Goal: Task Accomplishment & Management: Manage account settings

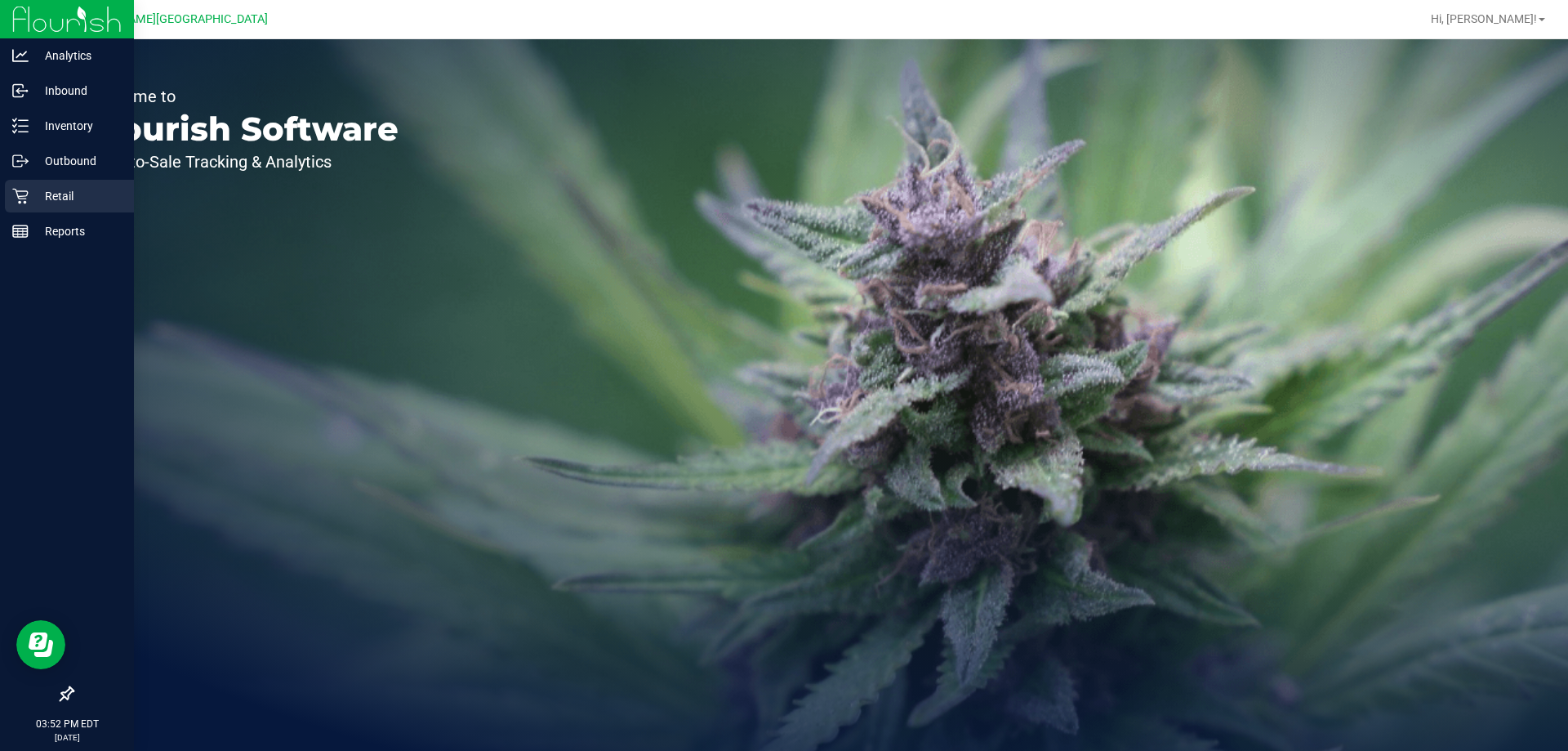
click at [65, 211] on div "Retail" at bounding box center [69, 196] width 129 height 32
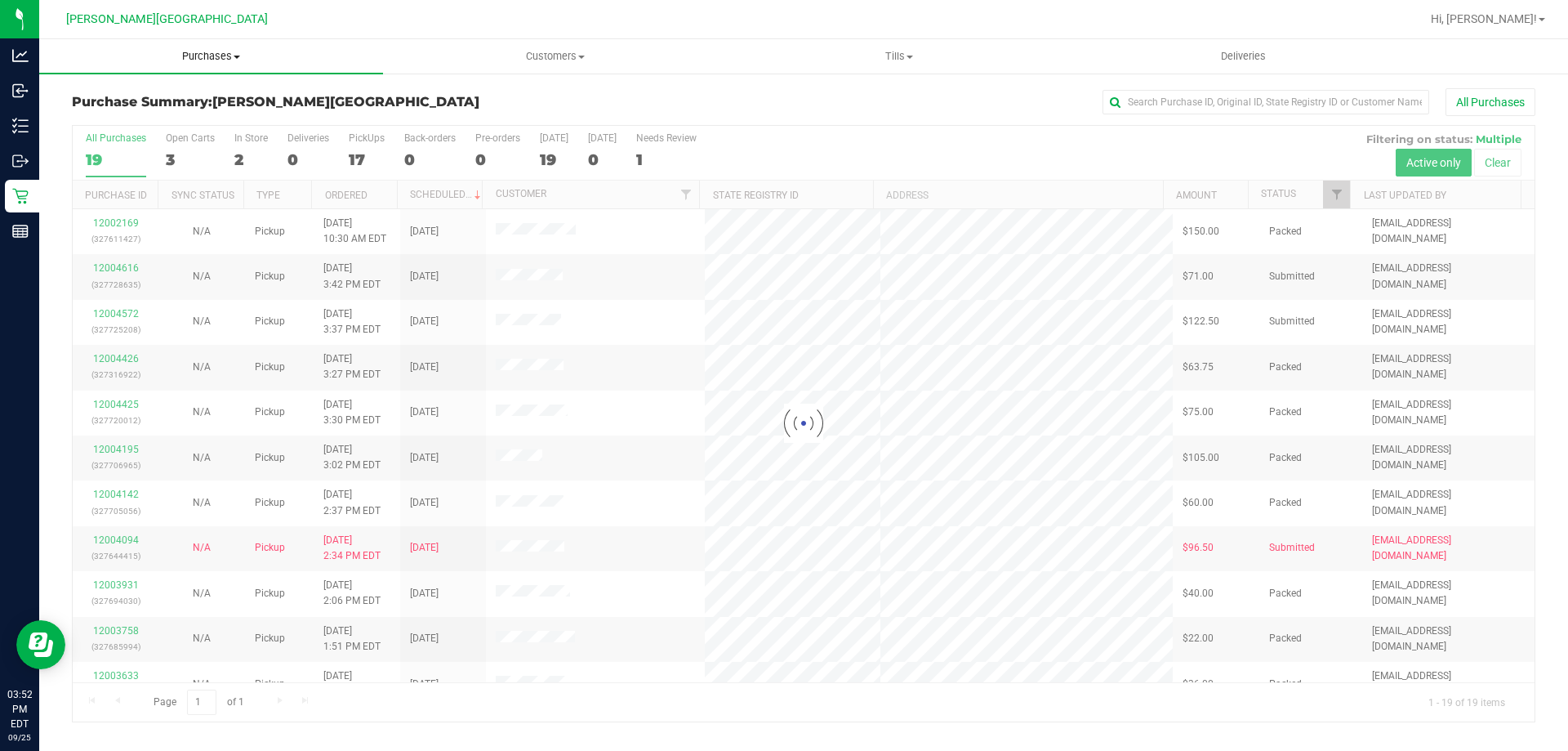
click at [222, 62] on span "Purchases" at bounding box center [211, 55] width 344 height 14
click at [114, 117] on span "Fulfillment" at bounding box center [90, 118] width 101 height 14
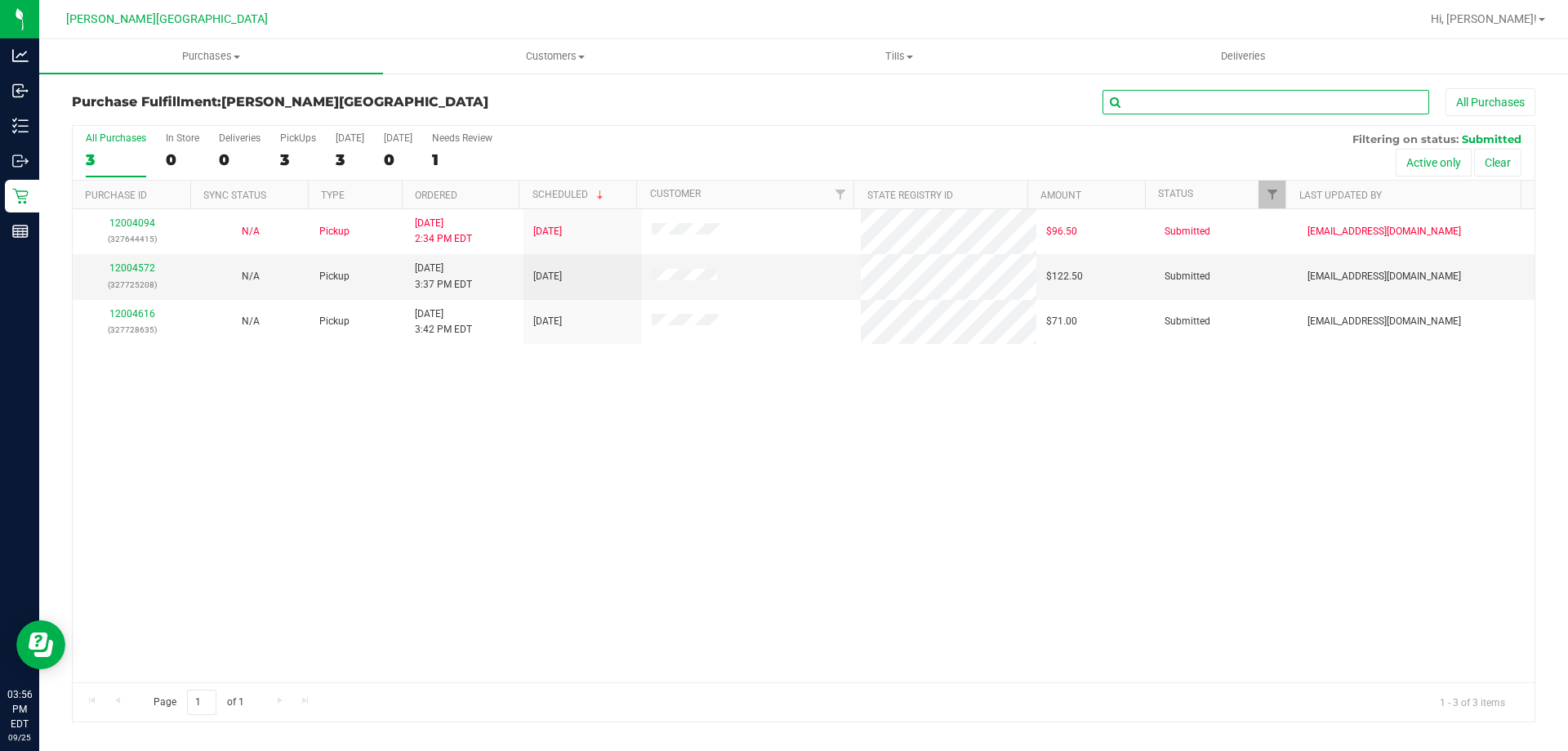
click at [1152, 110] on input "text" at bounding box center [1265, 102] width 327 height 25
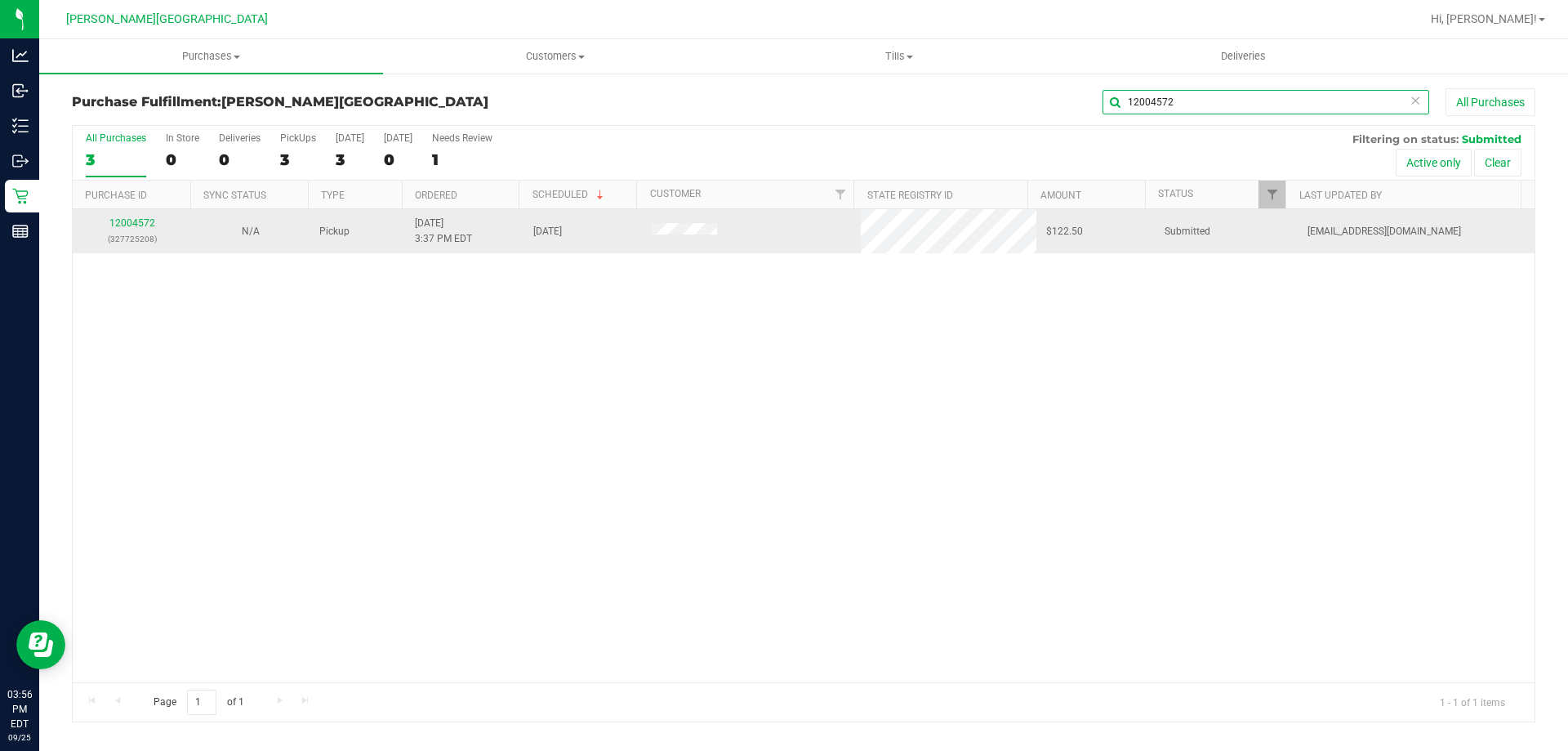
type input "12004572"
click at [140, 229] on div "12004572 (327725208)" at bounding box center [132, 231] width 99 height 31
click at [140, 228] on link "12004572" at bounding box center [132, 223] width 46 height 11
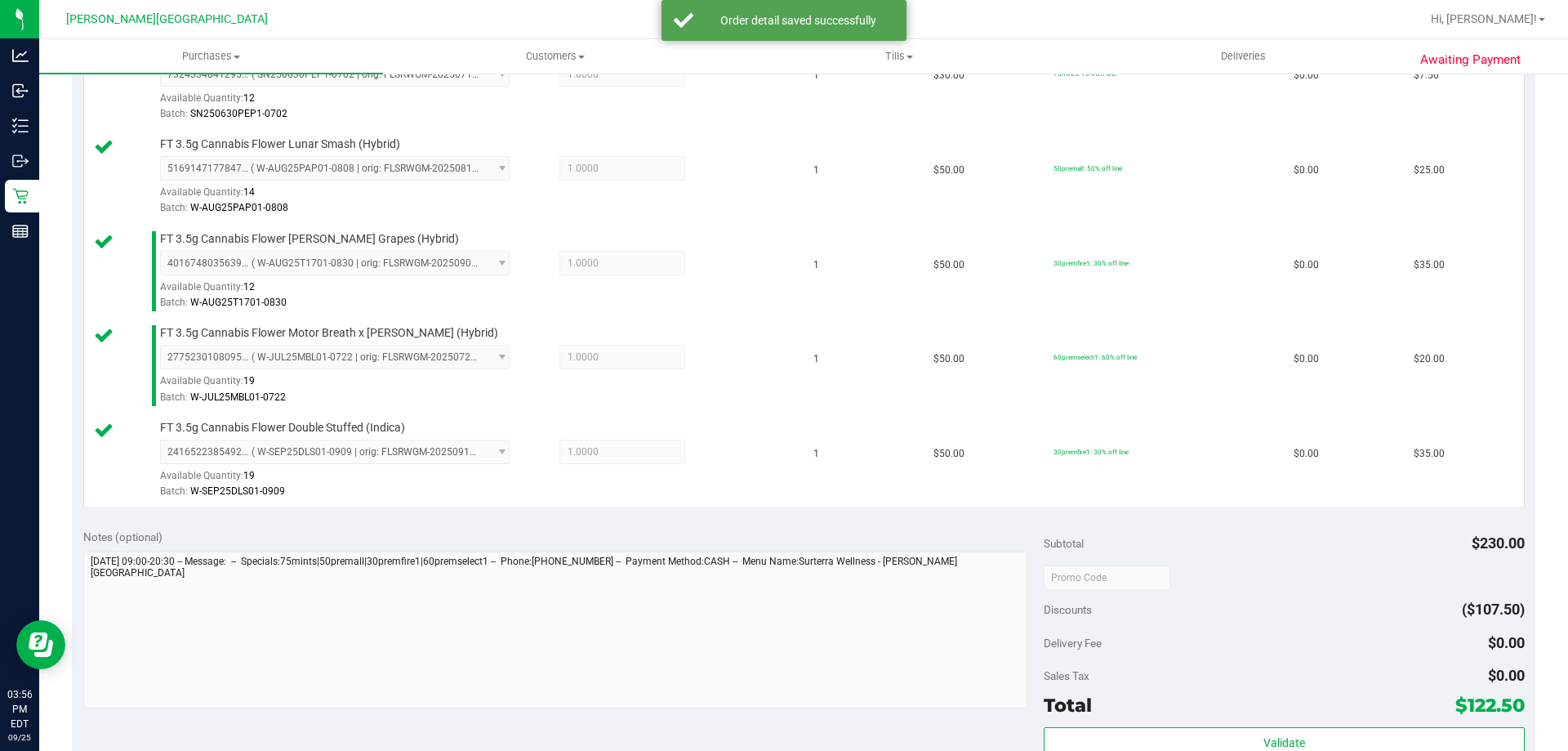
scroll to position [490, 0]
click at [1336, 739] on button "Validate" at bounding box center [1284, 740] width 480 height 30
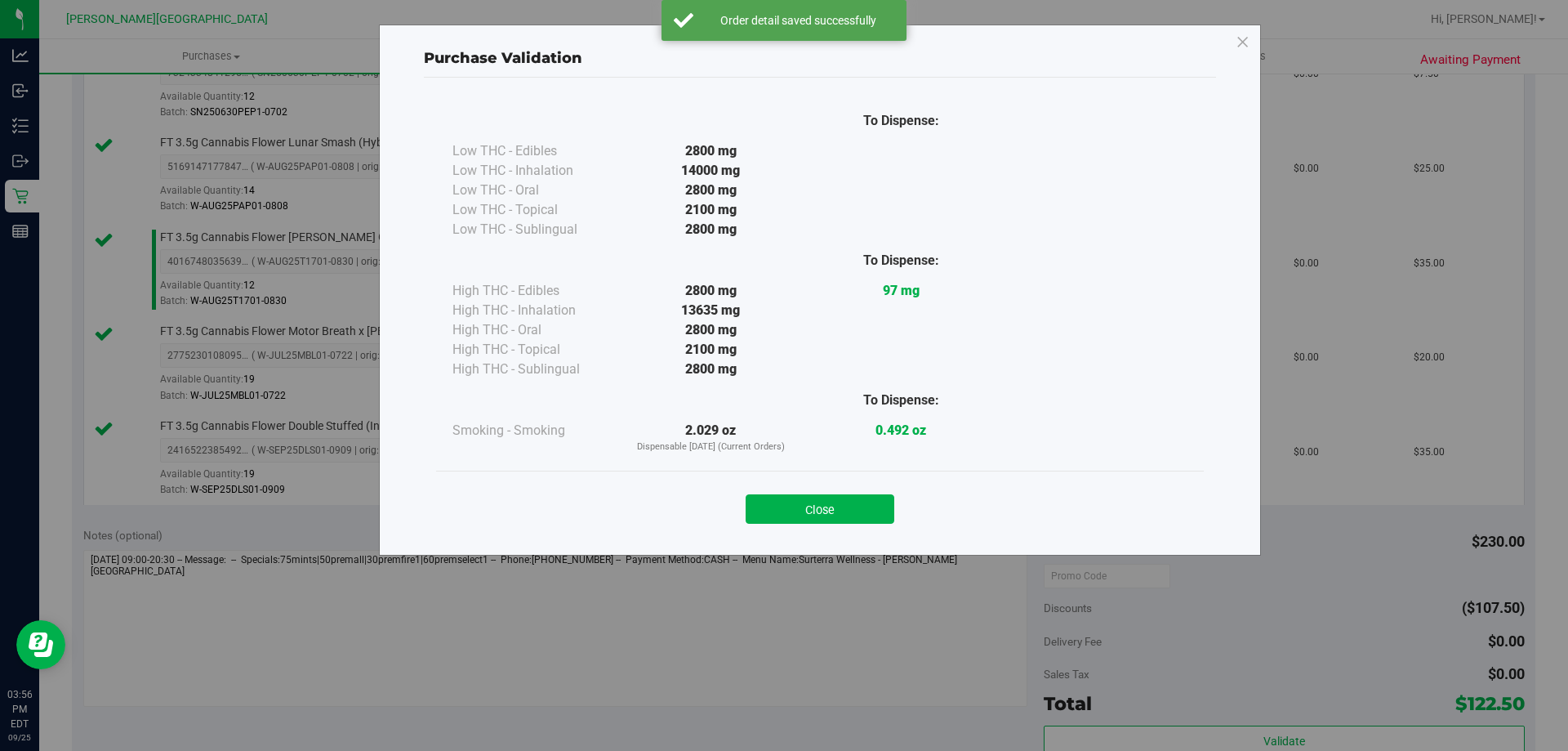
drag, startPoint x: 871, startPoint y: 513, endPoint x: 895, endPoint y: 518, distance: 24.5
click at [870, 513] on button "Close" at bounding box center [820, 509] width 149 height 30
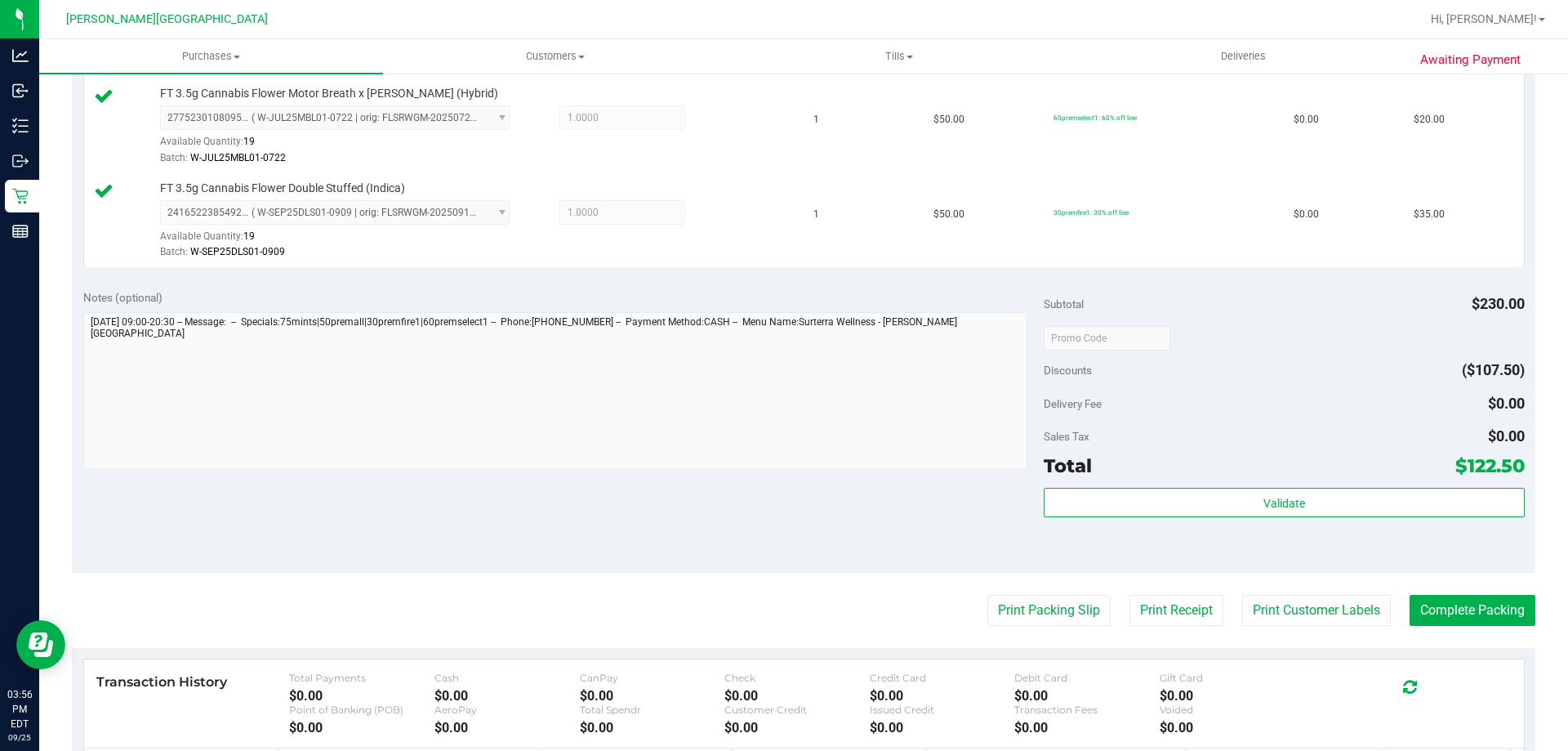
scroll to position [899, 0]
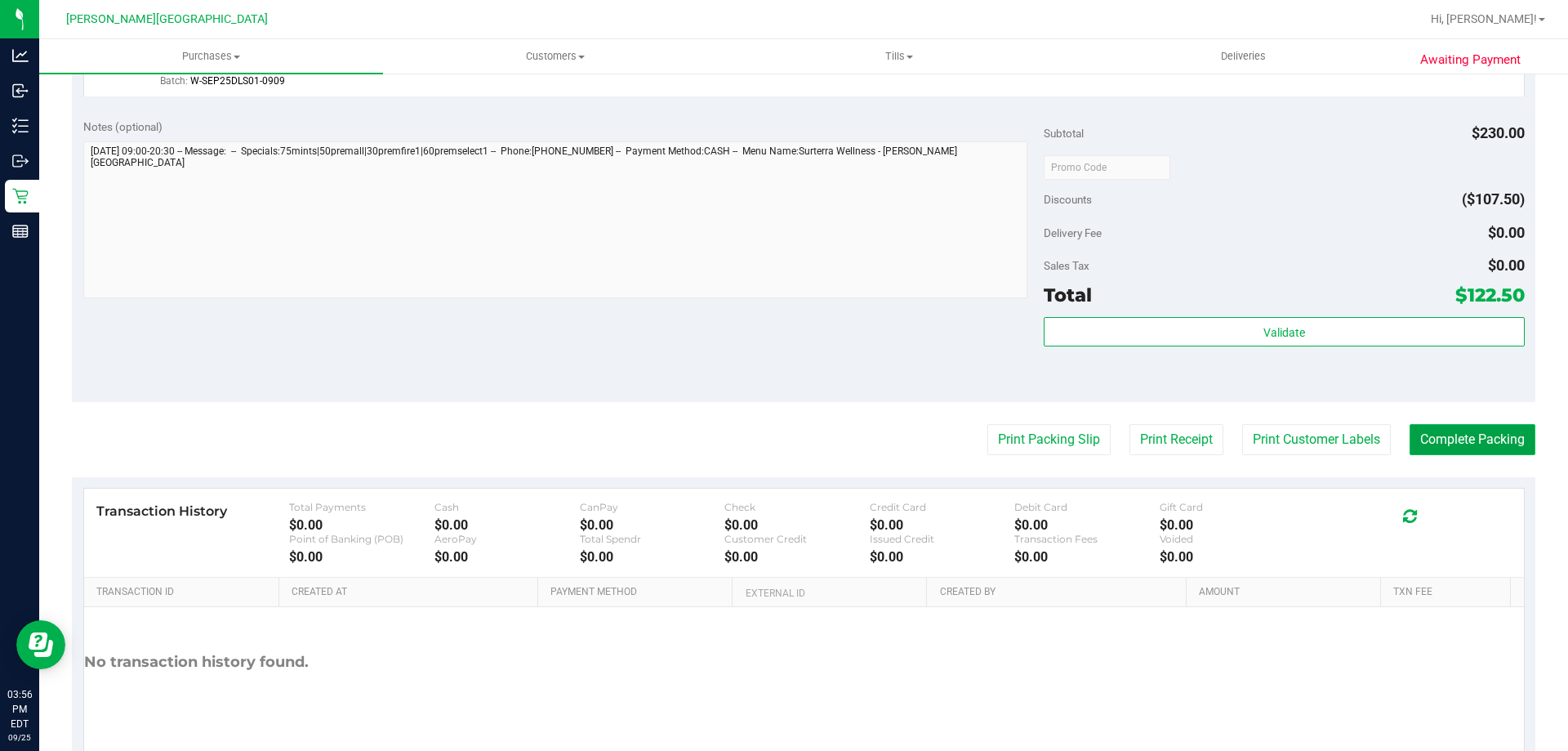
click at [1426, 434] on button "Complete Packing" at bounding box center [1473, 439] width 126 height 31
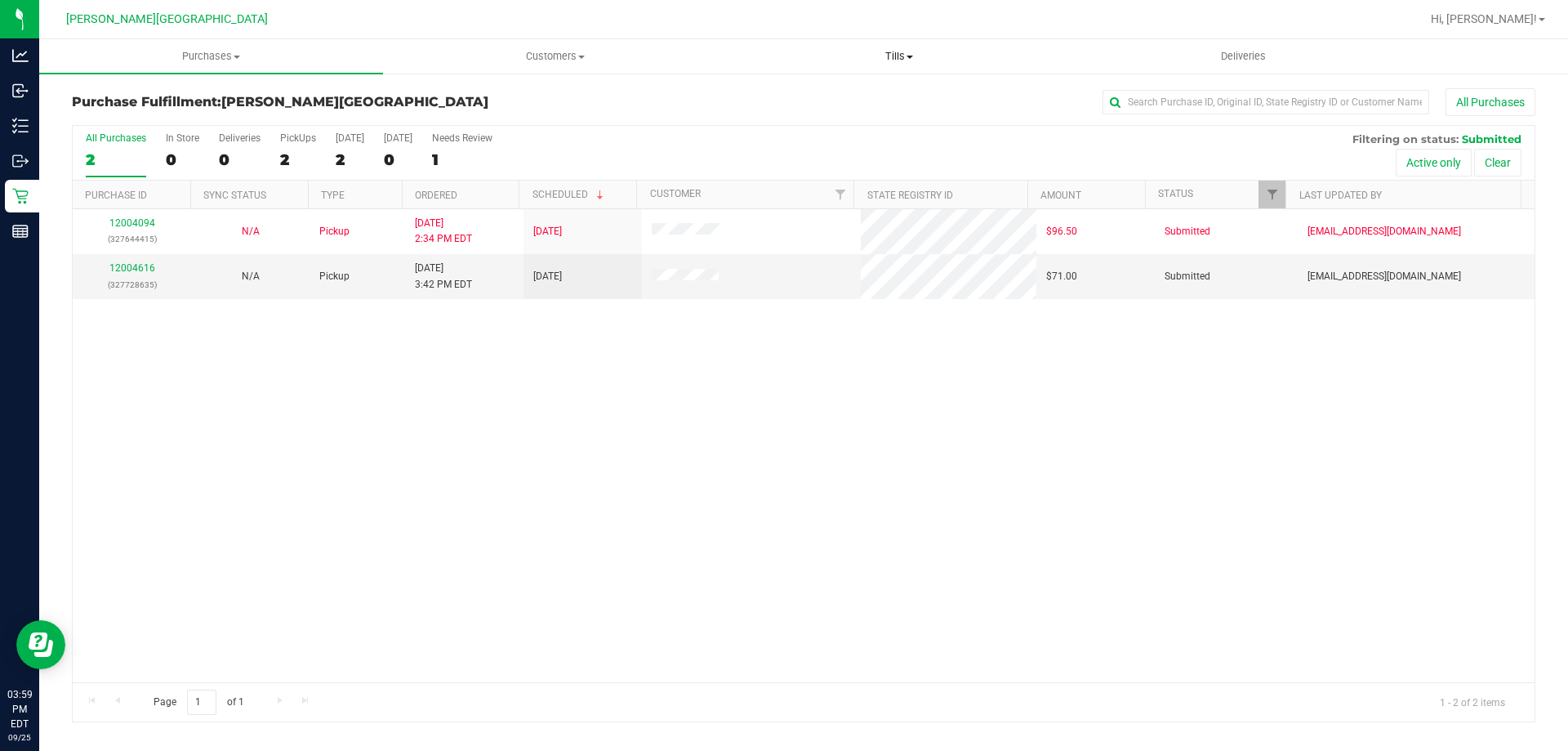
click at [907, 63] on span "Tills" at bounding box center [898, 55] width 342 height 14
click at [877, 93] on li "Manage tills" at bounding box center [898, 98] width 344 height 20
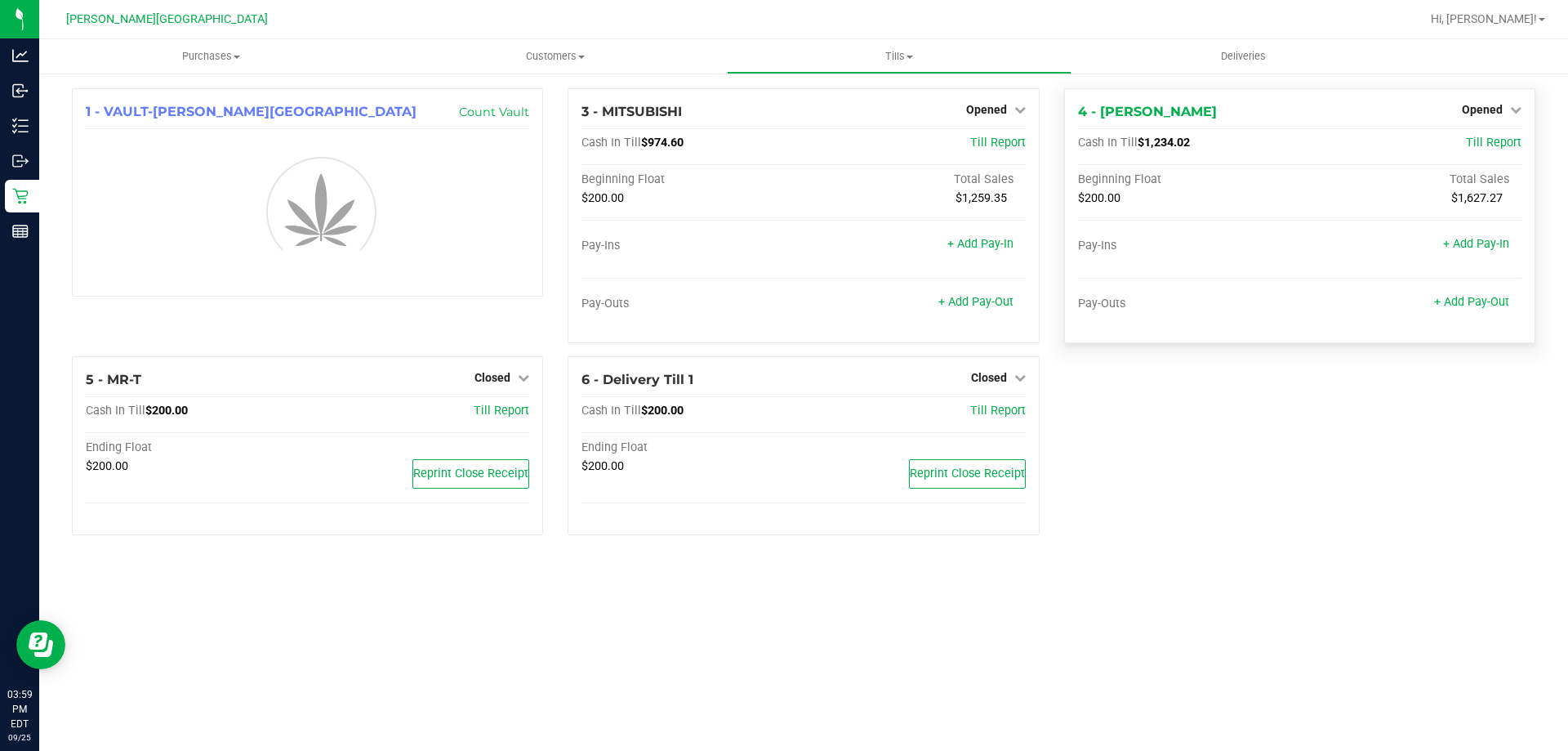
click at [1488, 117] on div "Opened" at bounding box center [1491, 110] width 60 height 20
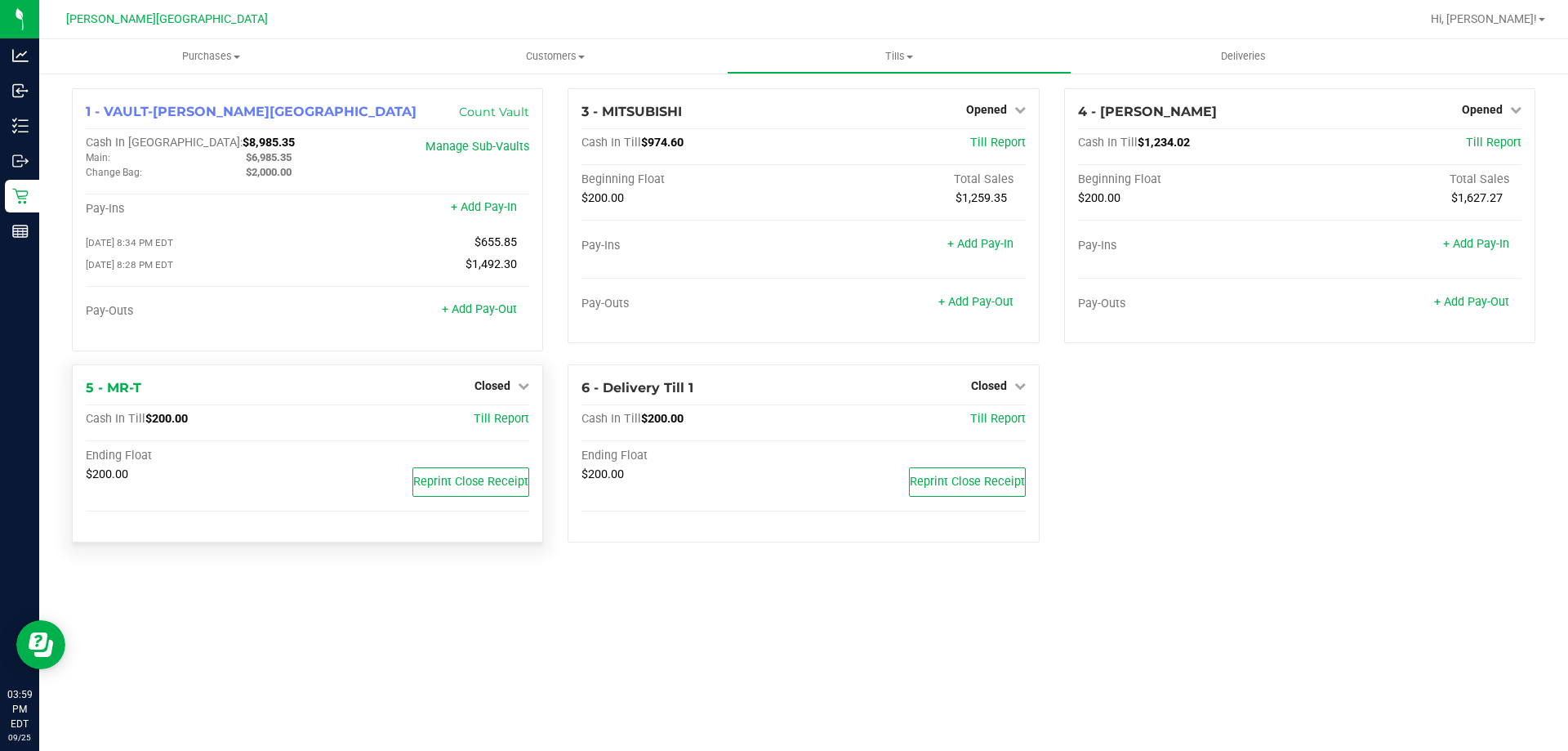
click at [492, 396] on div "Closed" at bounding box center [501, 385] width 54 height 20
click at [512, 386] on link "Closed" at bounding box center [501, 386] width 54 height 13
click at [502, 424] on link "Open Till" at bounding box center [492, 419] width 43 height 13
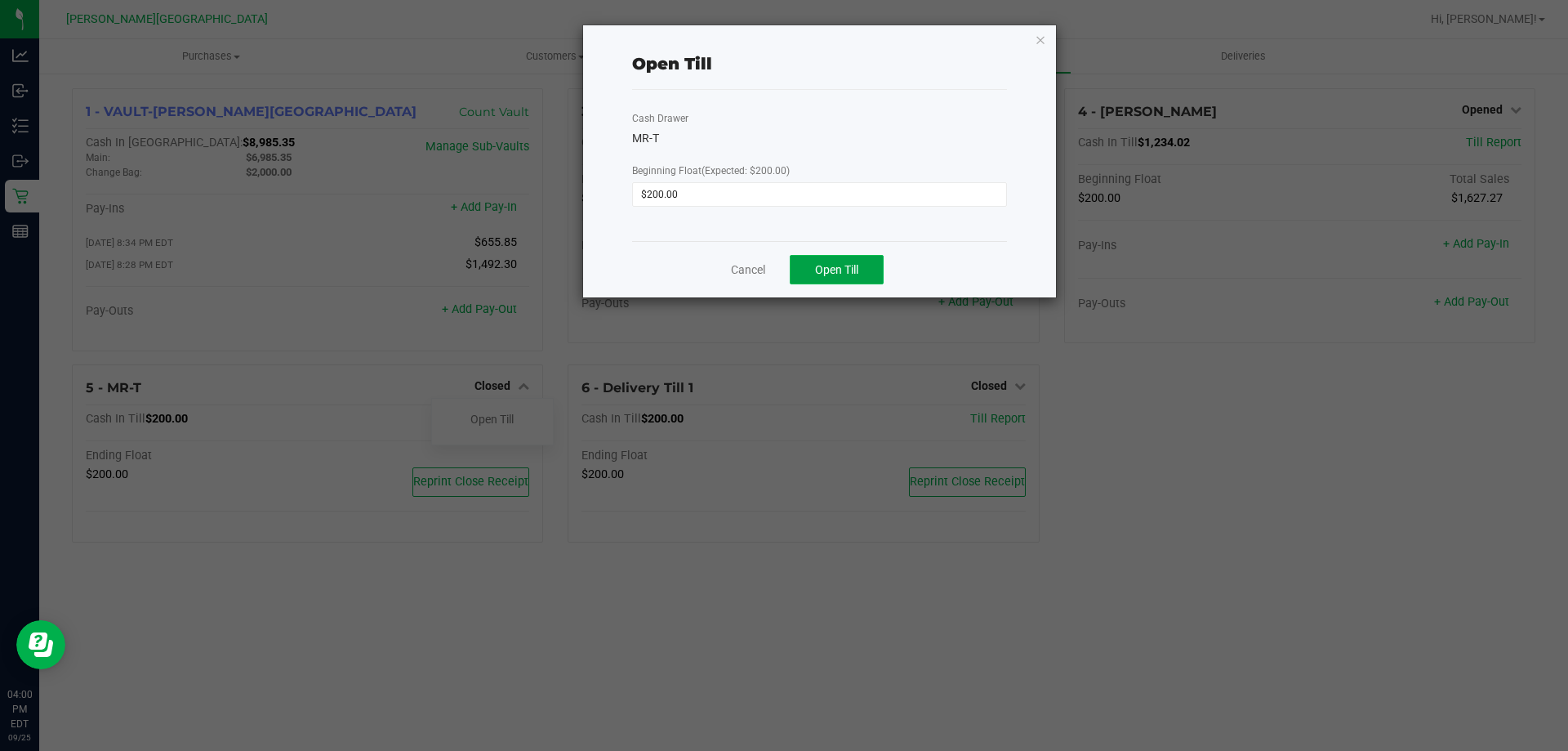
click at [849, 274] on span "Open Till" at bounding box center [836, 270] width 43 height 13
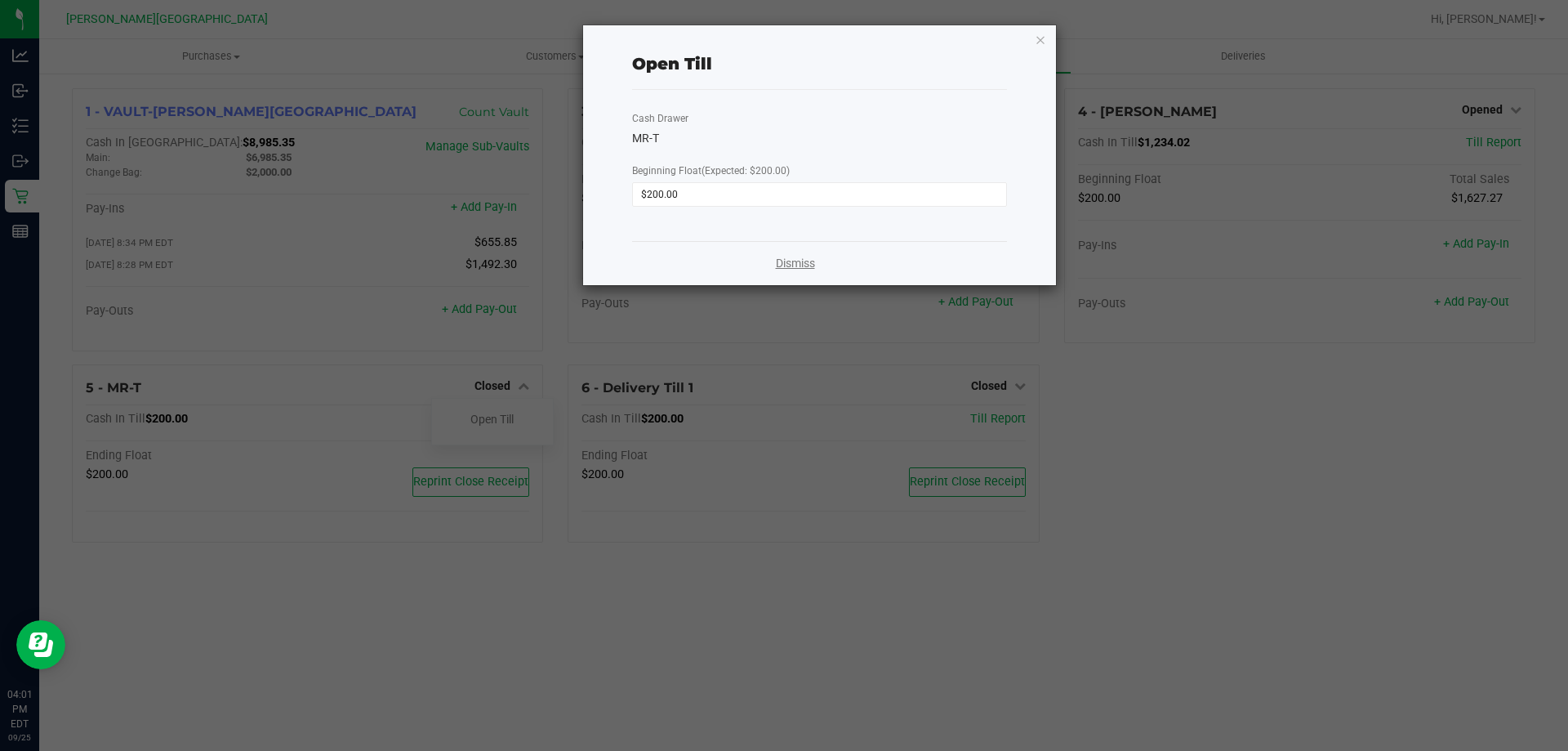
click at [808, 263] on link "Dismiss" at bounding box center [794, 263] width 39 height 17
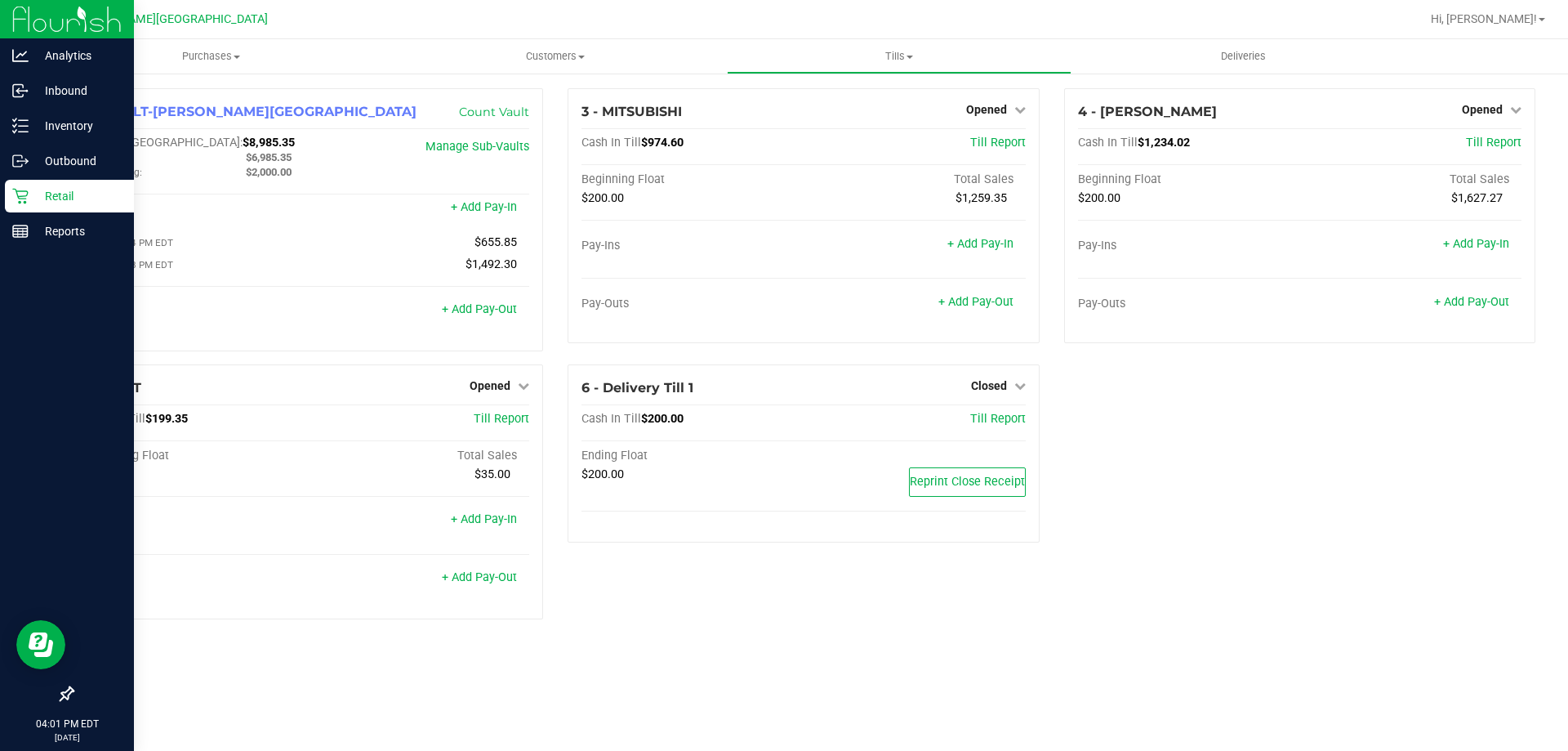
click at [73, 203] on p "Retail" at bounding box center [77, 195] width 98 height 20
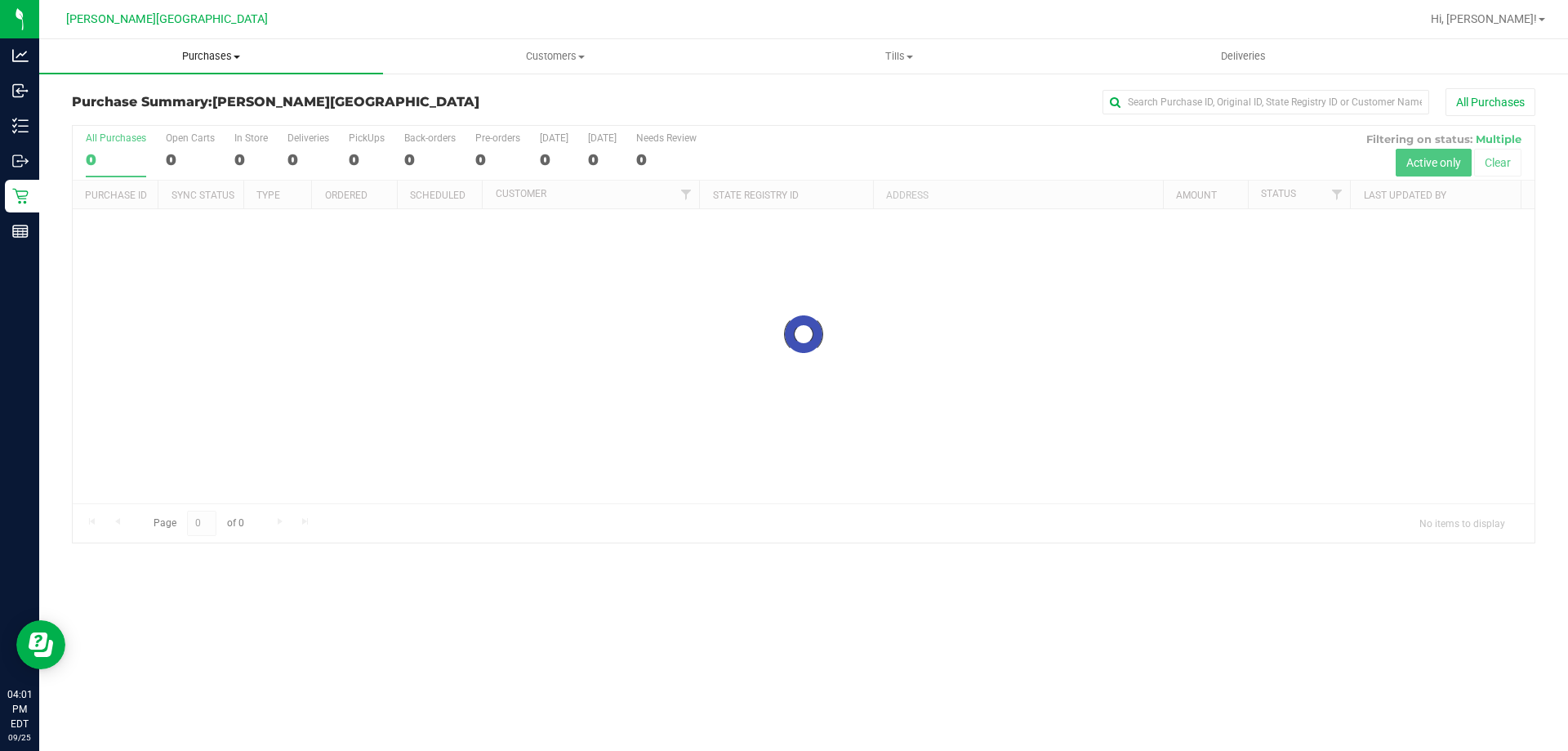
click at [229, 57] on span "Purchases" at bounding box center [211, 55] width 344 height 14
click at [147, 123] on li "Fulfillment" at bounding box center [211, 118] width 344 height 20
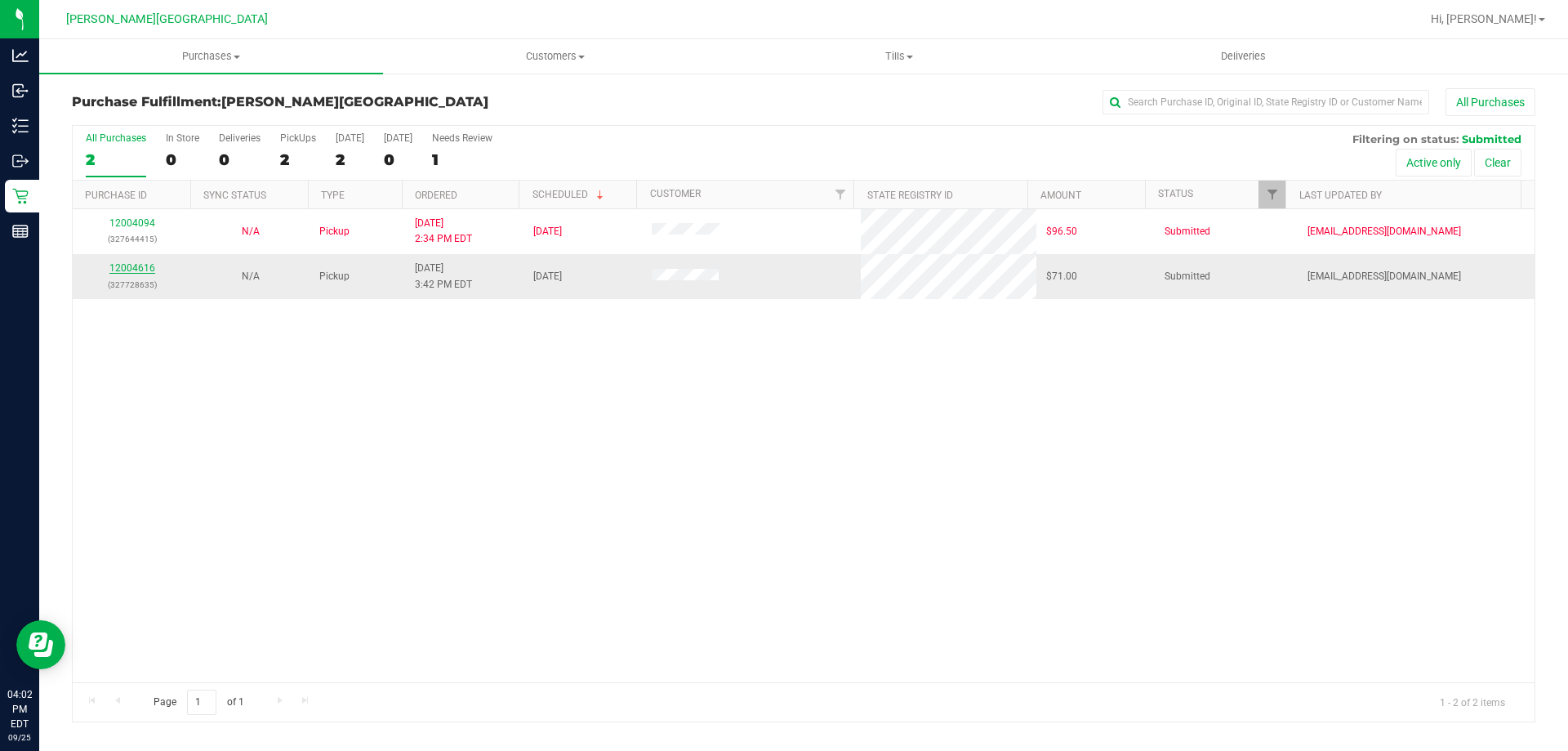
click at [140, 271] on link "12004616" at bounding box center [132, 268] width 46 height 11
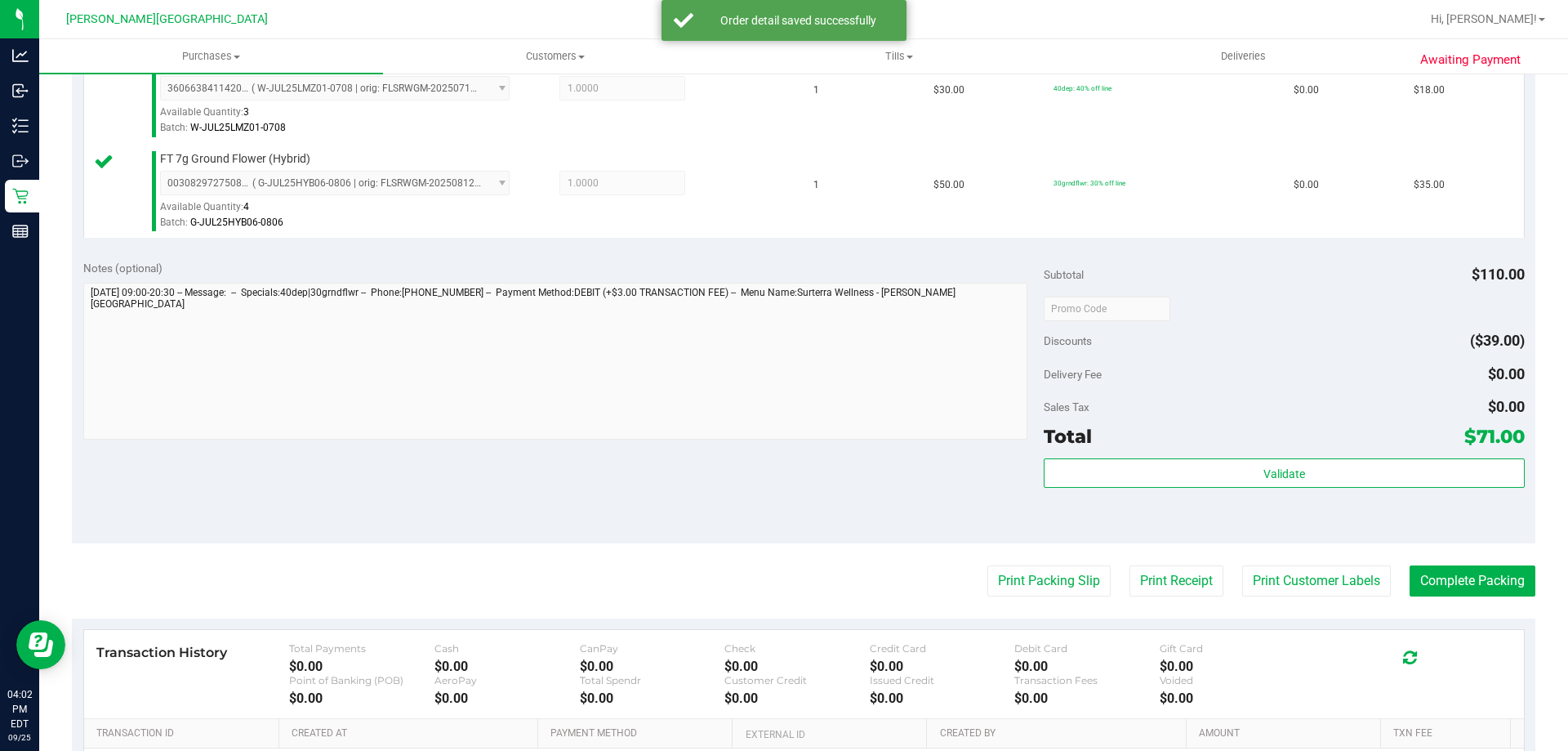
scroll to position [572, 0]
click at [1089, 450] on div "Subtotal $110.00 Discounts ($39.00) Delivery Fee $0.00 Sales Tax $0.00 Total $7…" at bounding box center [1284, 392] width 480 height 272
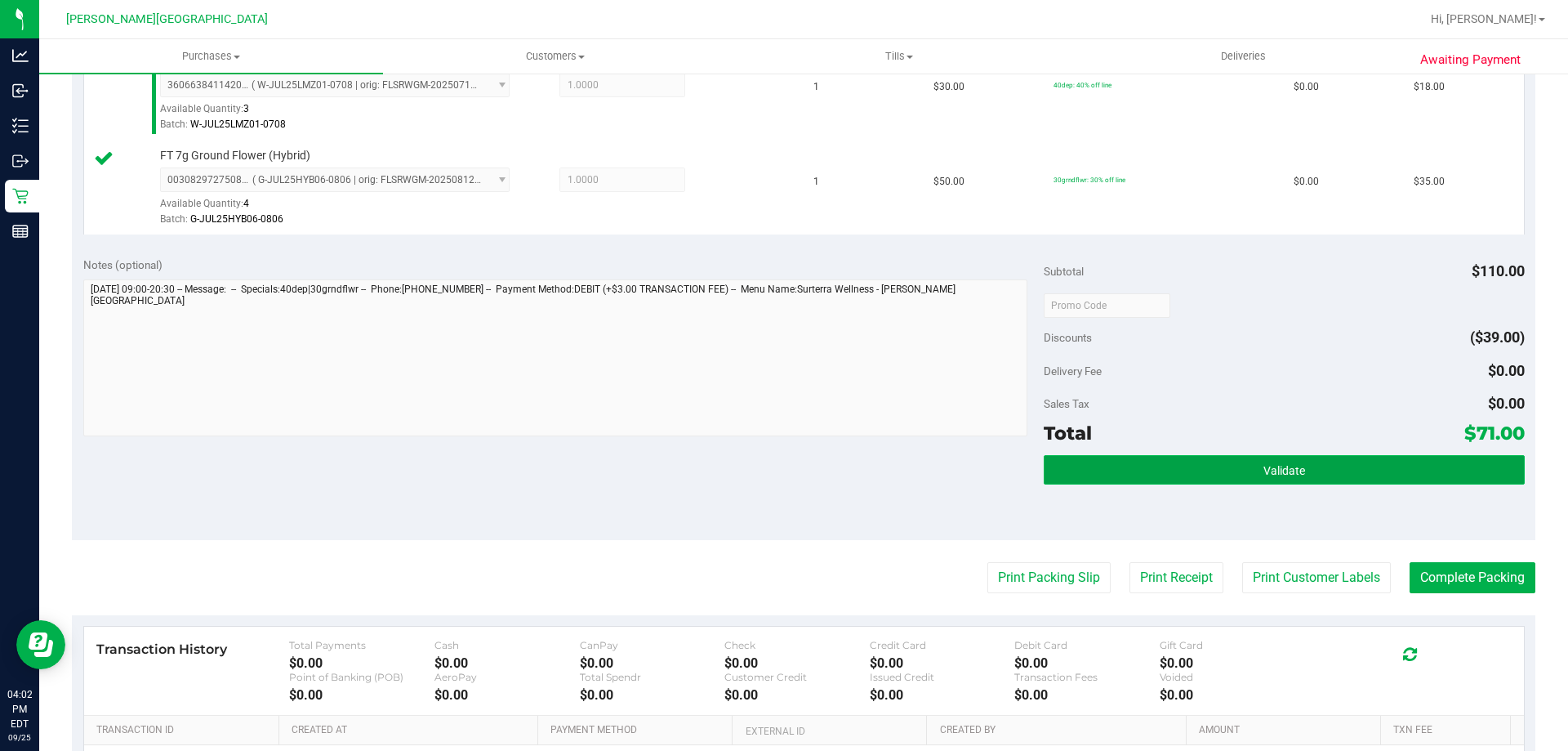
click at [1091, 460] on button "Validate" at bounding box center [1284, 469] width 480 height 30
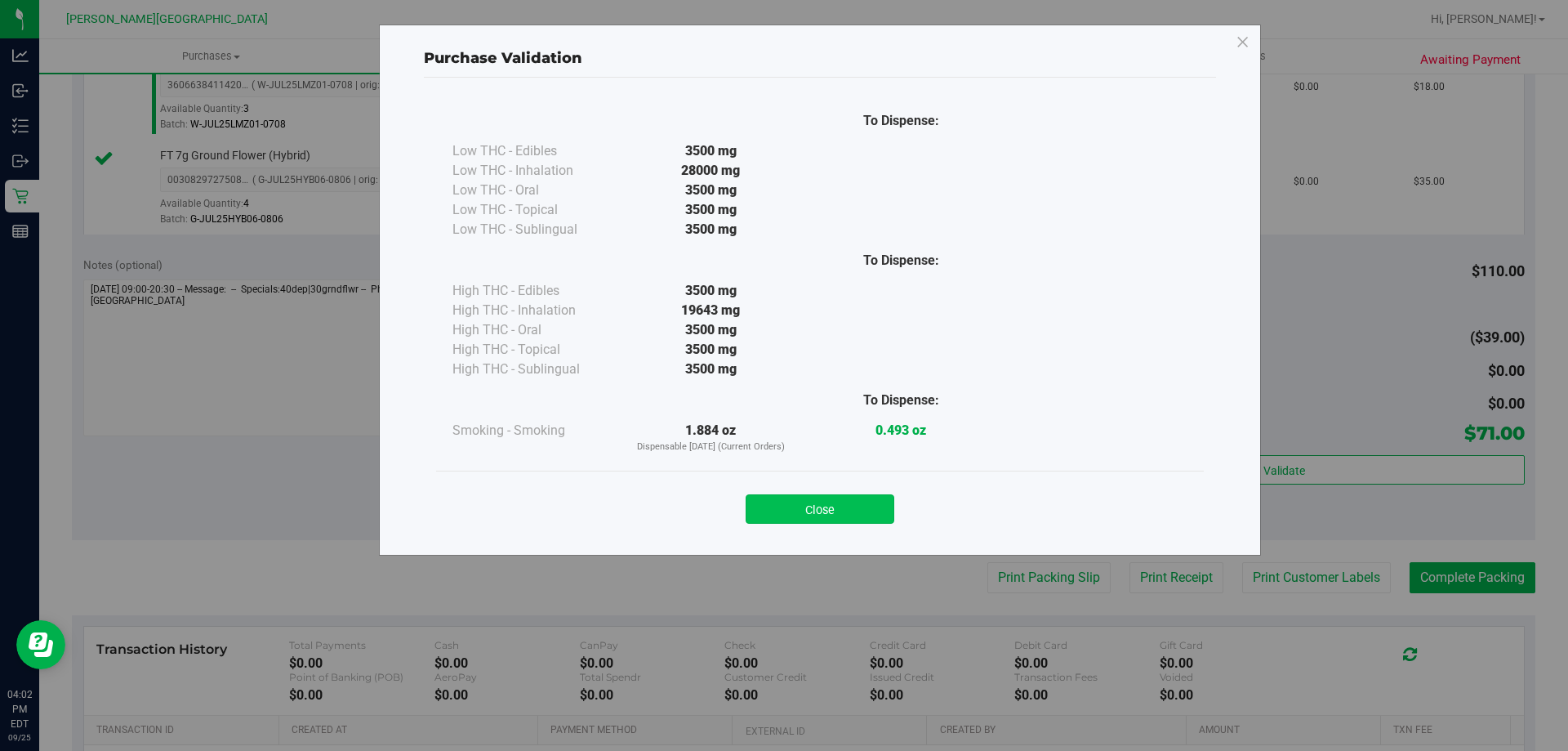
click at [868, 514] on button "Close" at bounding box center [820, 509] width 149 height 30
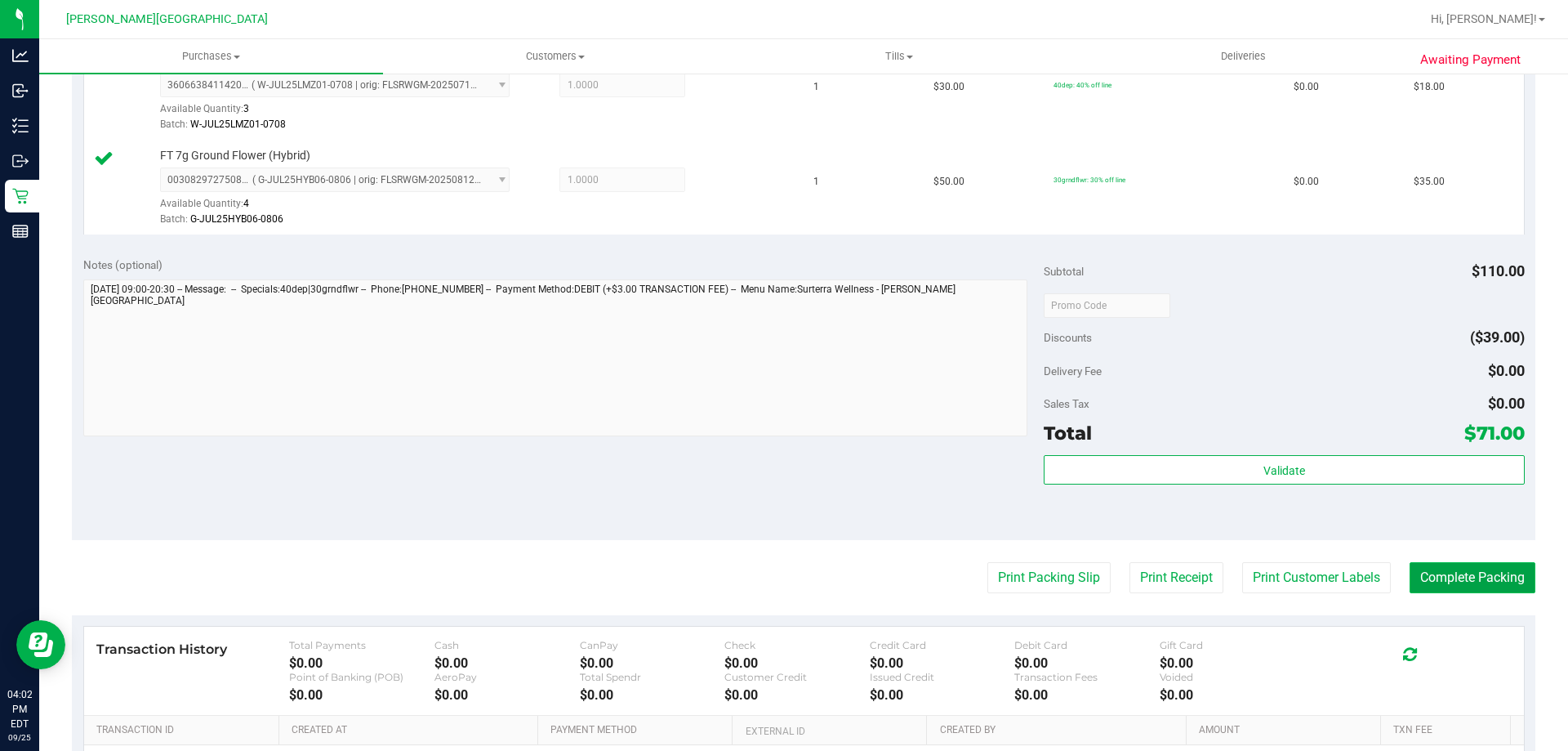
click at [1438, 578] on button "Complete Packing" at bounding box center [1473, 578] width 126 height 31
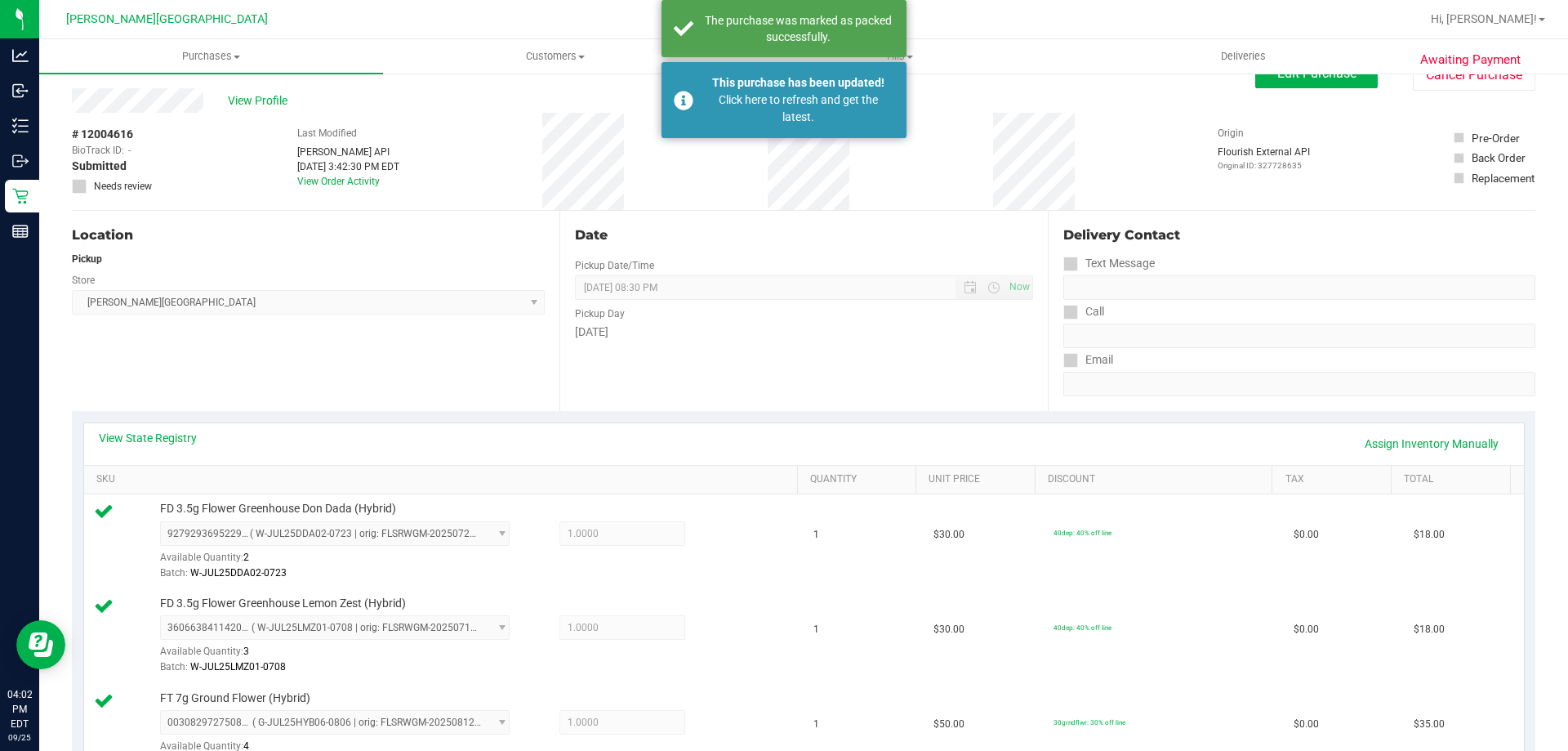
scroll to position [0, 0]
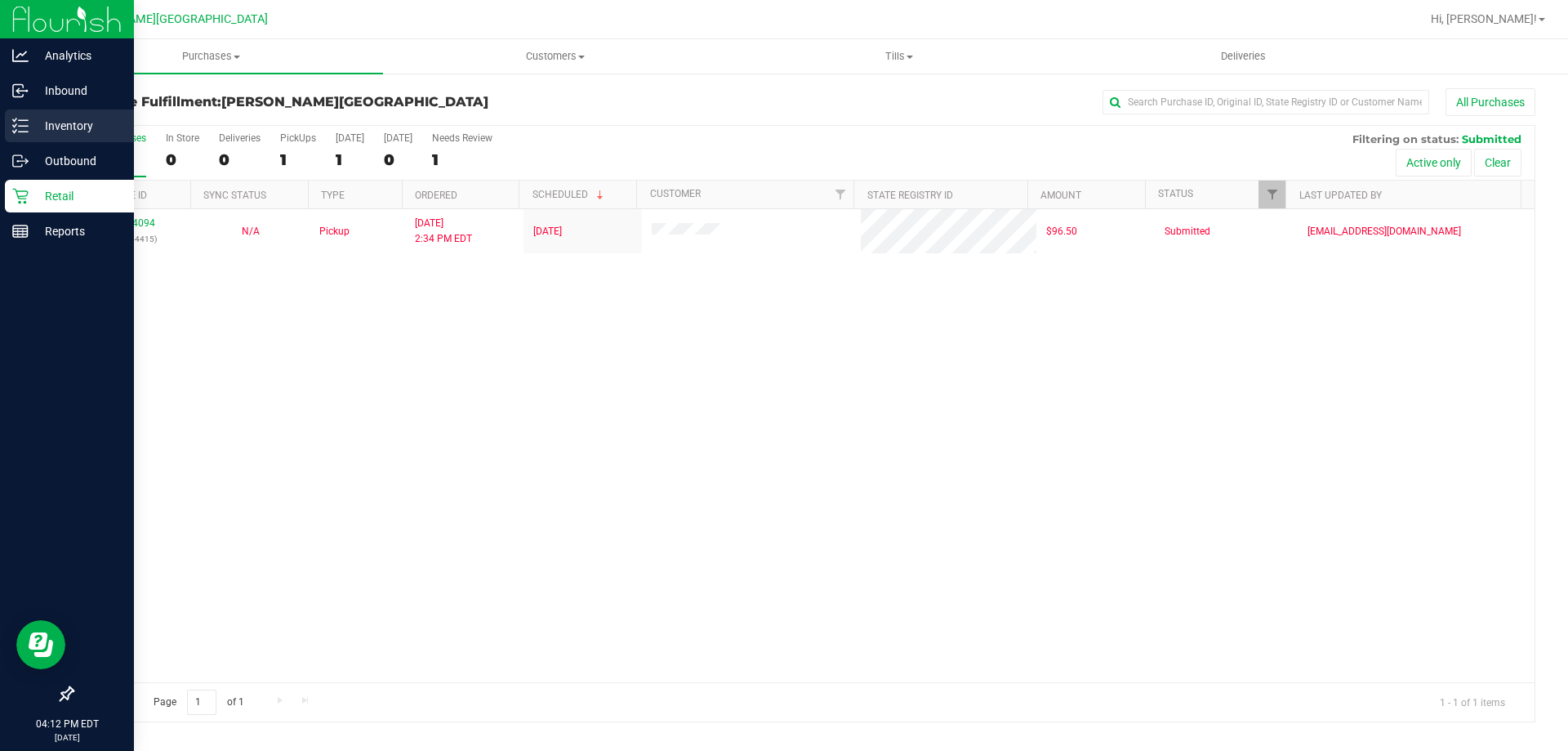
click at [27, 120] on line at bounding box center [23, 120] width 9 height 0
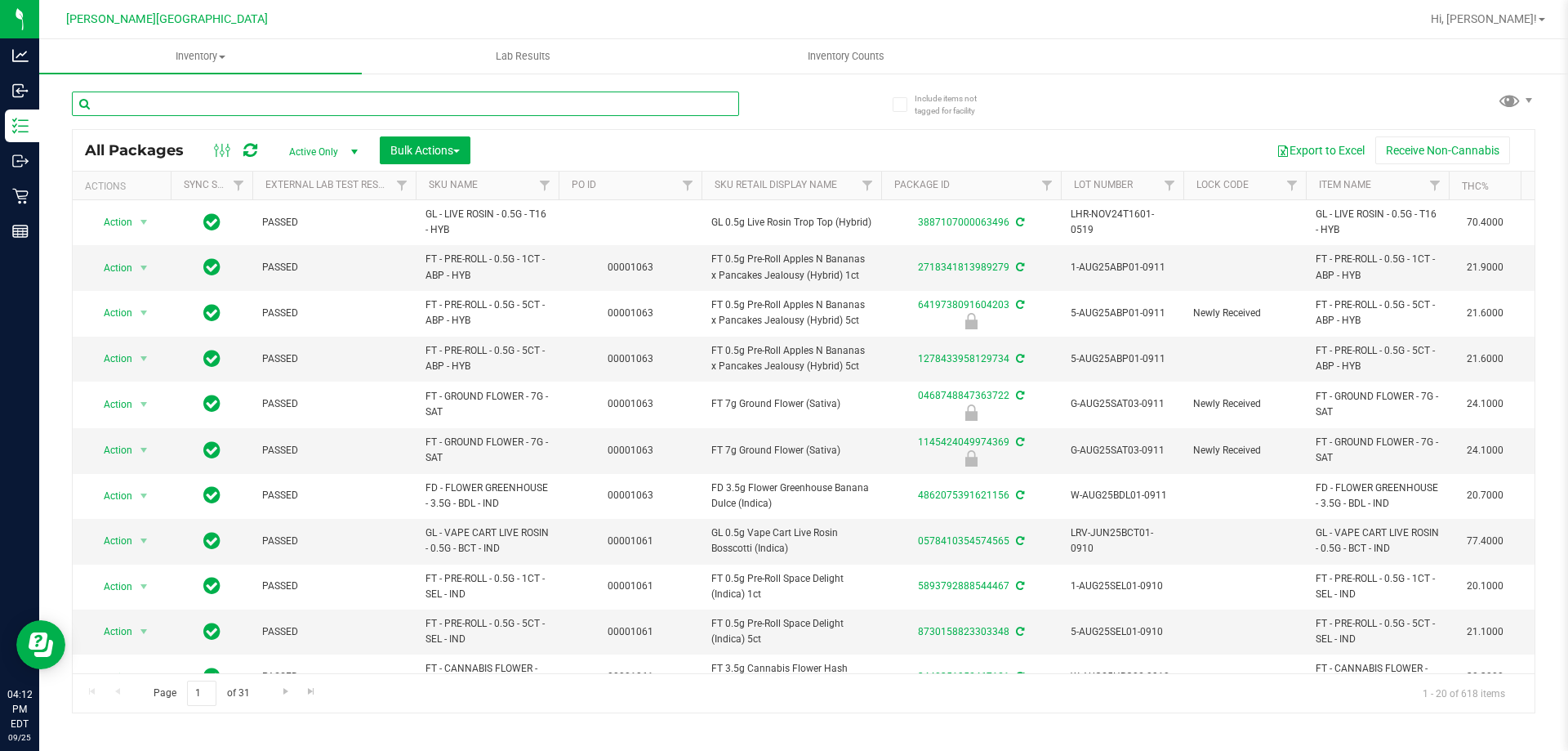
click at [203, 109] on input "text" at bounding box center [405, 104] width 667 height 25
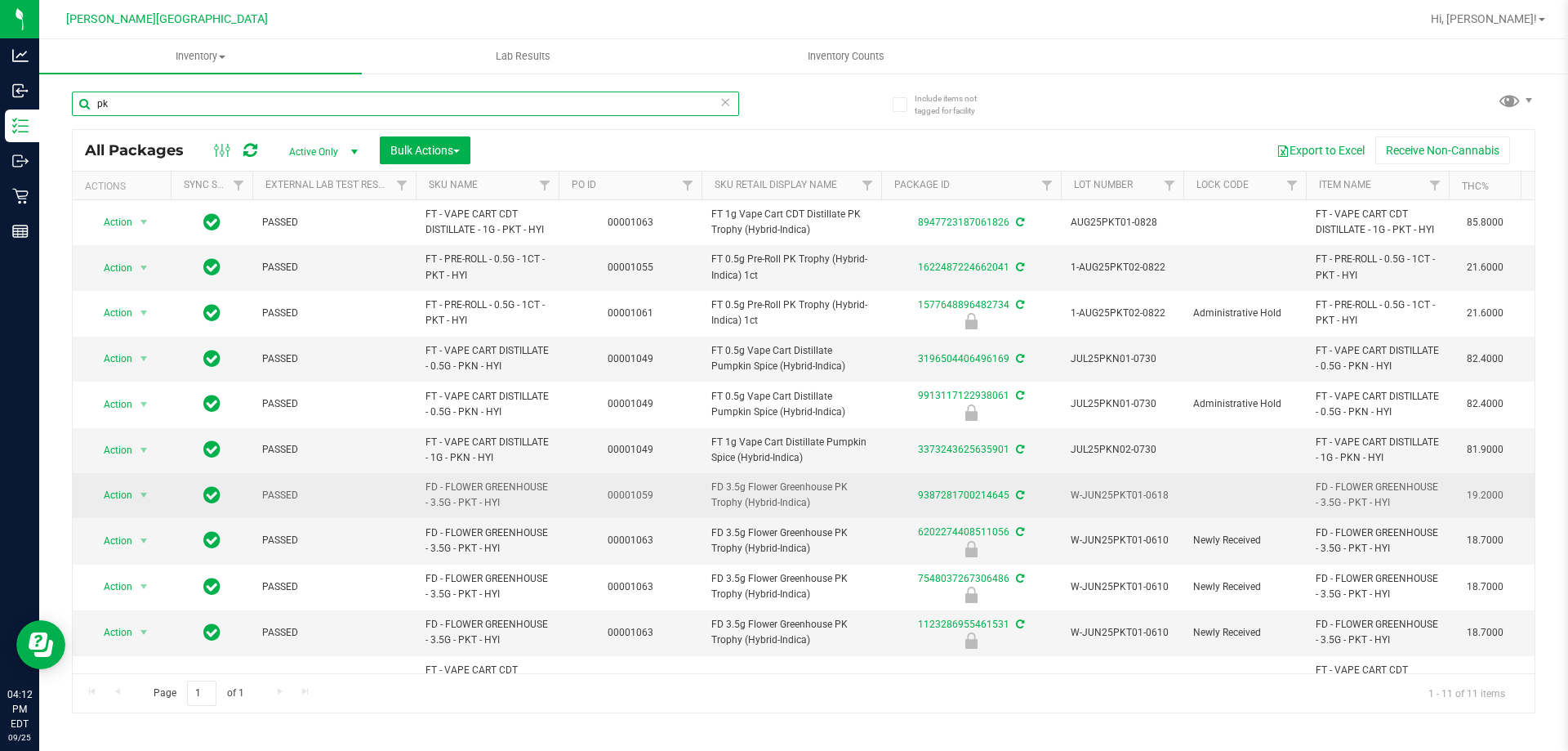
type input "p"
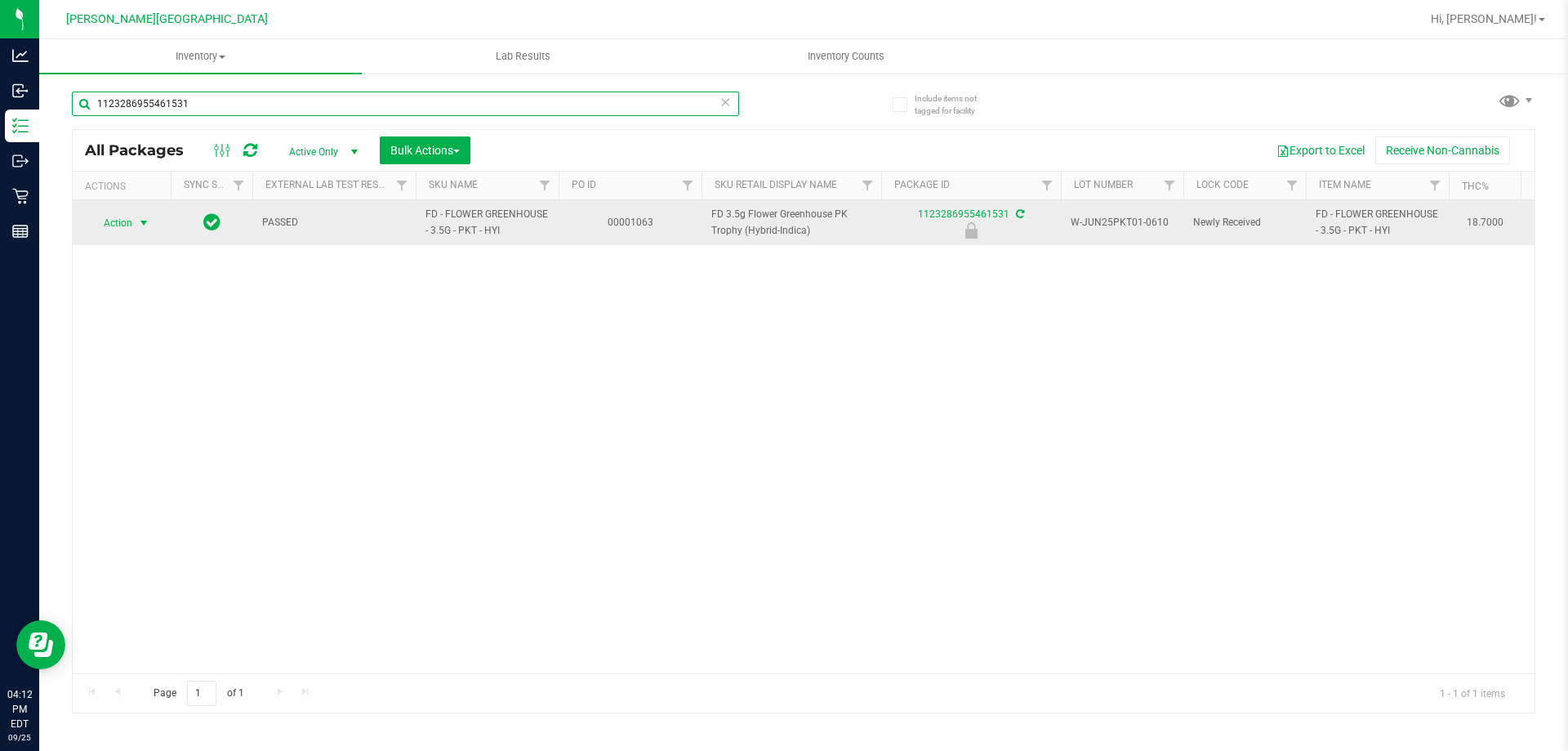
type input "1123286955461531"
click at [113, 221] on span "Action" at bounding box center [111, 223] width 44 height 23
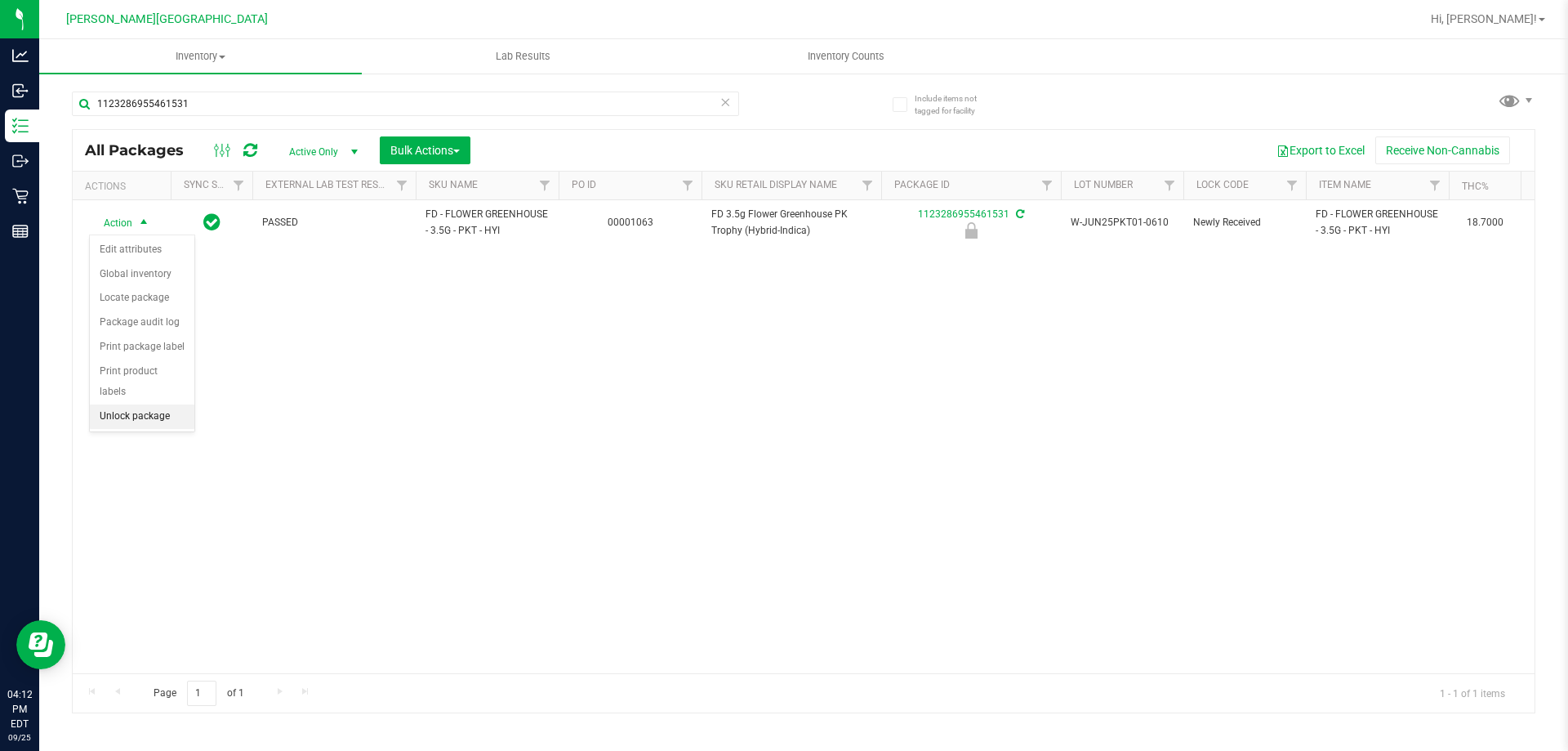
click at [155, 404] on li "Unlock package" at bounding box center [142, 416] width 105 height 25
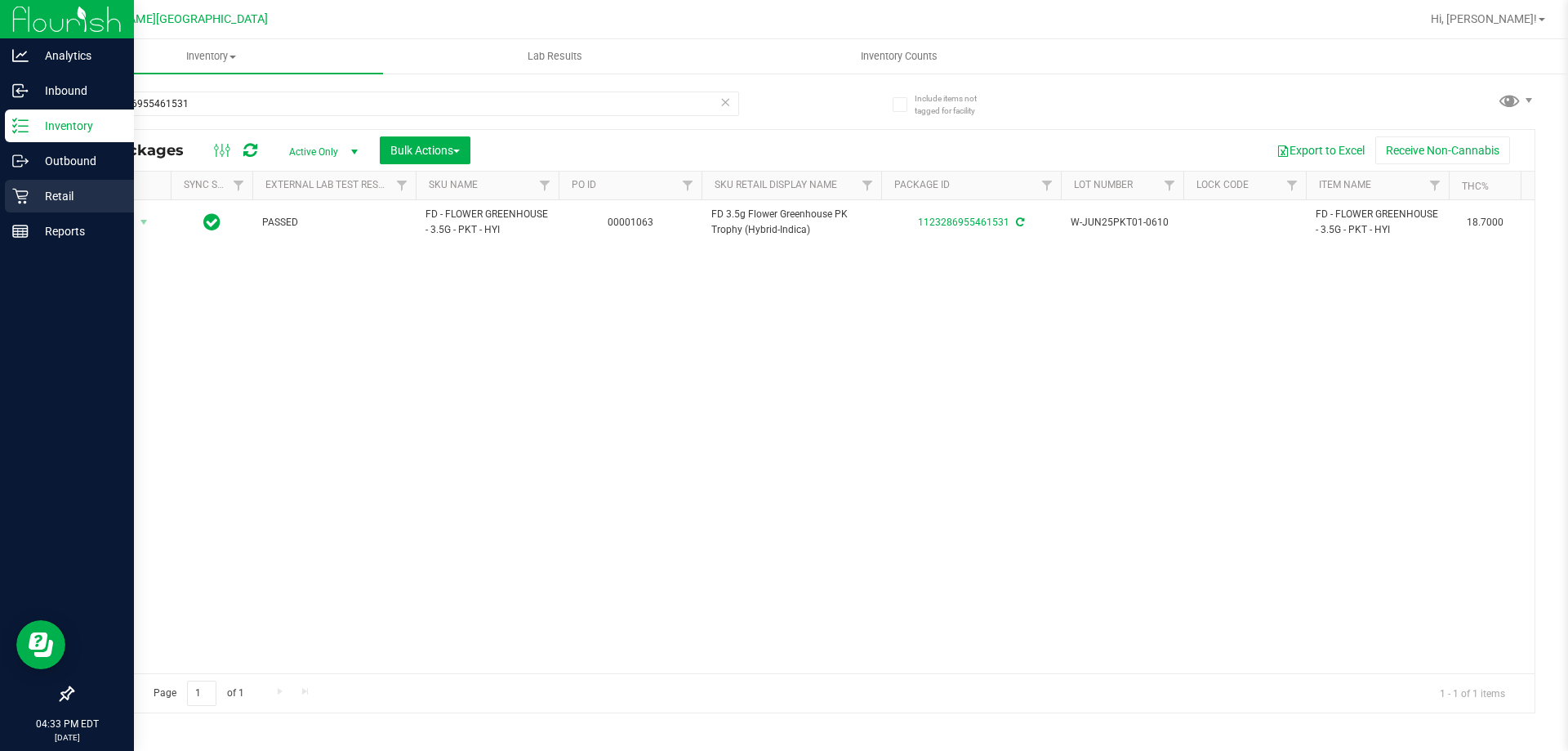
click at [54, 194] on p "Retail" at bounding box center [77, 195] width 98 height 20
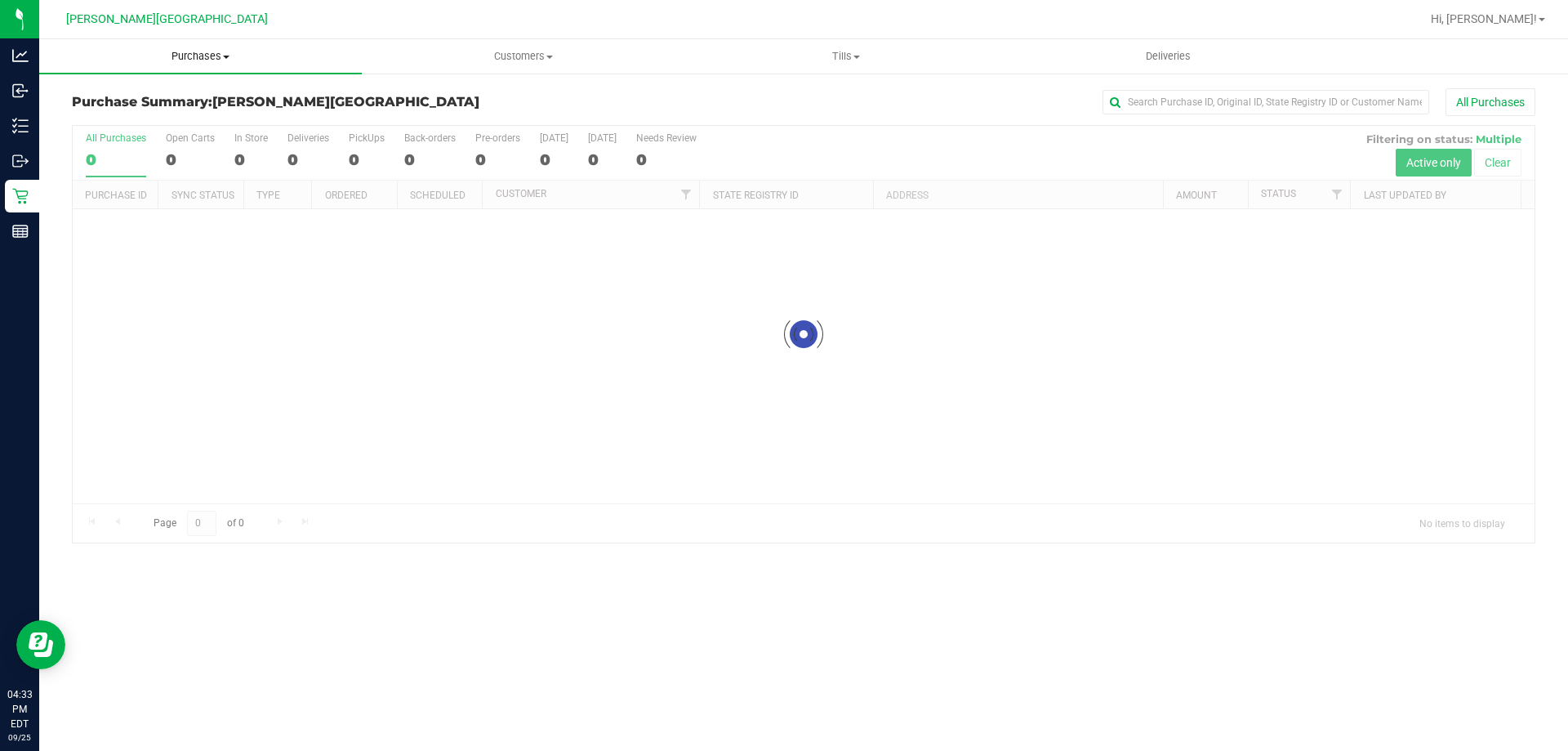
click at [191, 53] on span "Purchases" at bounding box center [200, 55] width 323 height 14
click at [102, 117] on span "Fulfillment" at bounding box center [90, 118] width 101 height 14
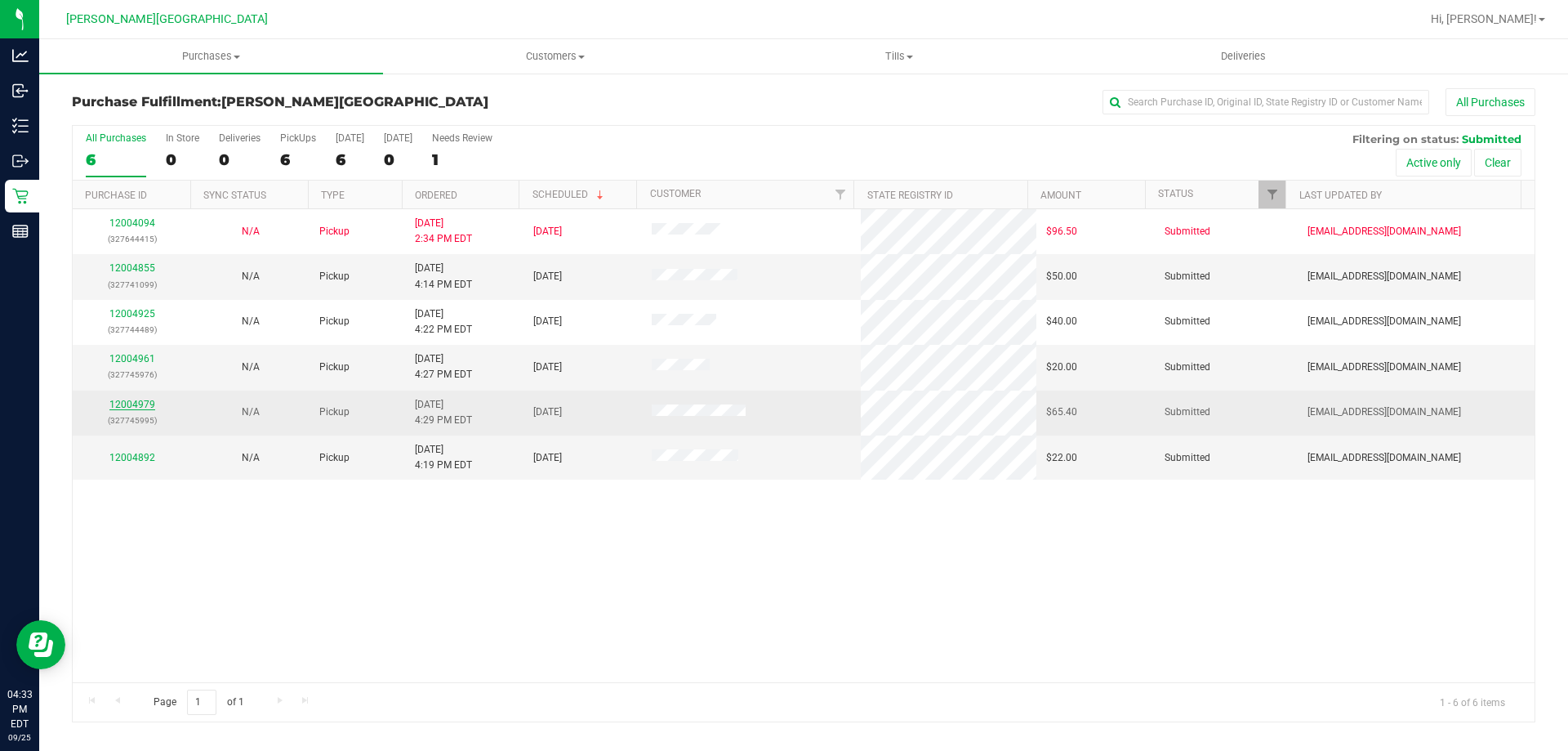
click at [140, 403] on link "12004979" at bounding box center [132, 404] width 46 height 11
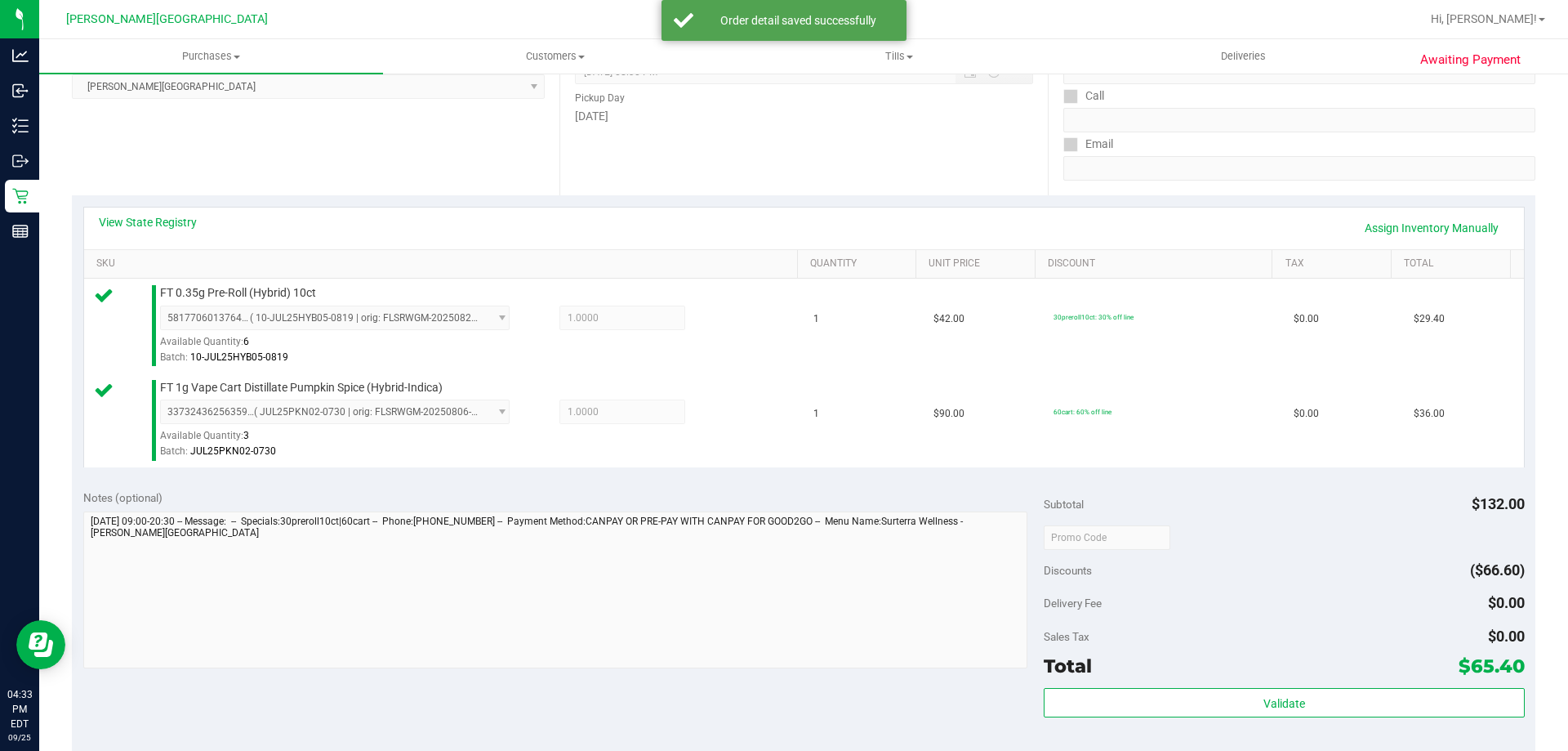
scroll to position [490, 0]
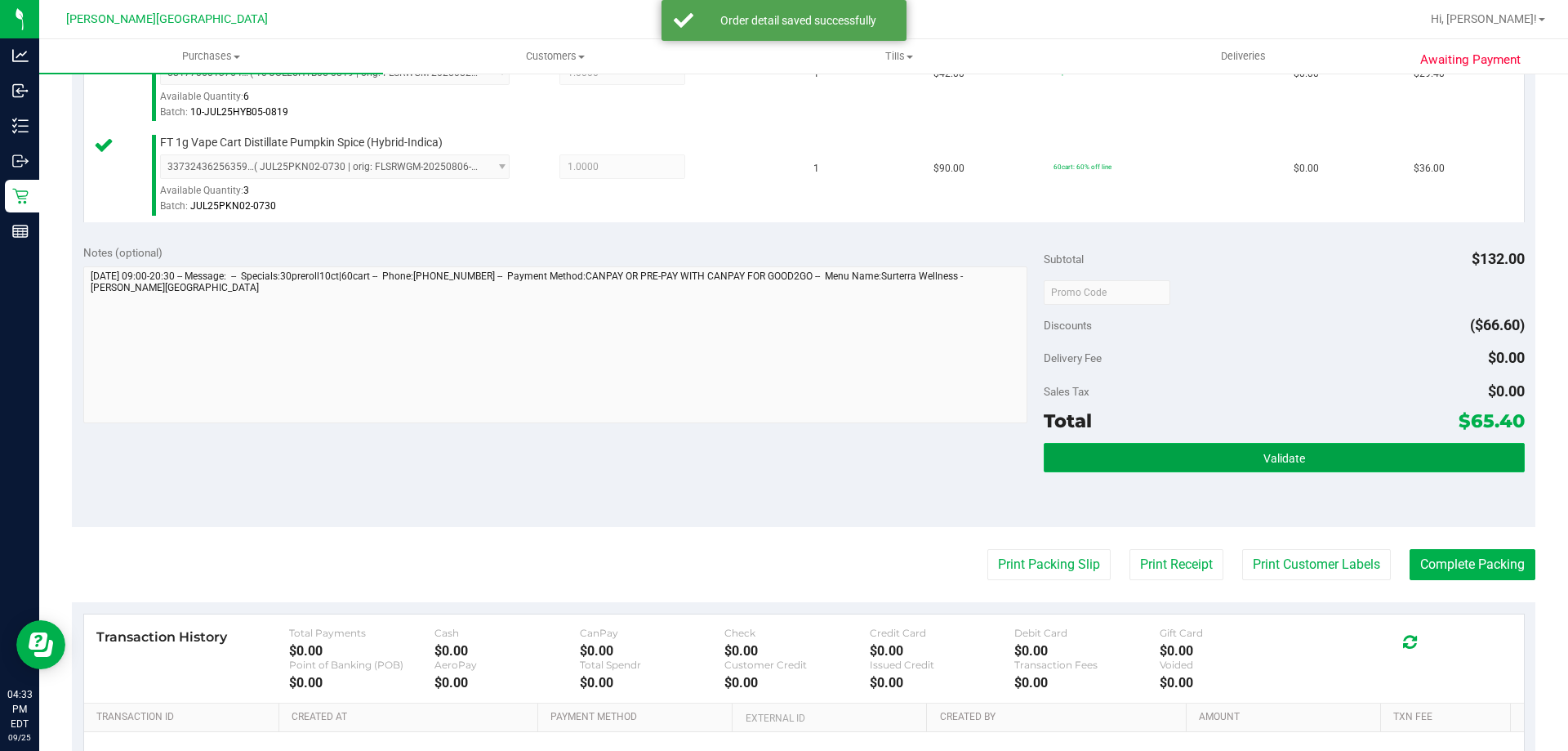
click at [1117, 453] on button "Validate" at bounding box center [1284, 457] width 480 height 30
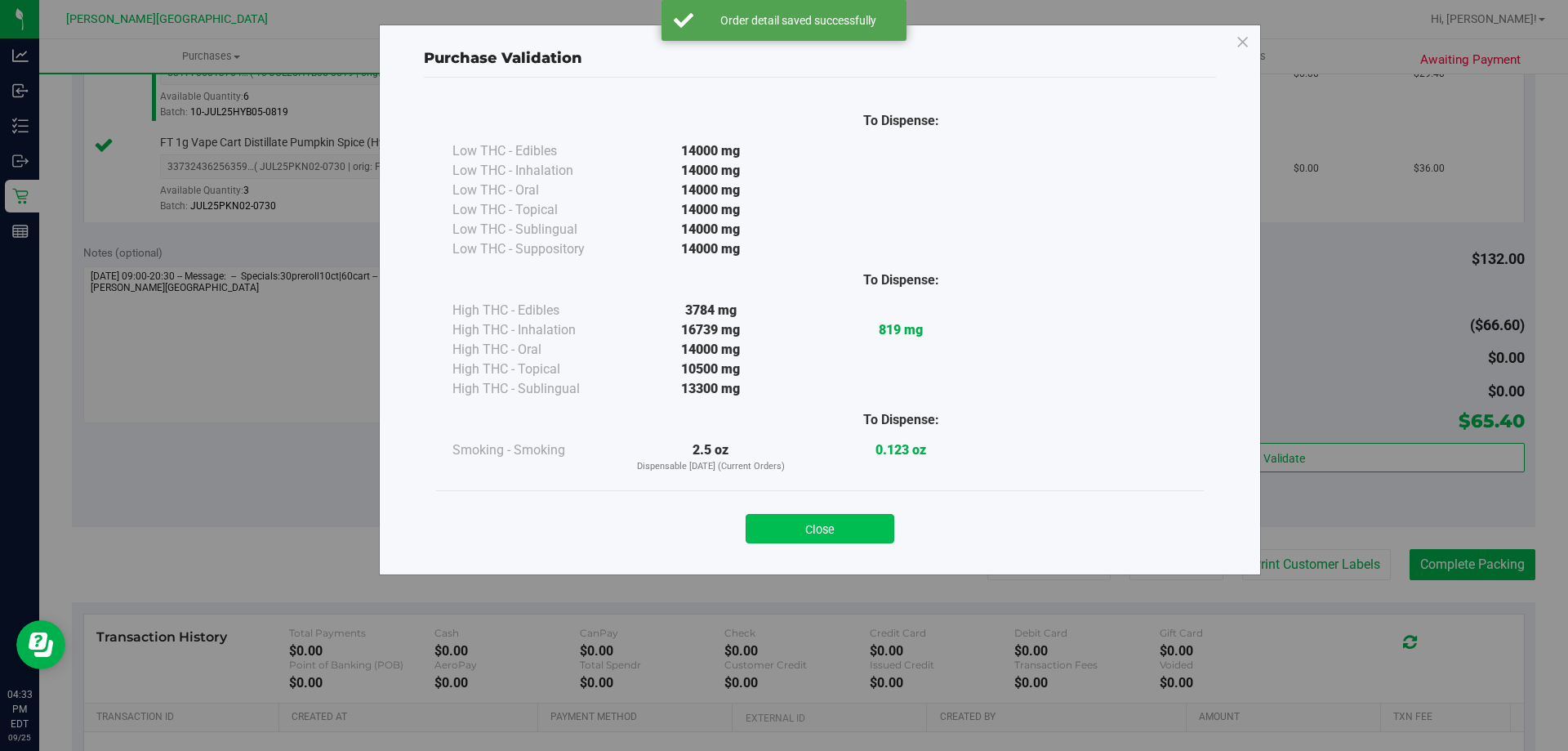
click at [857, 522] on button "Close" at bounding box center [820, 528] width 149 height 30
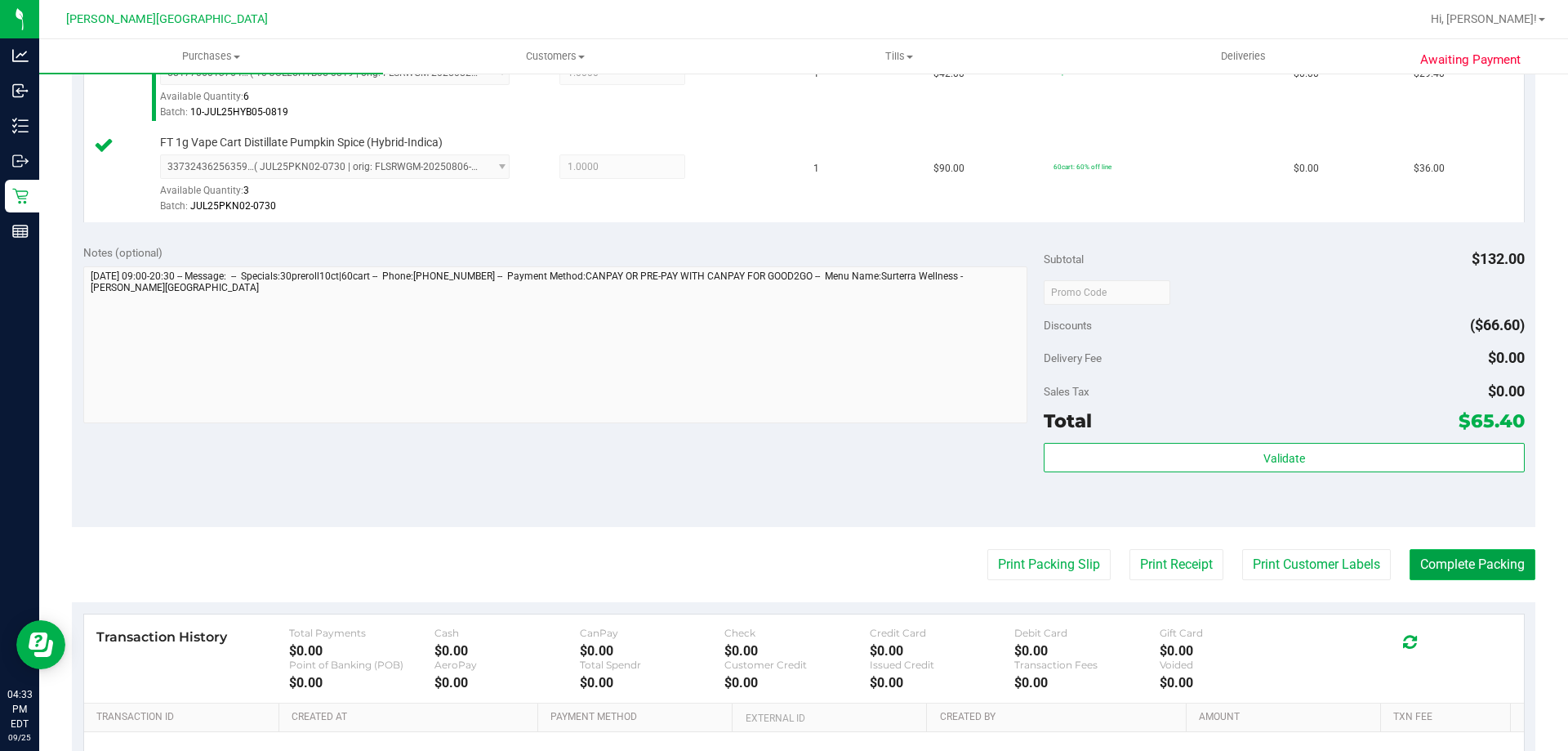
click at [1504, 566] on button "Complete Packing" at bounding box center [1473, 564] width 126 height 31
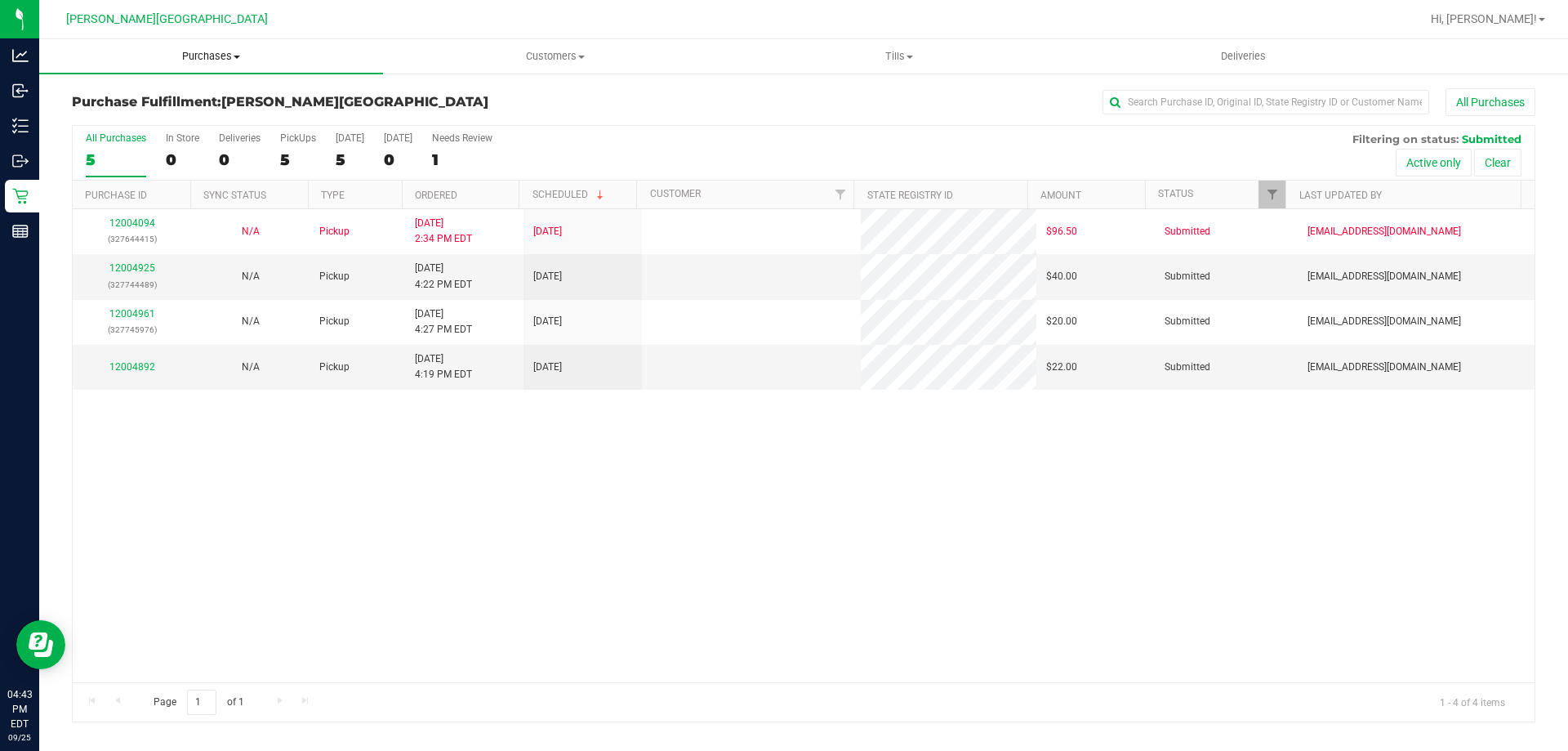
click at [206, 48] on uib-tab-heading "Purchases Summary of purchases Fulfillment All purchases" at bounding box center [211, 56] width 344 height 34
click at [154, 113] on li "Fulfillment" at bounding box center [211, 118] width 344 height 20
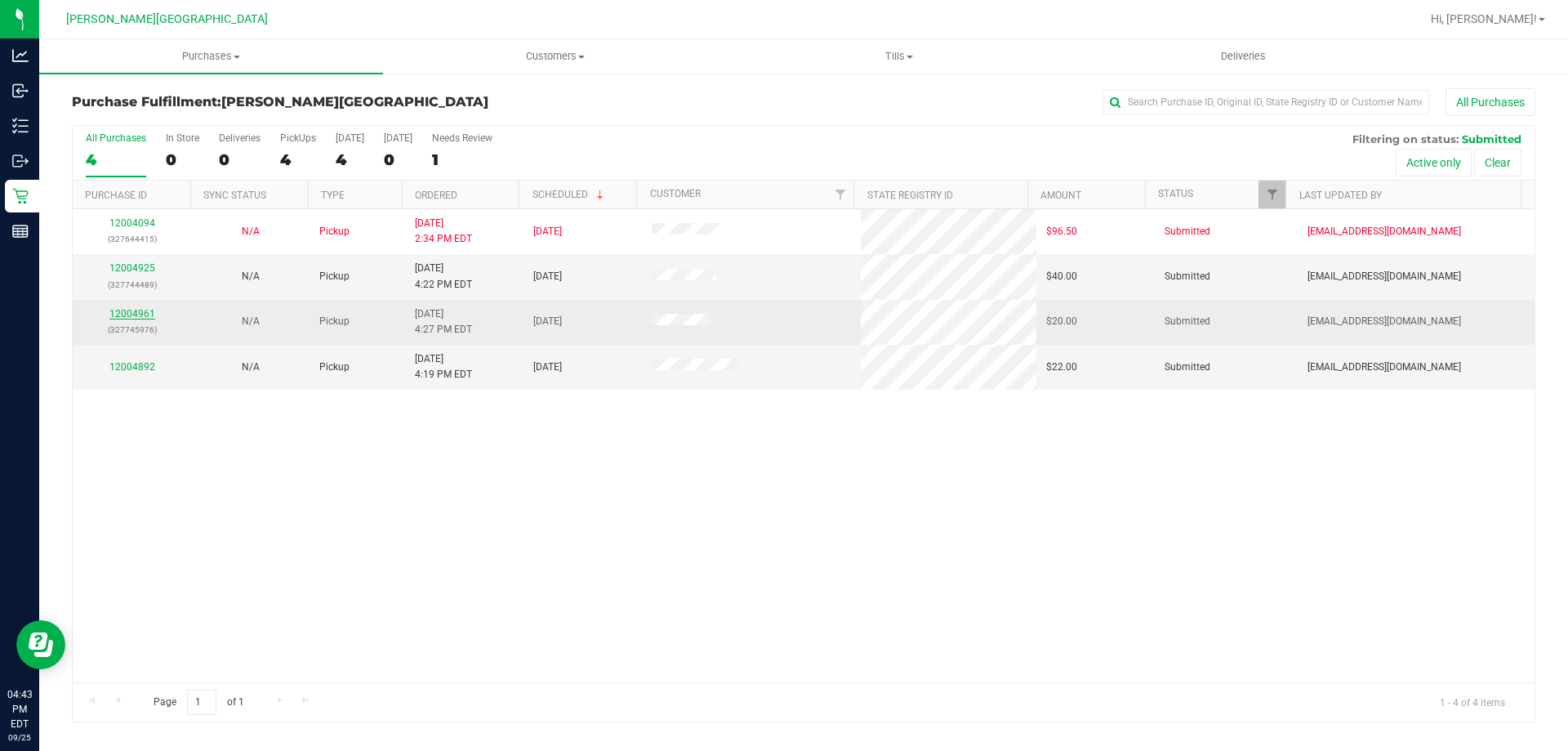
click at [144, 311] on link "12004961" at bounding box center [132, 314] width 46 height 11
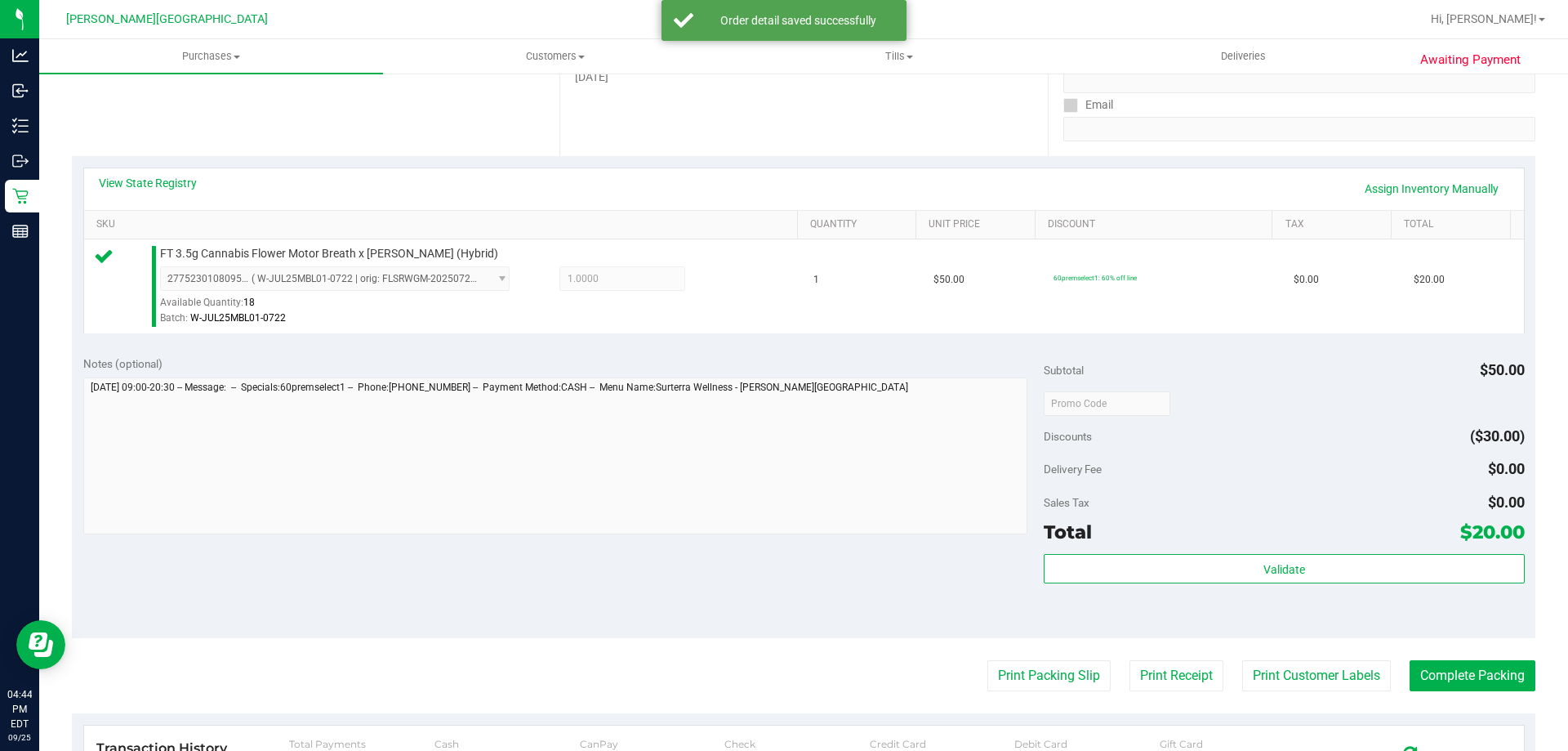
scroll to position [327, 0]
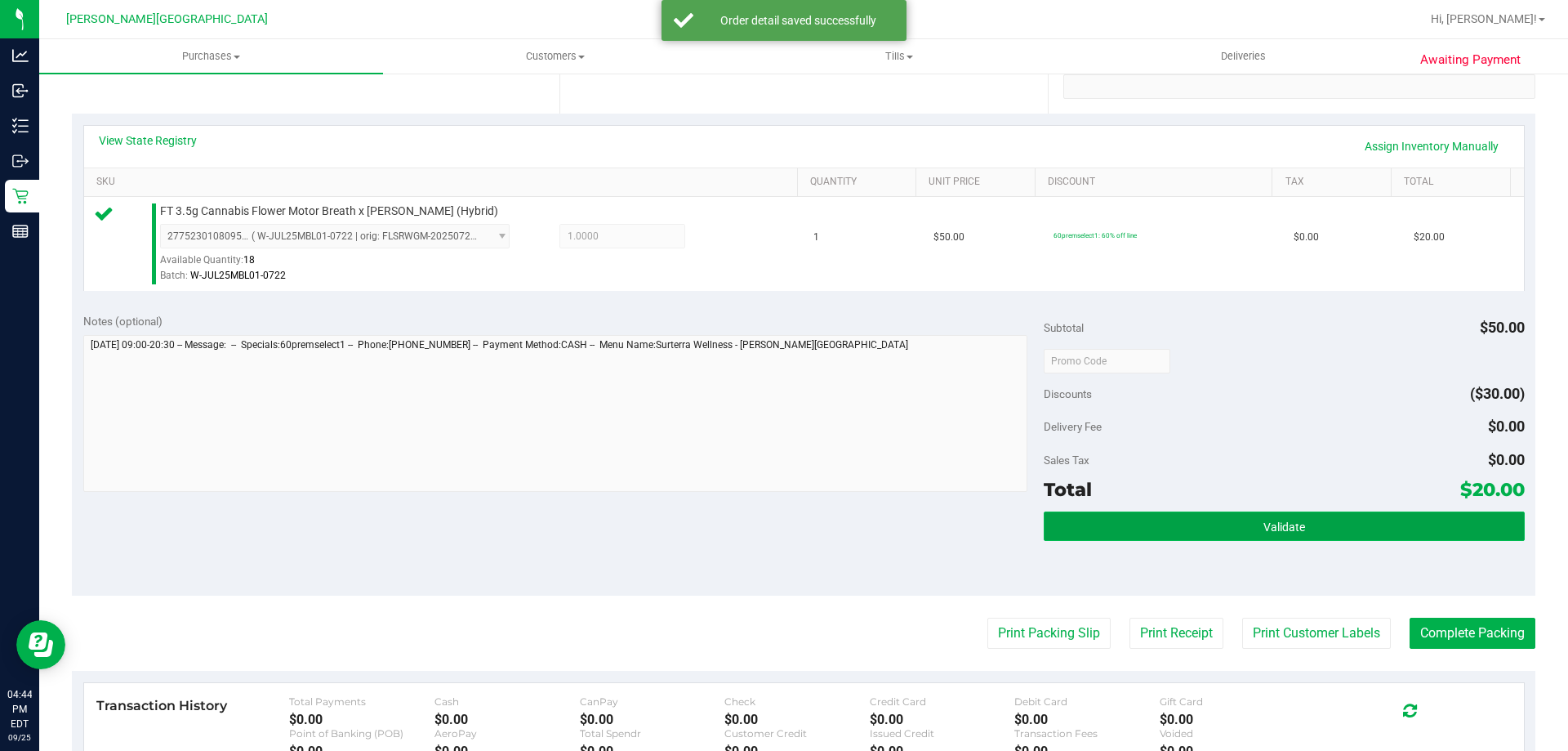
click at [1190, 530] on button "Validate" at bounding box center [1284, 526] width 480 height 30
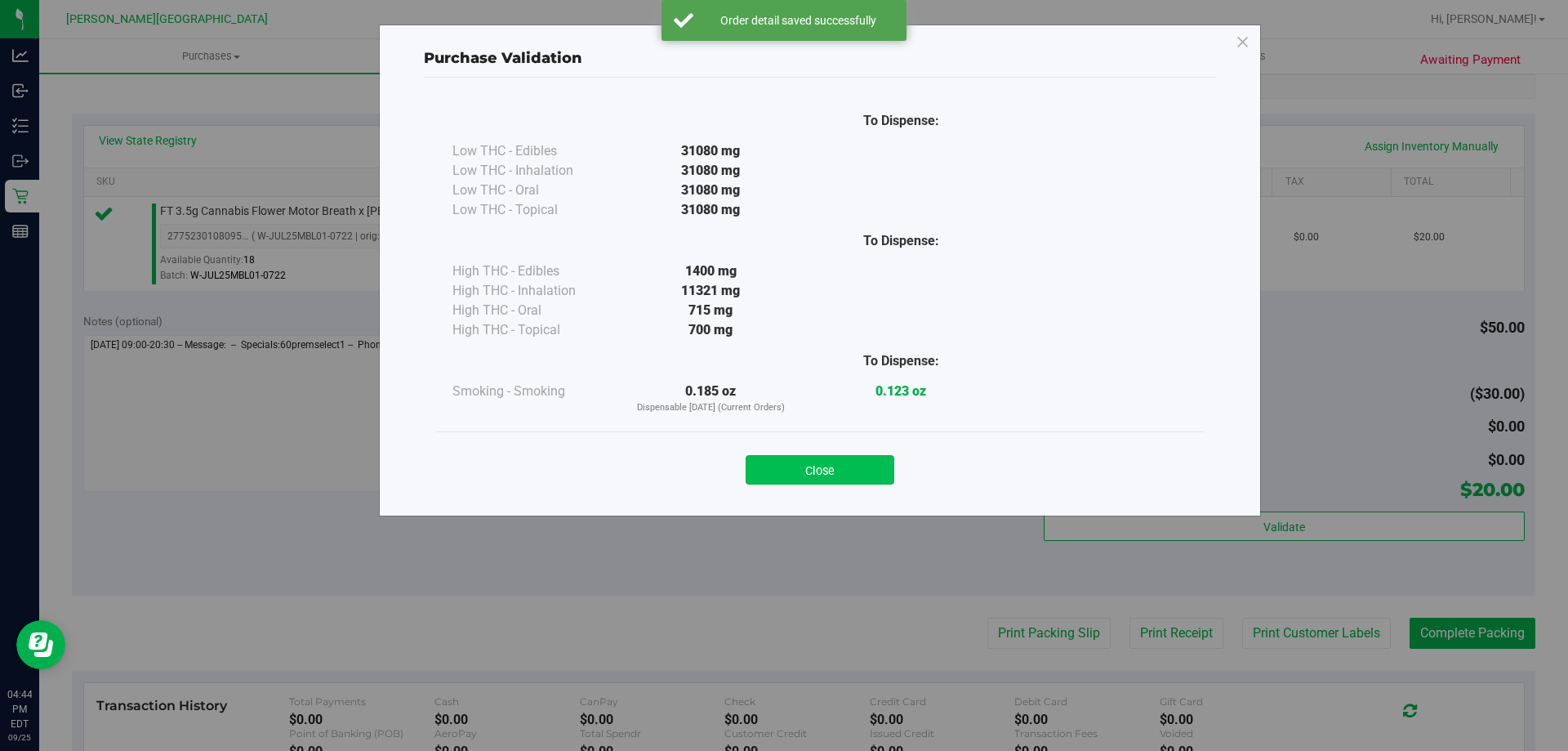
click at [862, 469] on button "Close" at bounding box center [820, 469] width 149 height 30
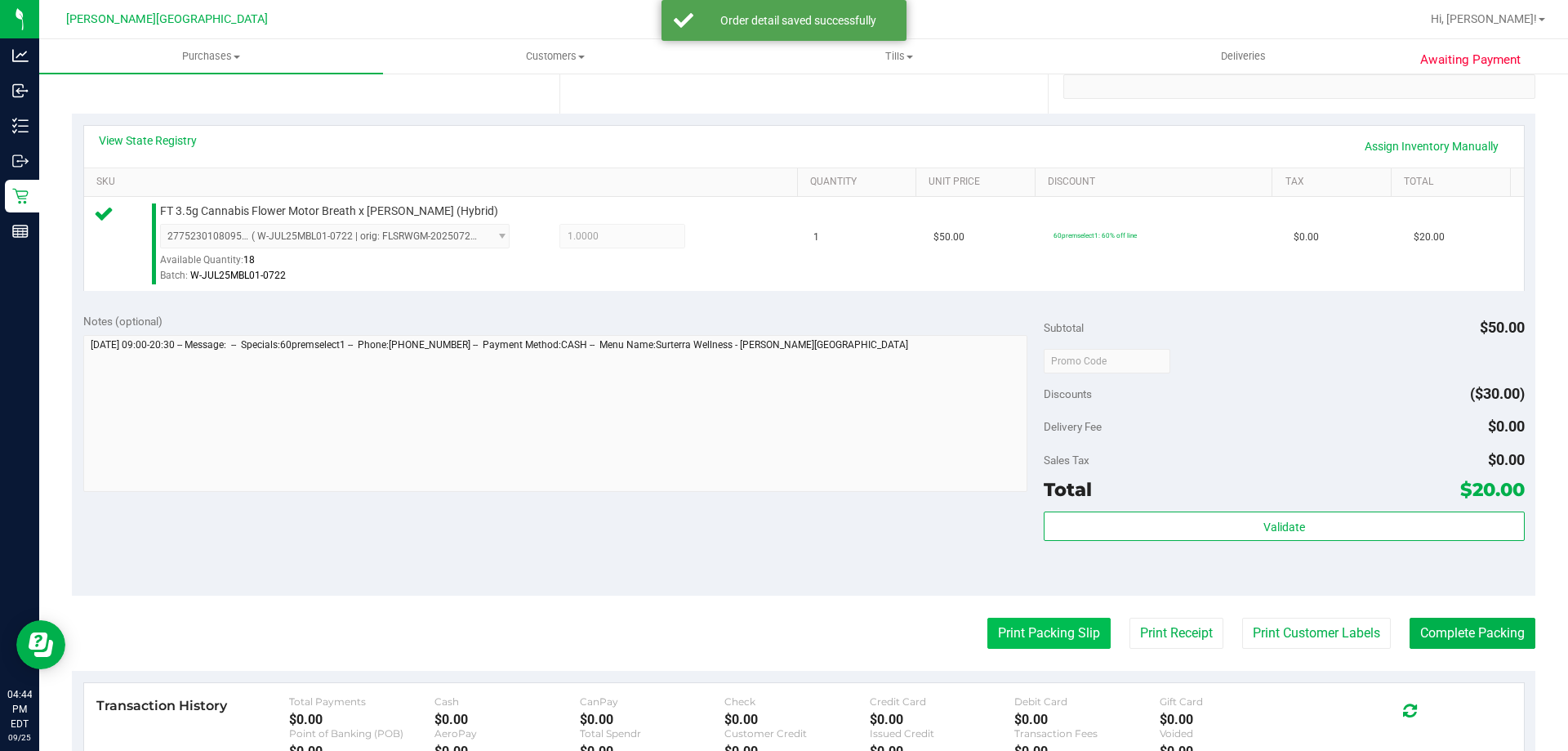
click at [1088, 634] on button "Print Packing Slip" at bounding box center [1048, 633] width 123 height 31
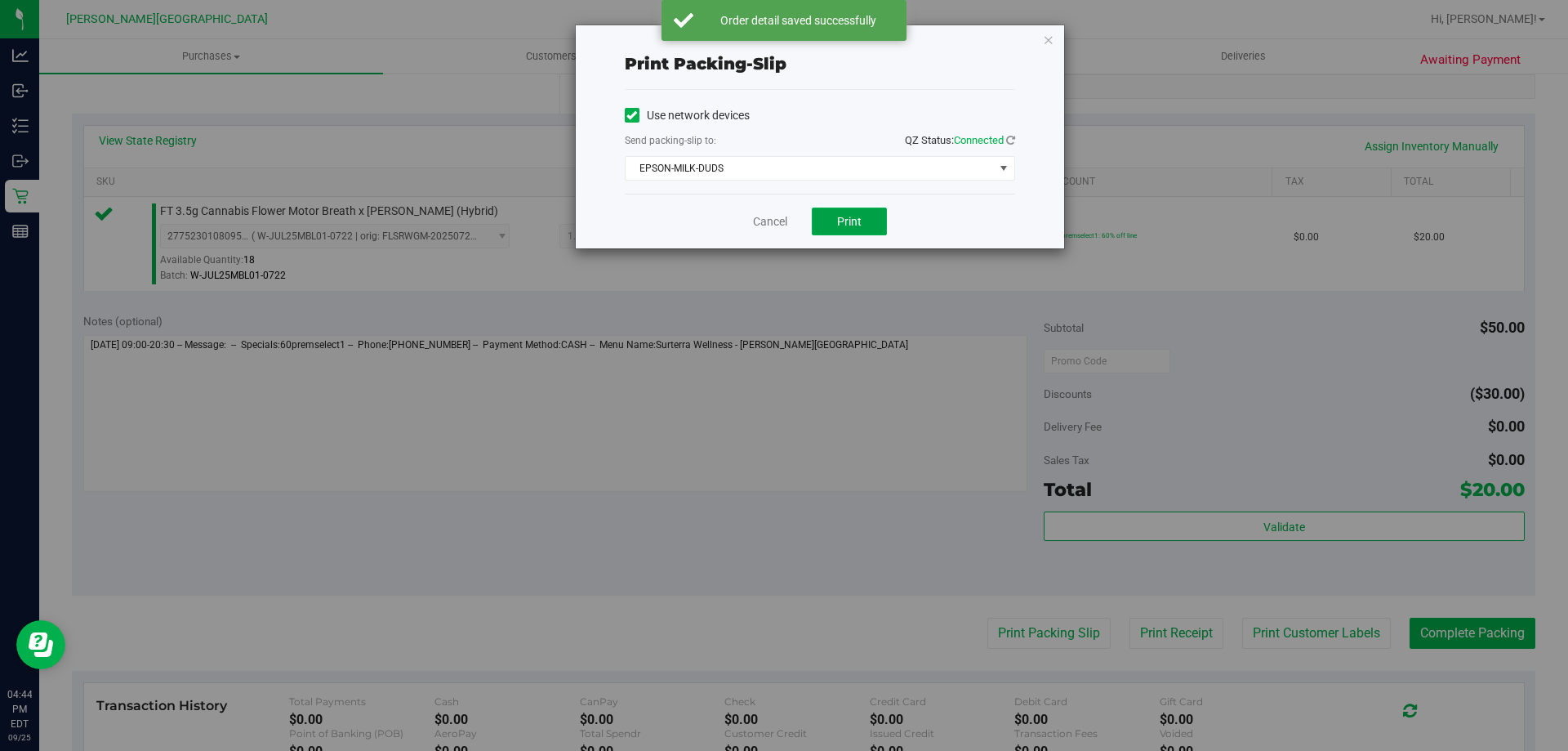
click at [854, 233] on button "Print" at bounding box center [849, 221] width 75 height 28
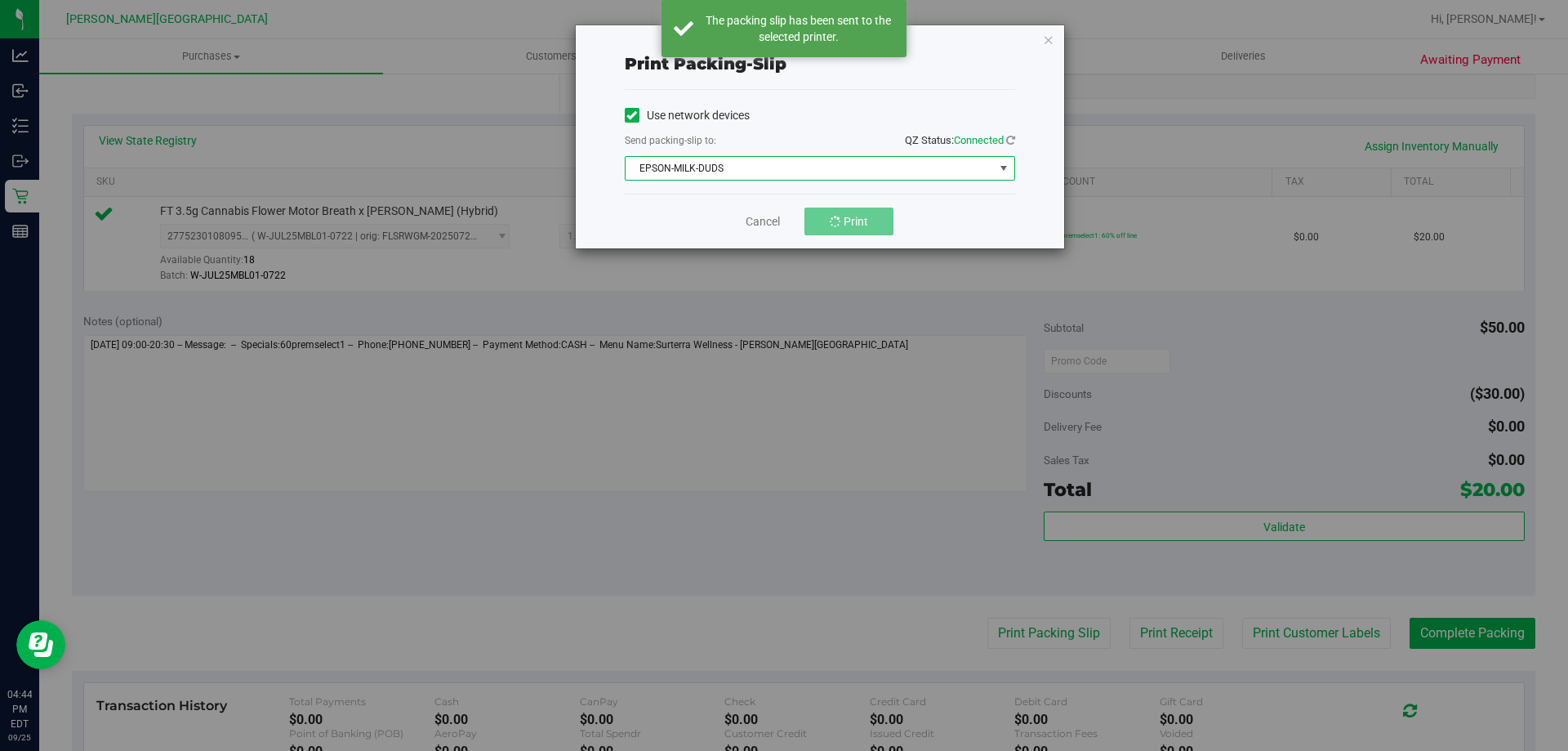
click at [848, 172] on span "EPSON-MILK-DUDS" at bounding box center [810, 169] width 369 height 23
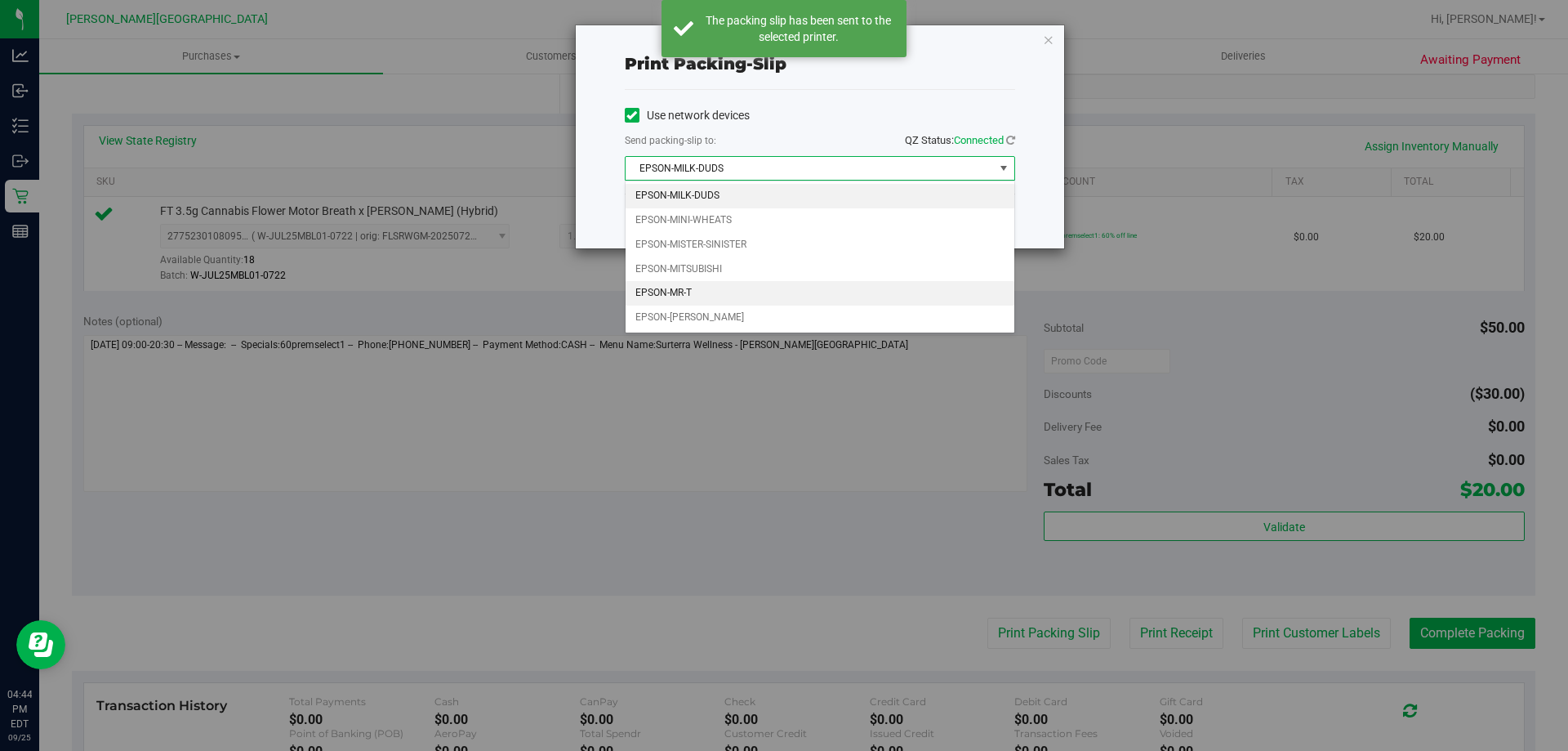
click at [716, 294] on li "EPSON-MR-T" at bounding box center [820, 294] width 389 height 25
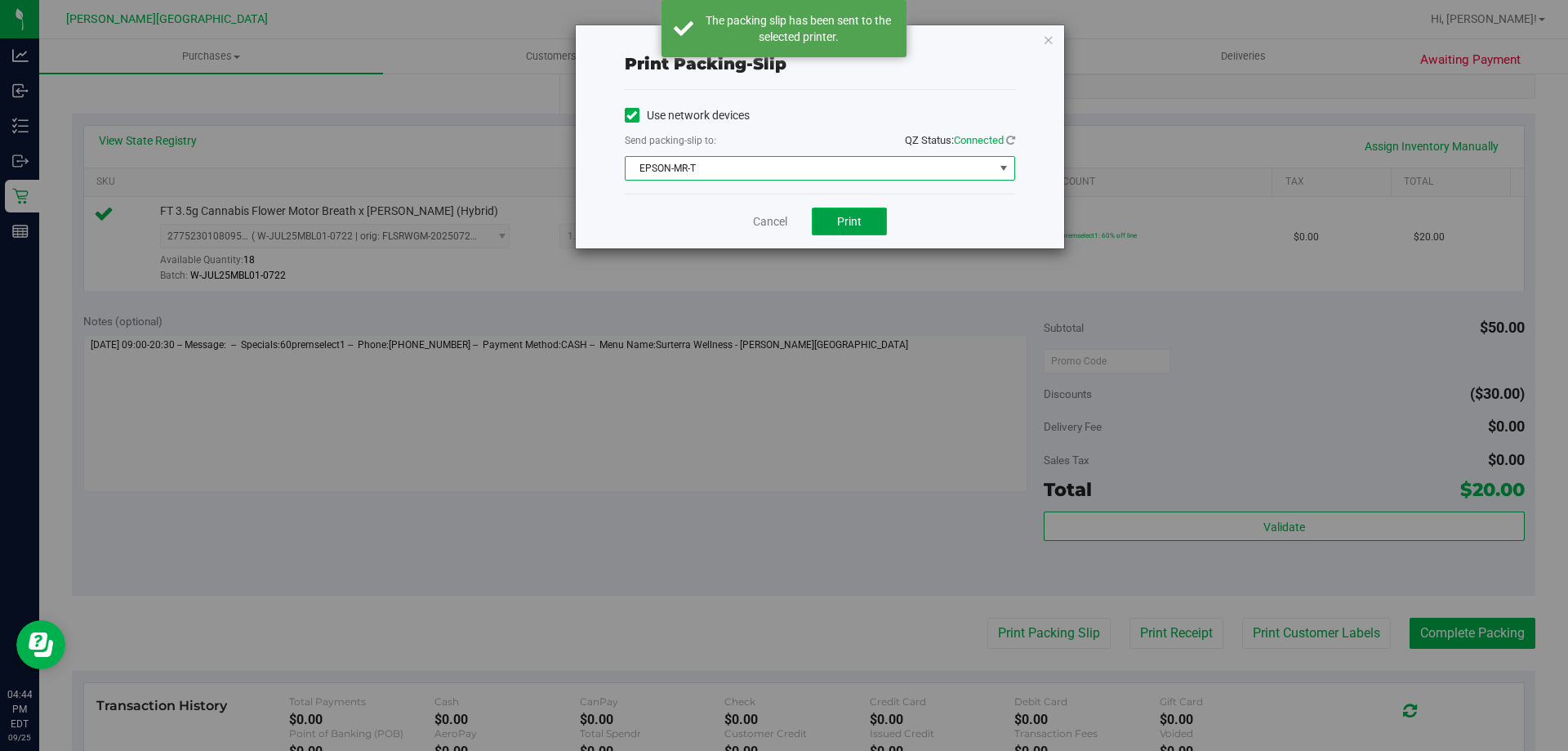
click at [857, 223] on span "Print" at bounding box center [850, 221] width 25 height 13
click at [1047, 44] on icon "button" at bounding box center [1049, 39] width 11 height 20
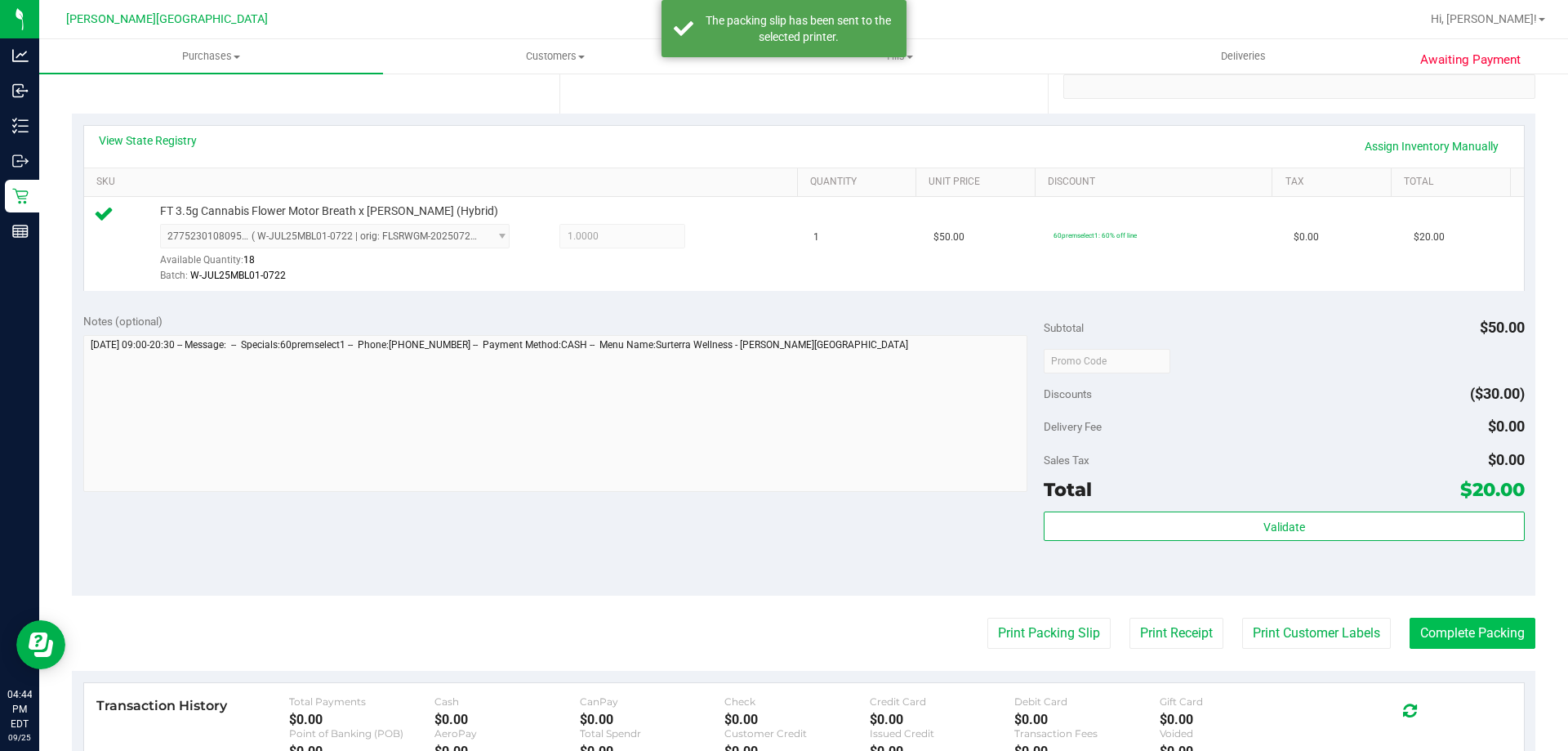
drag, startPoint x: 1421, startPoint y: 615, endPoint x: 1424, endPoint y: 622, distance: 7.6
click at [1421, 618] on purchase-details "Back Edit Purchase Cancel Purchase View Profile # 12004961 BioTrack ID: - Submi…" at bounding box center [803, 369] width 1463 height 1215
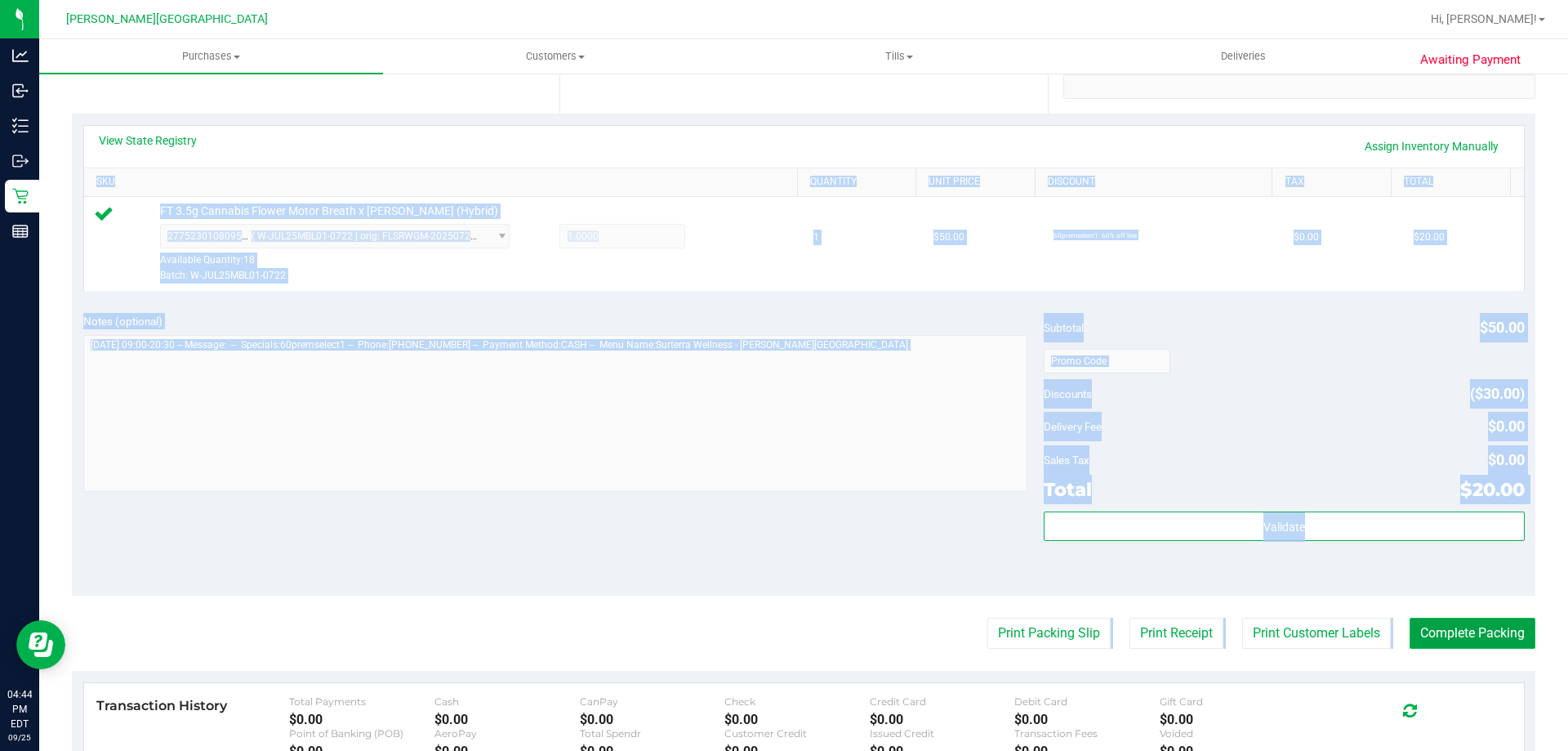
click at [1433, 633] on button "Complete Packing" at bounding box center [1473, 633] width 126 height 31
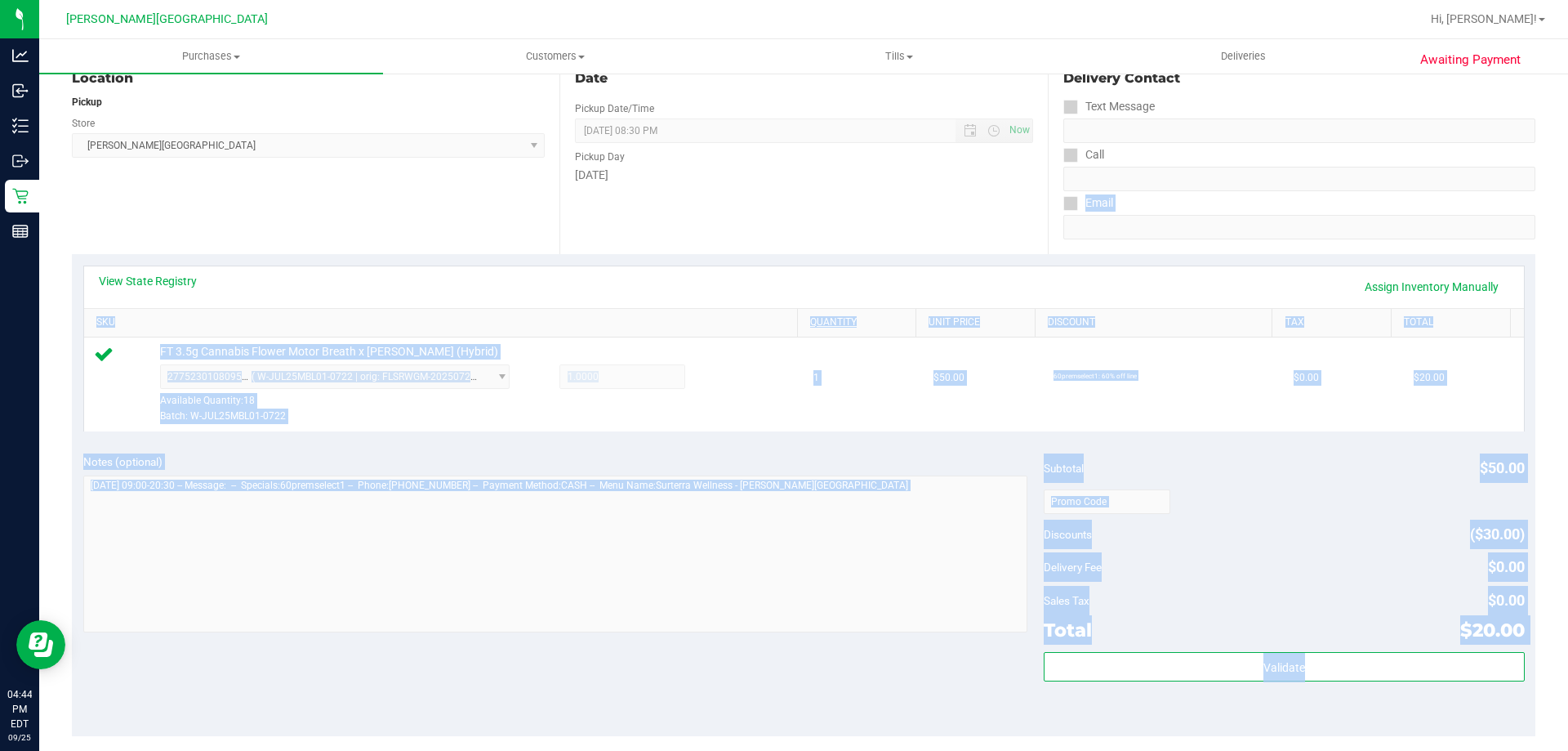
scroll to position [0, 0]
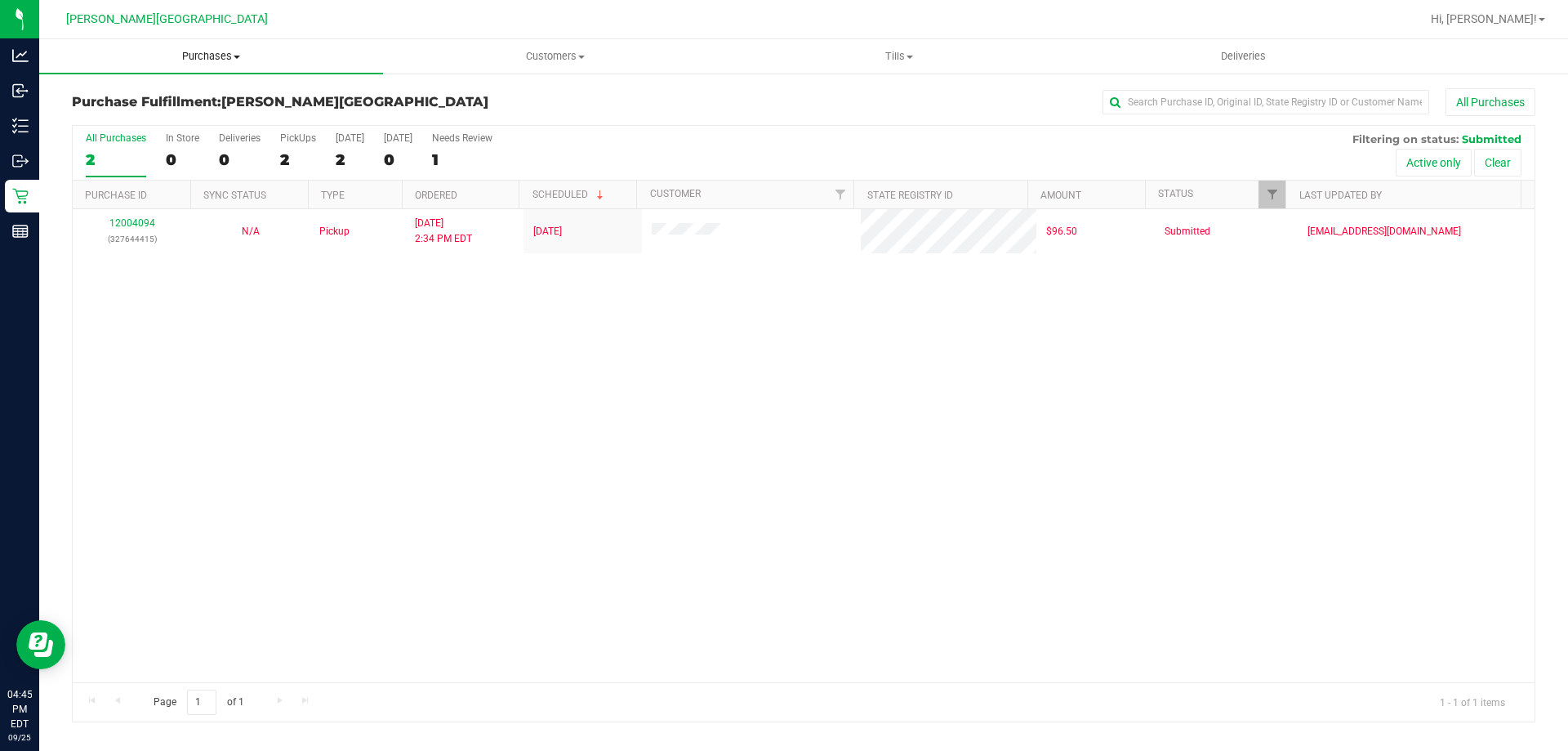
click at [199, 55] on span "Purchases" at bounding box center [211, 55] width 344 height 14
click at [136, 112] on span "Fulfillment" at bounding box center [90, 118] width 101 height 14
click at [228, 64] on uib-tab-heading "Purchases Summary of purchases Fulfillment All purchases" at bounding box center [211, 56] width 344 height 34
click at [144, 117] on li "Fulfillment" at bounding box center [211, 118] width 344 height 20
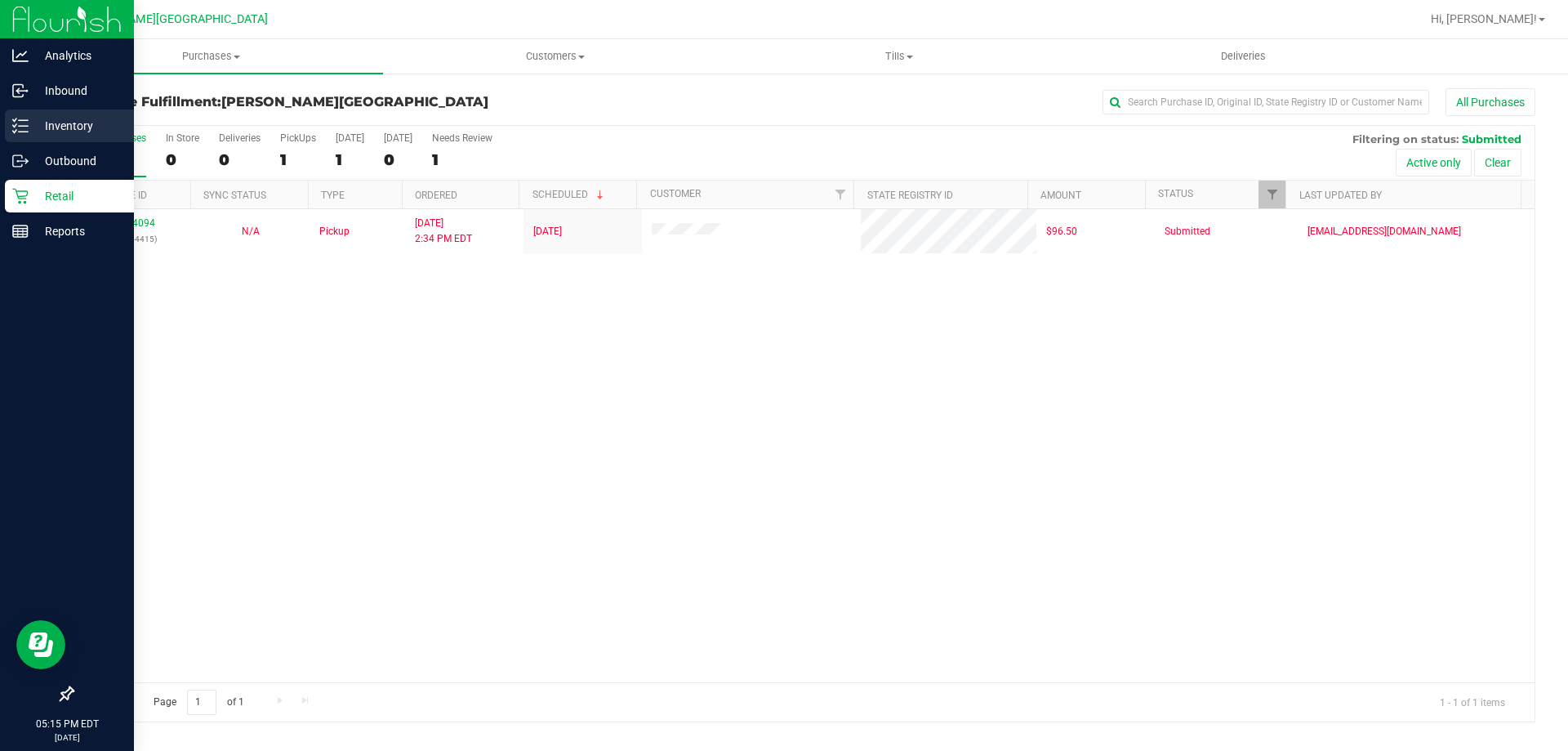
click at [52, 125] on p "Inventory" at bounding box center [77, 126] width 98 height 20
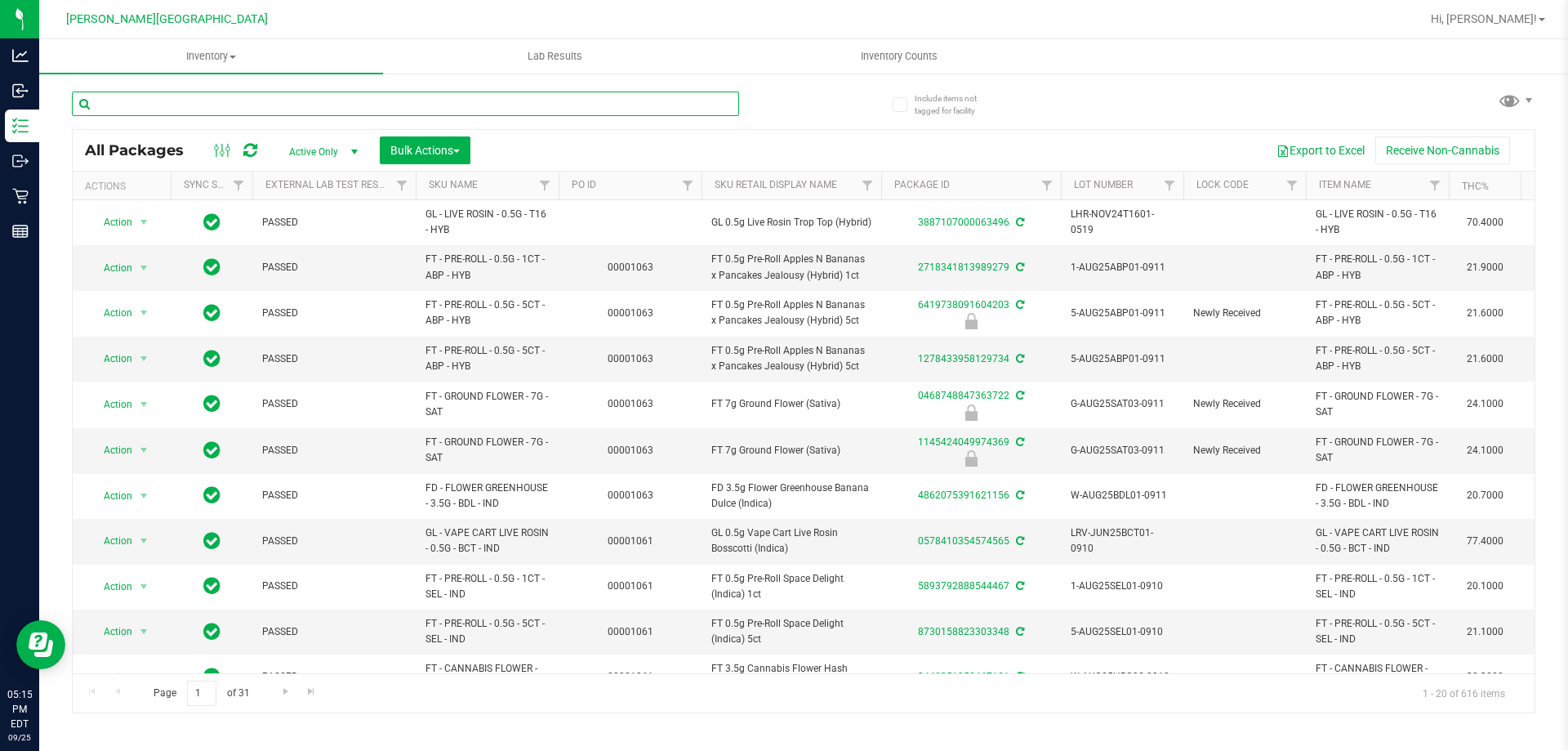
click at [187, 100] on input "text" at bounding box center [405, 104] width 667 height 25
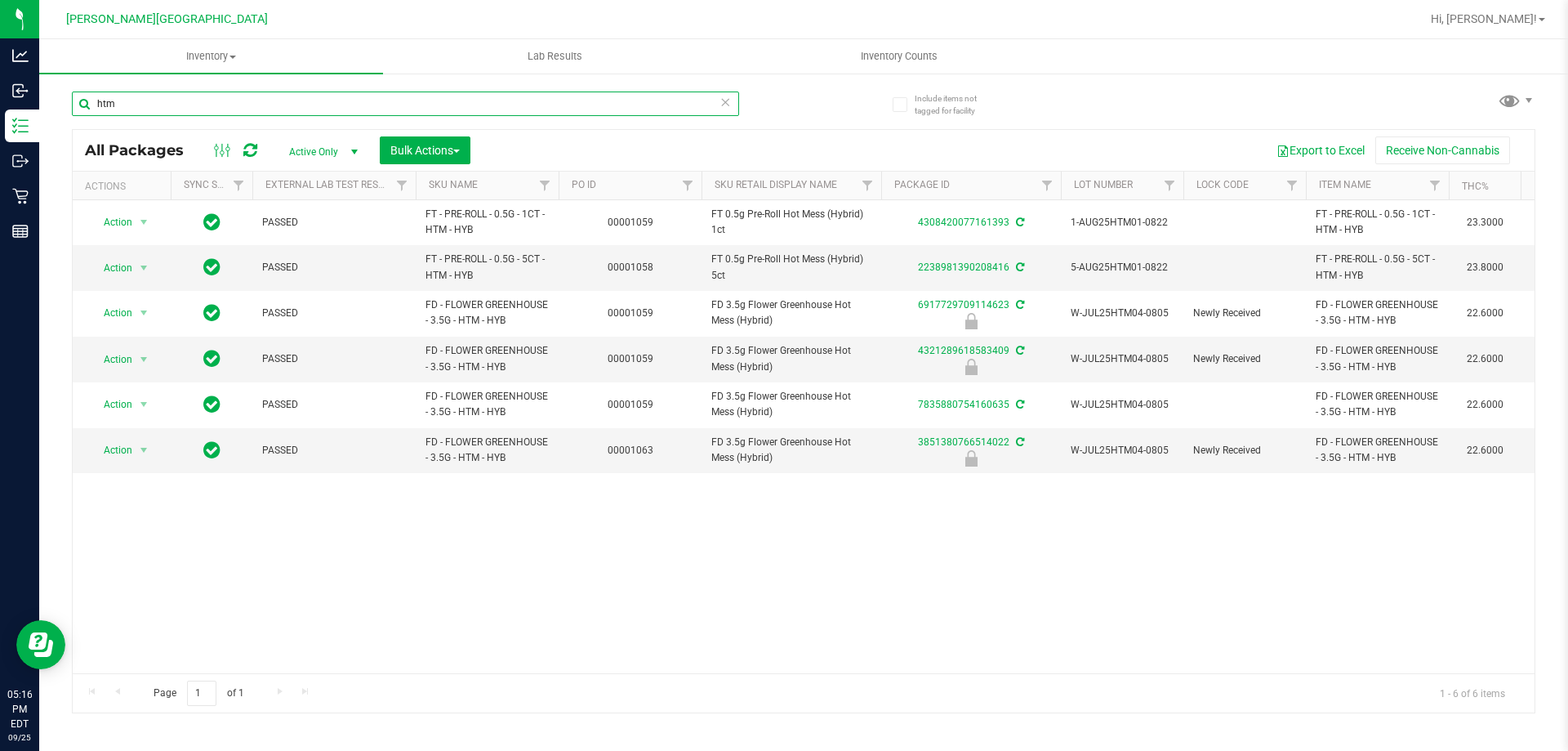
type input "htm"
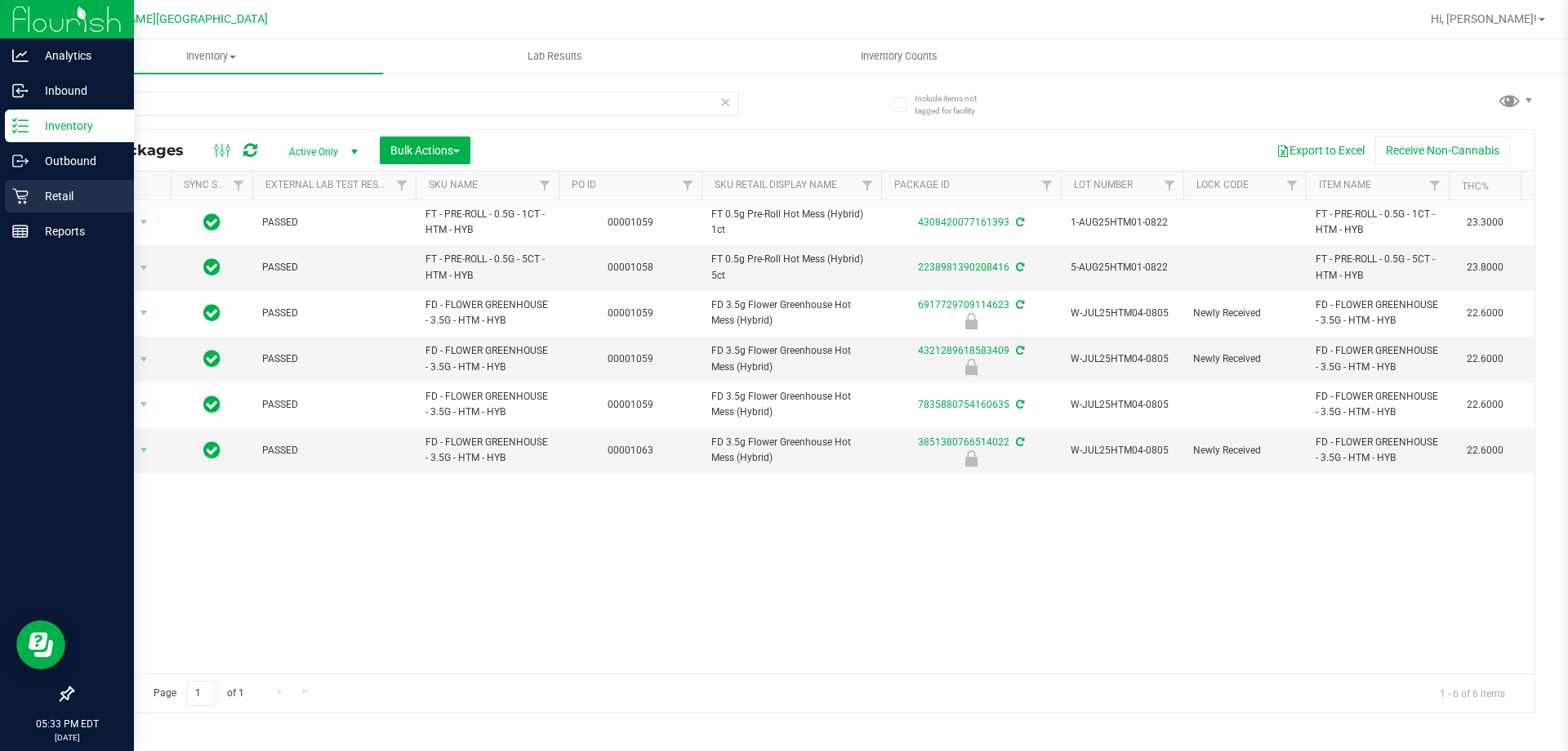
click at [18, 196] on icon at bounding box center [20, 196] width 15 height 15
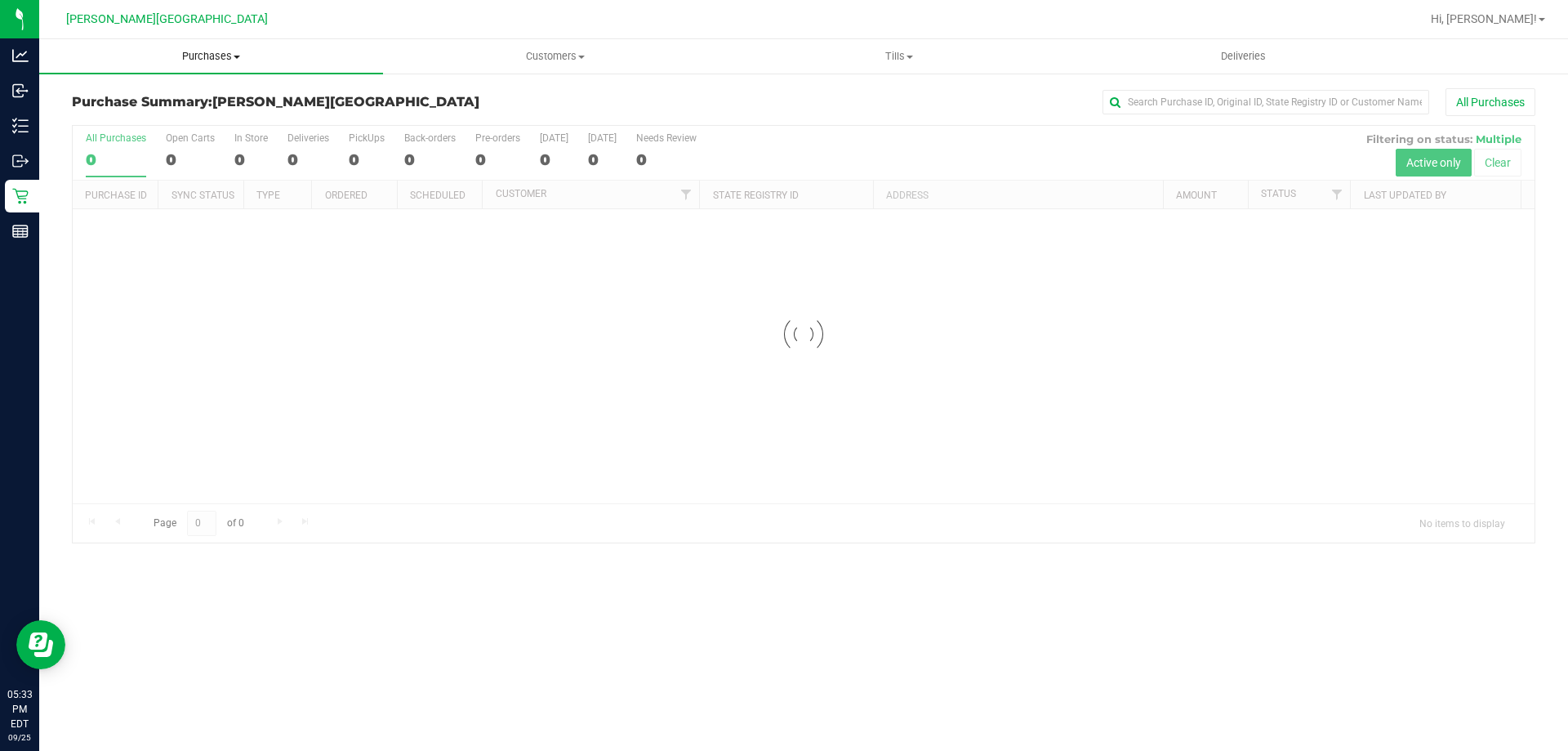
click at [220, 56] on span "Purchases" at bounding box center [211, 55] width 344 height 14
click at [100, 126] on li "Fulfillment" at bounding box center [211, 118] width 344 height 20
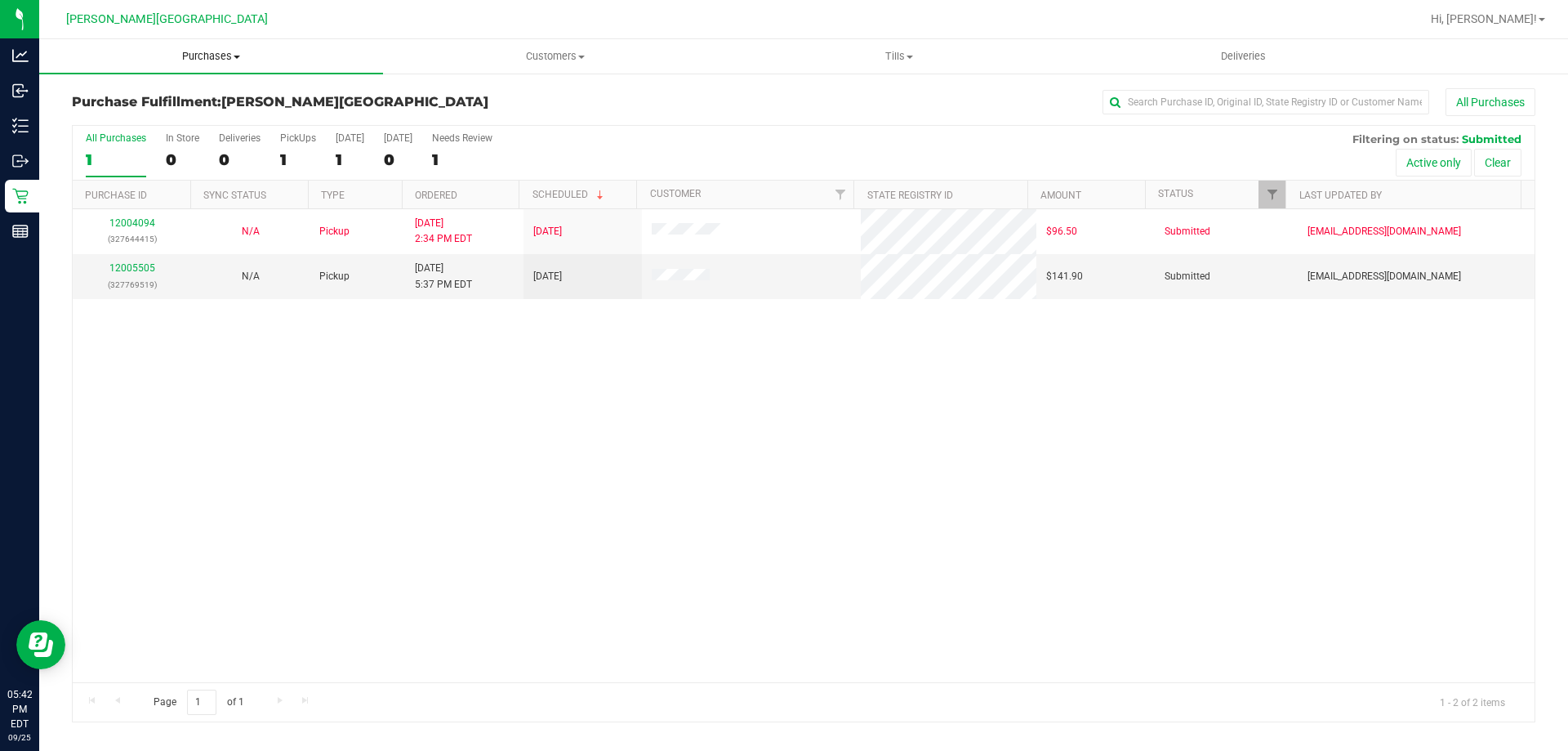
click at [205, 63] on span "Purchases" at bounding box center [211, 55] width 344 height 14
click at [123, 114] on span "Fulfillment" at bounding box center [90, 118] width 101 height 14
click at [138, 266] on link "12005505" at bounding box center [132, 268] width 46 height 11
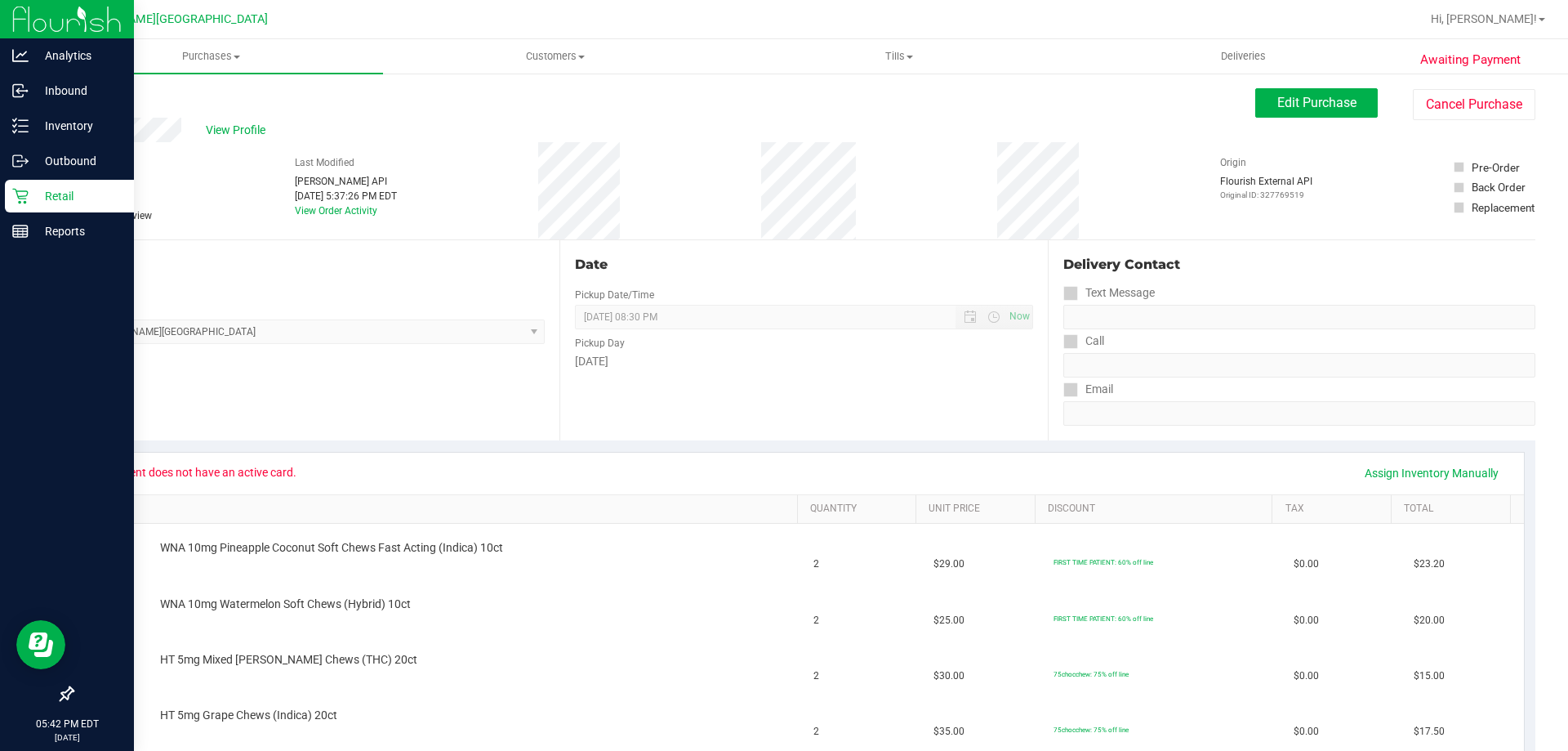
click at [20, 202] on icon at bounding box center [20, 196] width 15 height 15
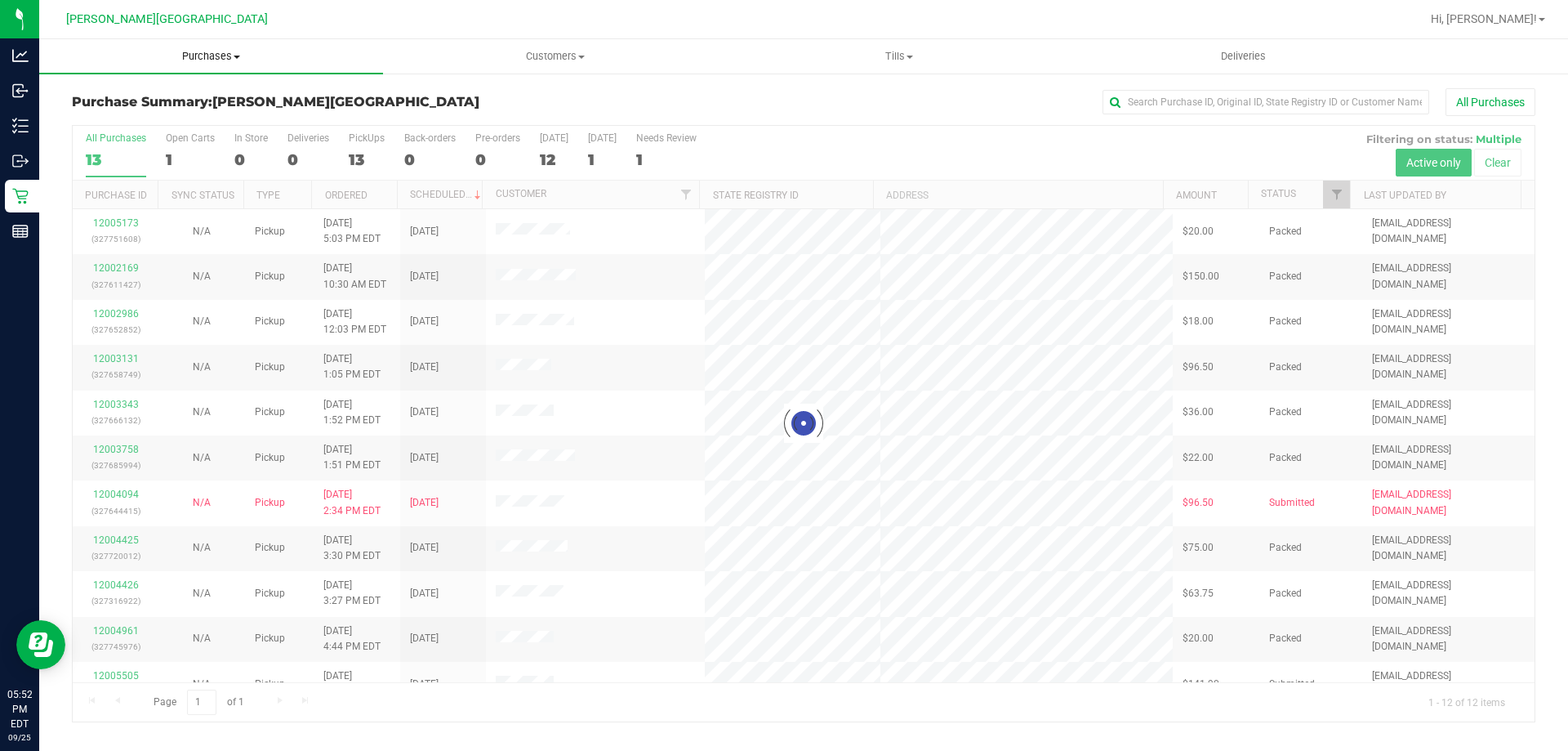
click at [197, 55] on span "Purchases" at bounding box center [211, 55] width 344 height 14
click at [111, 115] on span "Fulfillment" at bounding box center [90, 118] width 101 height 14
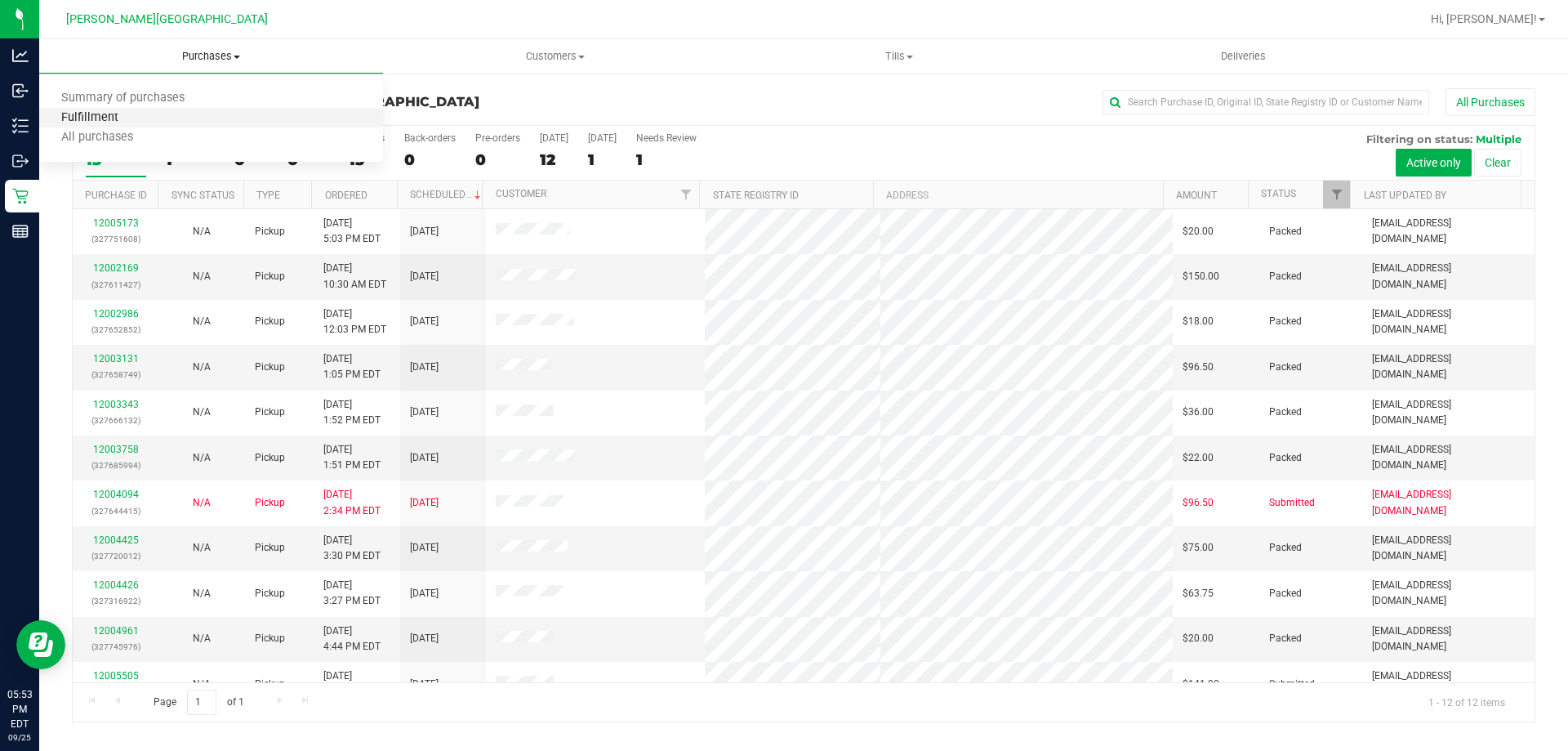
click at [116, 119] on span "Fulfillment" at bounding box center [90, 118] width 101 height 14
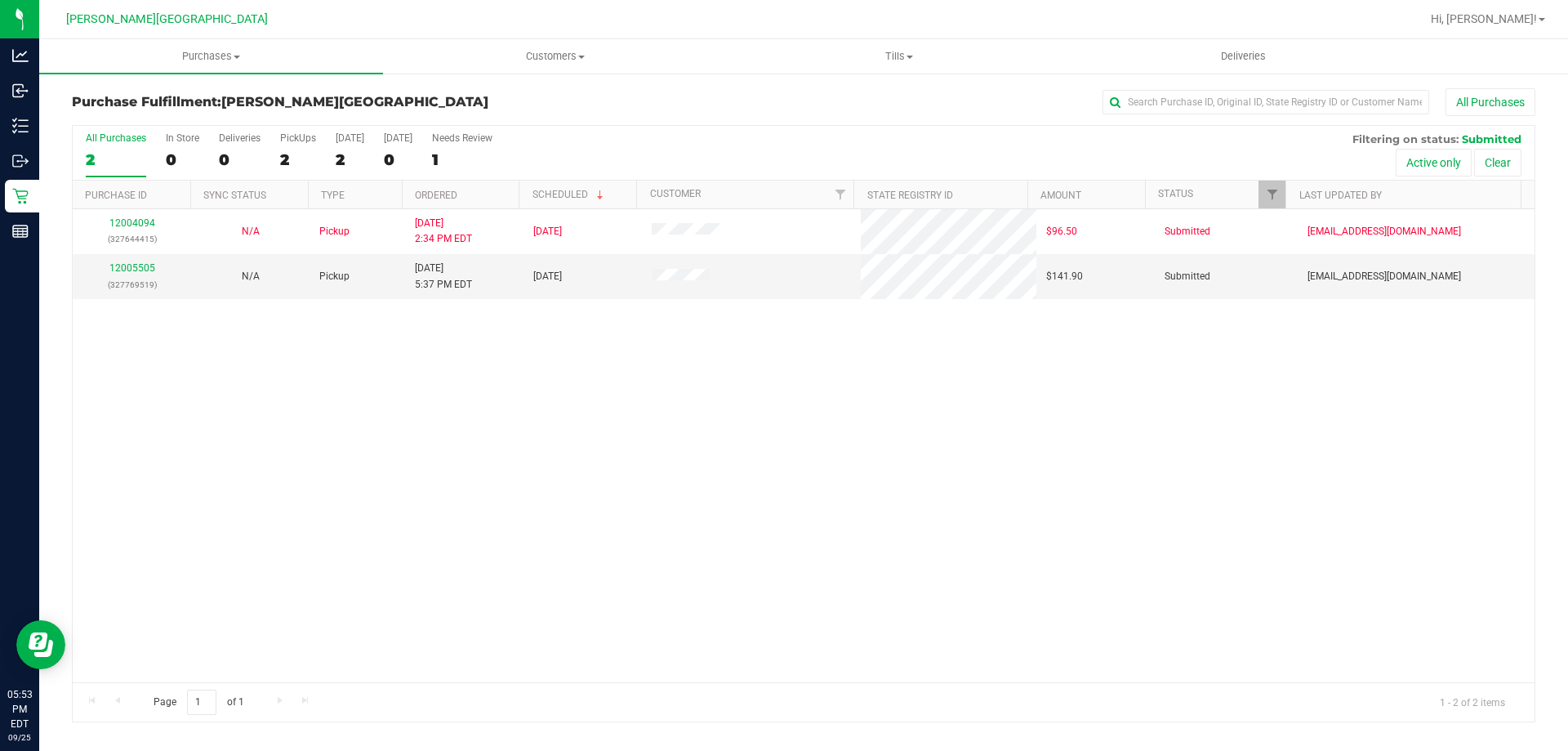
click at [415, 408] on div "12004094 (327644415) N/A Pickup [DATE] 2:34 PM EDT 9/25/2025 $96.50 Submitted […" at bounding box center [803, 445] width 1461 height 473
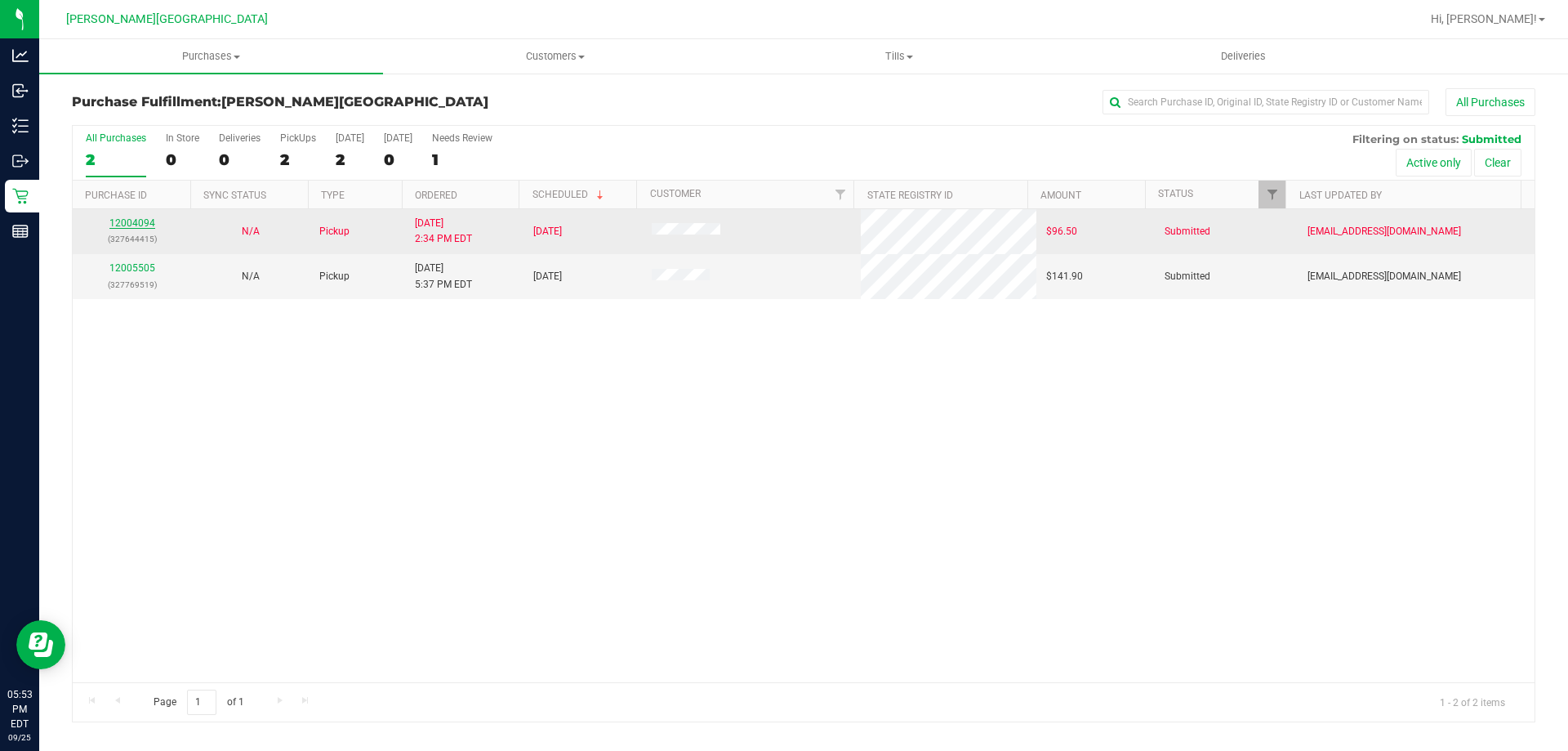
click at [126, 217] on div "12004094 (327644415)" at bounding box center [132, 231] width 99 height 31
click at [151, 225] on link "12004094" at bounding box center [132, 223] width 46 height 11
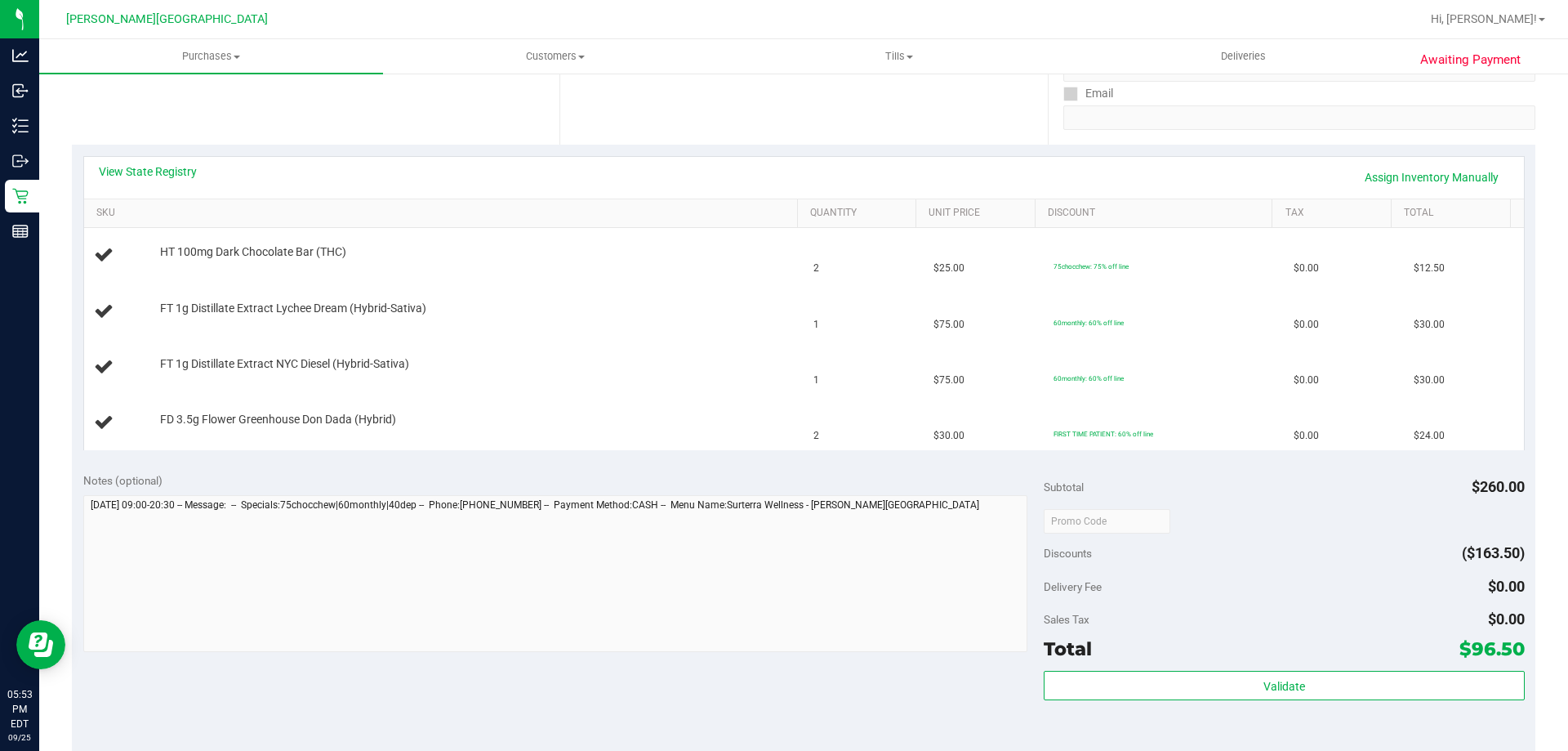
scroll to position [409, 0]
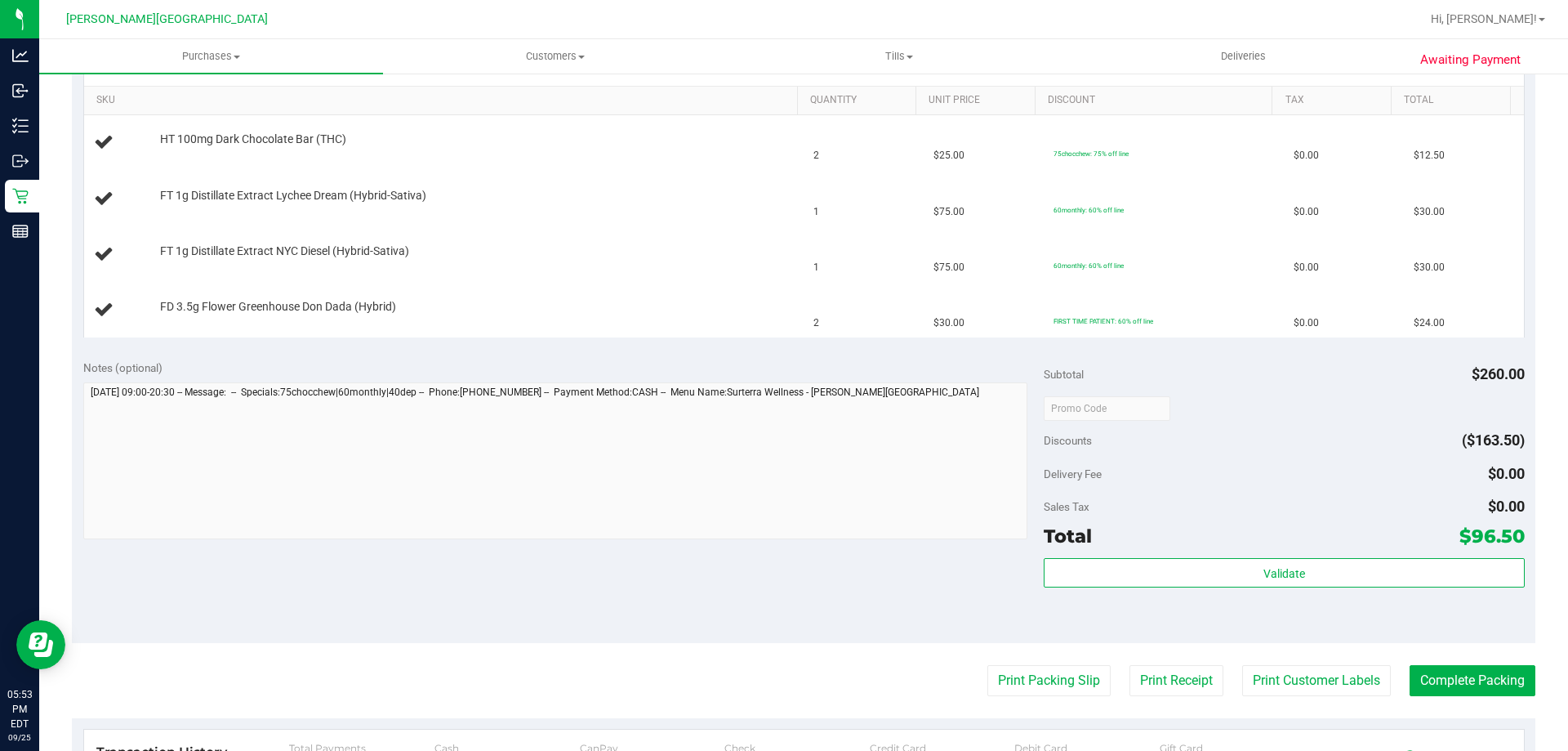
click at [1144, 592] on div "Validate" at bounding box center [1284, 594] width 480 height 73
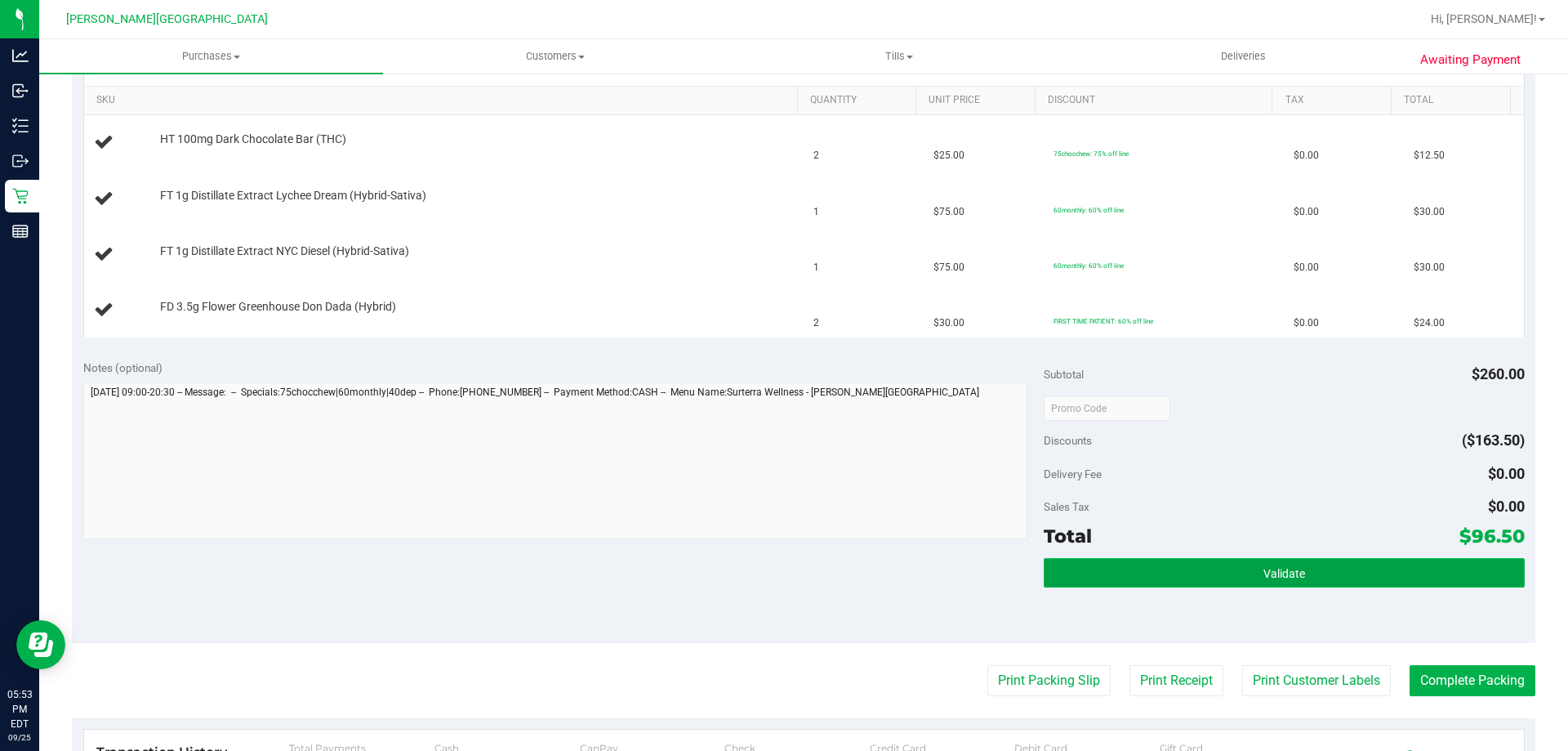
click at [1142, 575] on button "Validate" at bounding box center [1284, 572] width 480 height 30
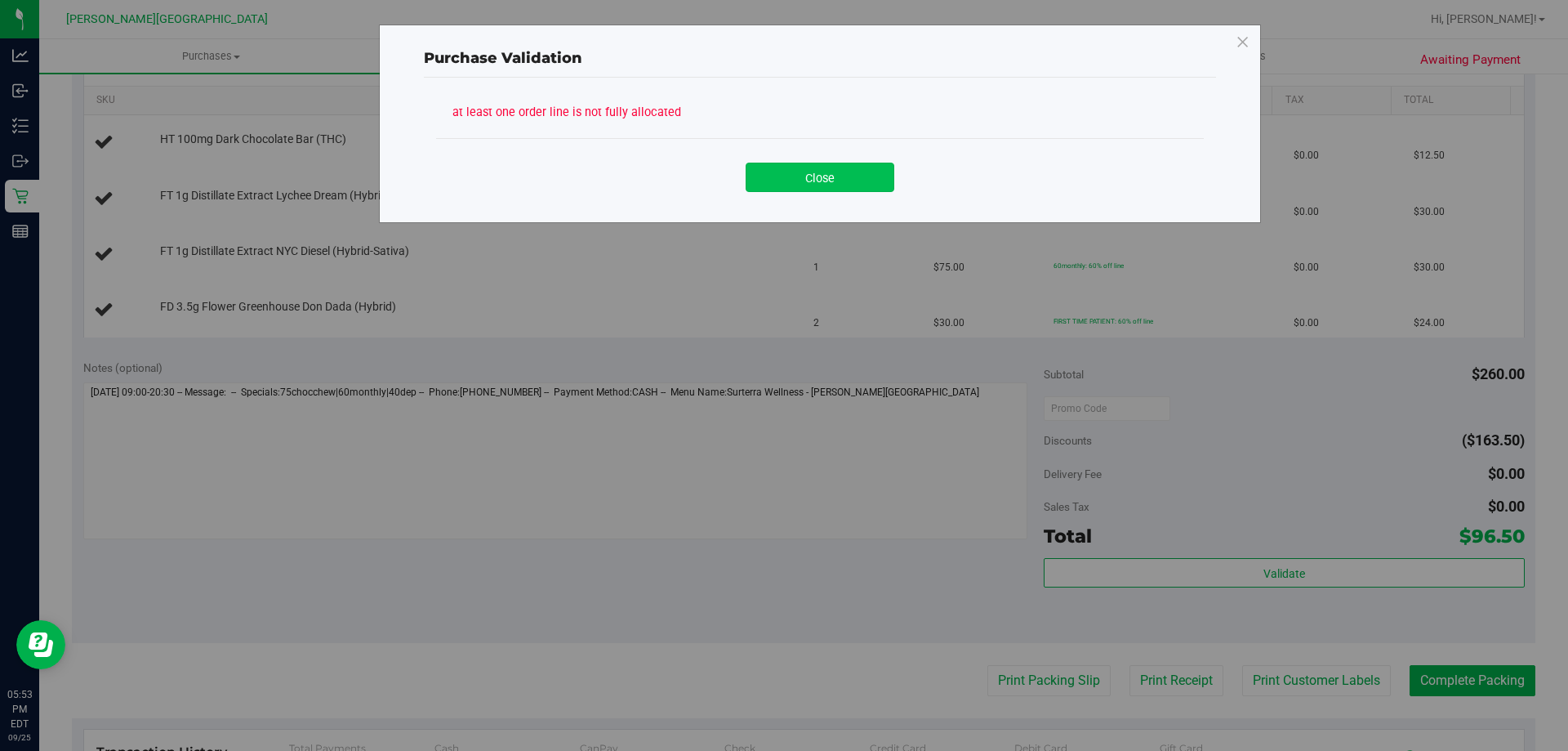
click at [839, 184] on button "Close" at bounding box center [820, 177] width 149 height 30
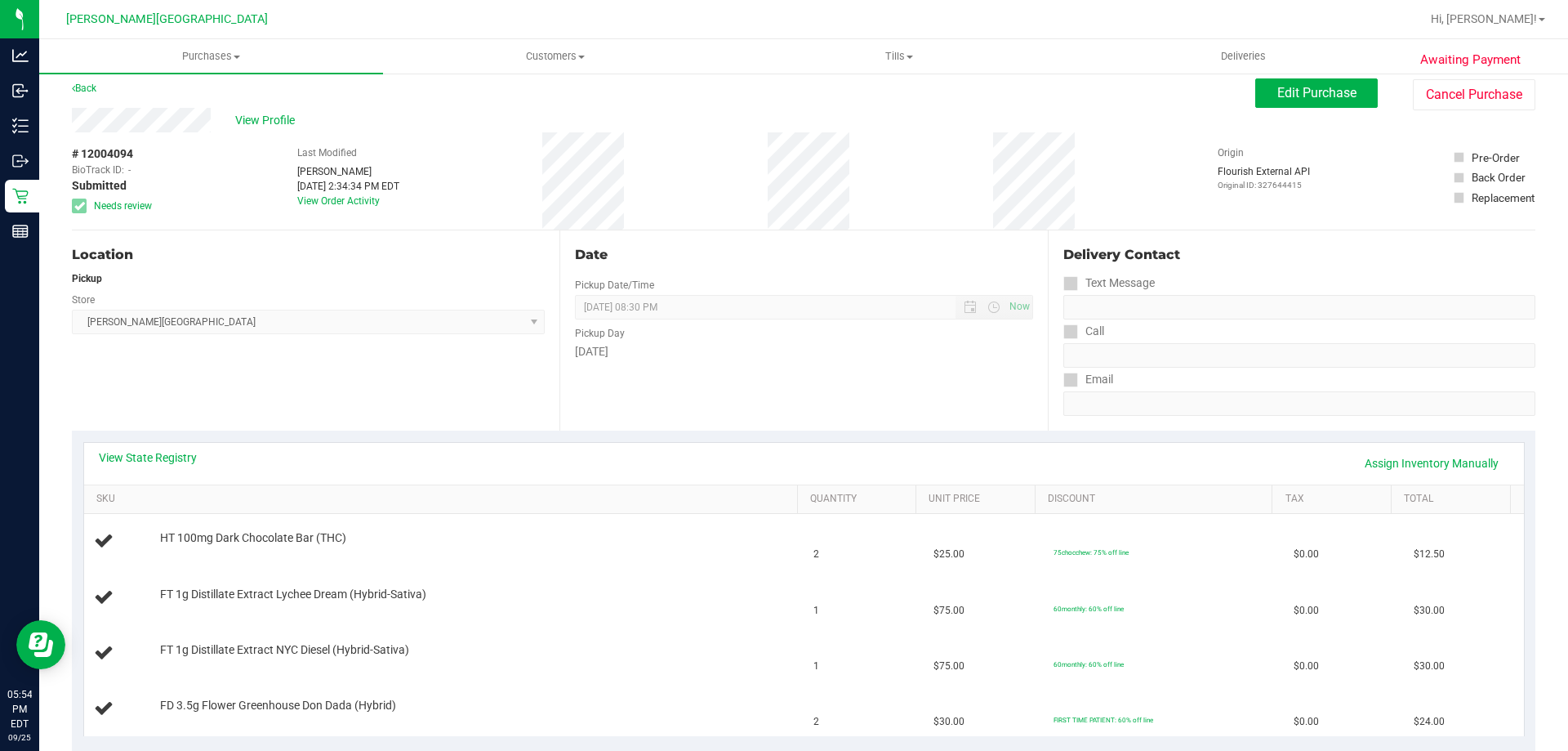
scroll to position [0, 0]
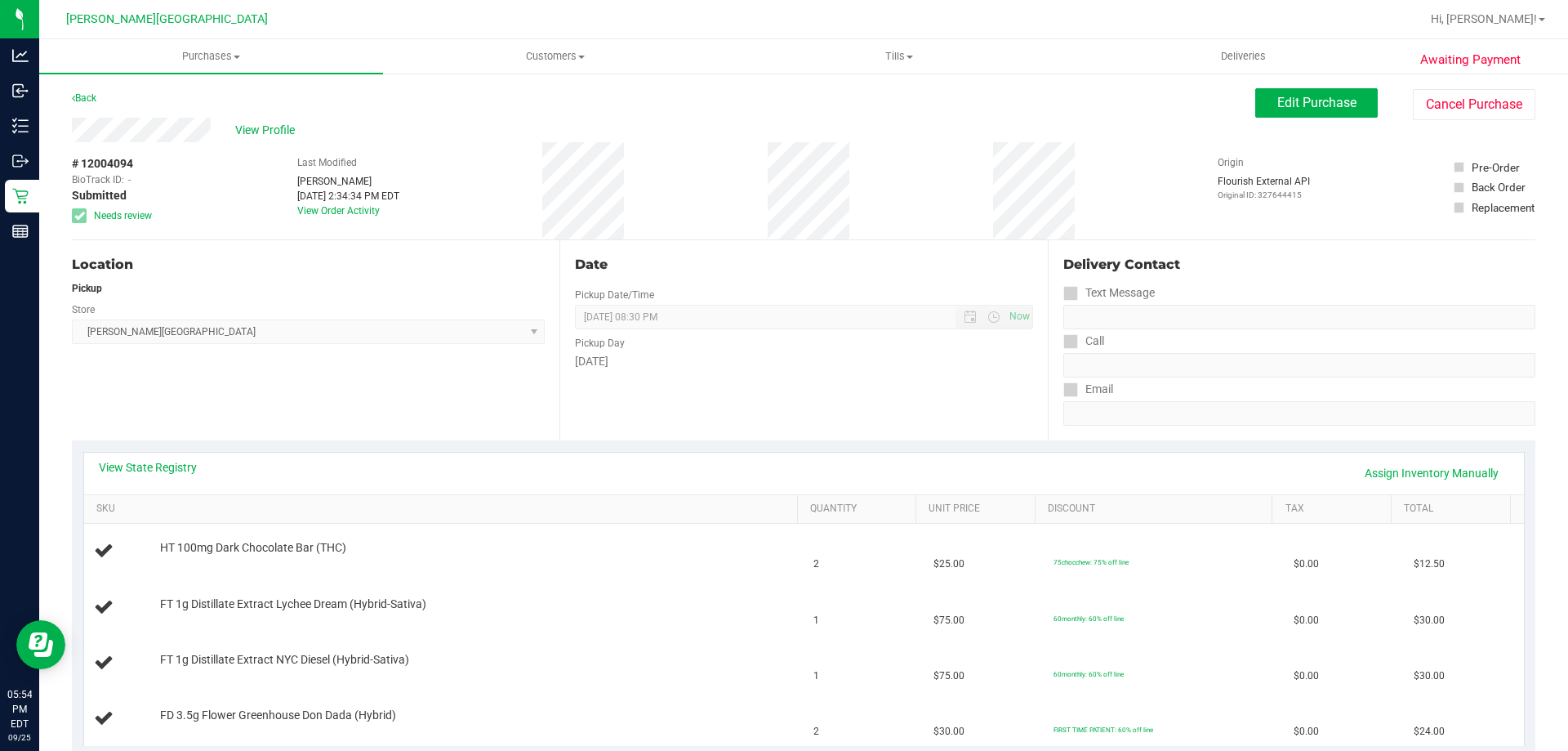
click at [1277, 100] on span "Edit Purchase" at bounding box center [1317, 102] width 79 height 15
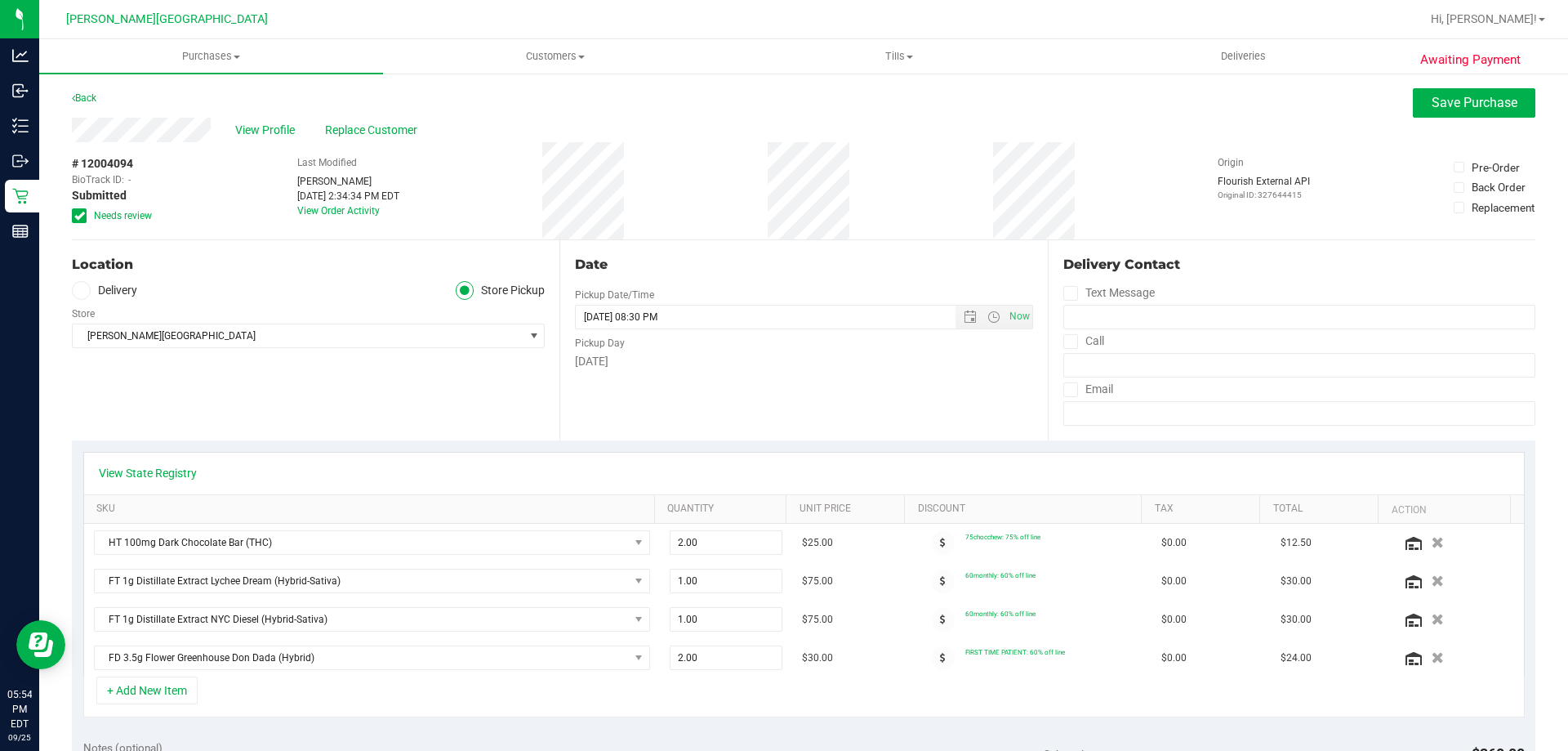
click at [79, 215] on icon at bounding box center [79, 215] width 10 height 0
click at [0, 0] on input "Needs review" at bounding box center [0, 0] width 0 height 0
click at [1437, 112] on button "Save Purchase" at bounding box center [1474, 103] width 123 height 30
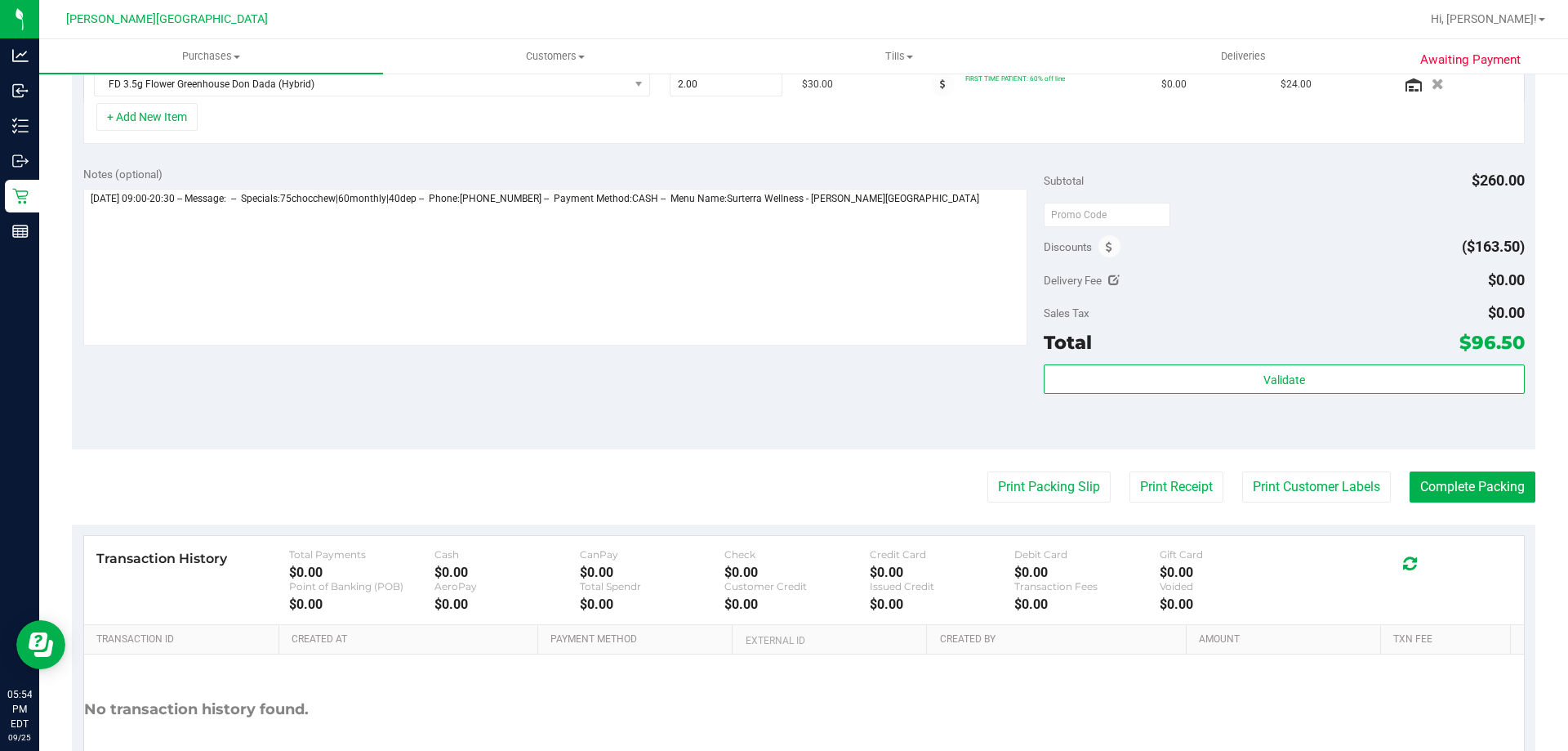
scroll to position [685, 0]
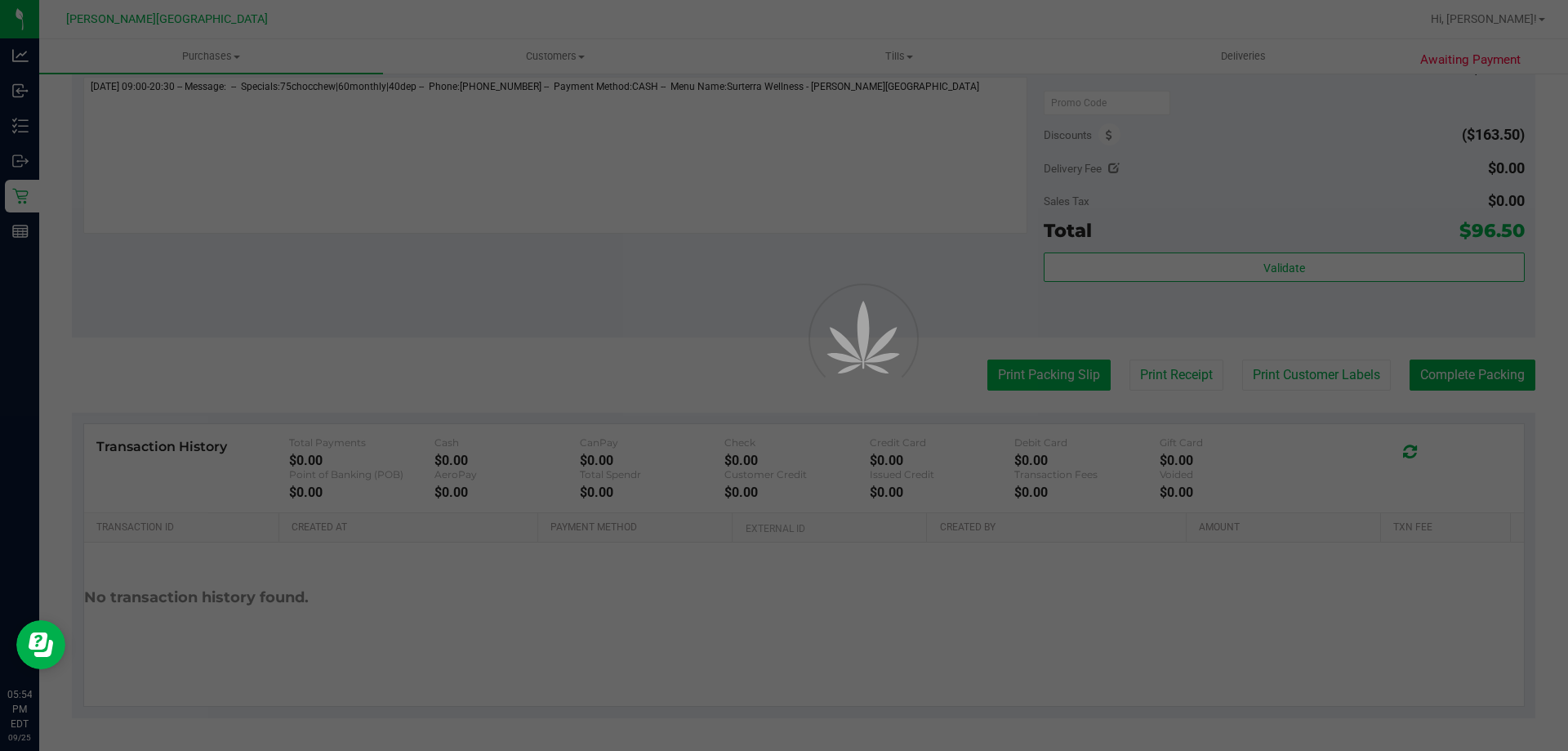
click at [1051, 380] on div at bounding box center [784, 376] width 1568 height 751
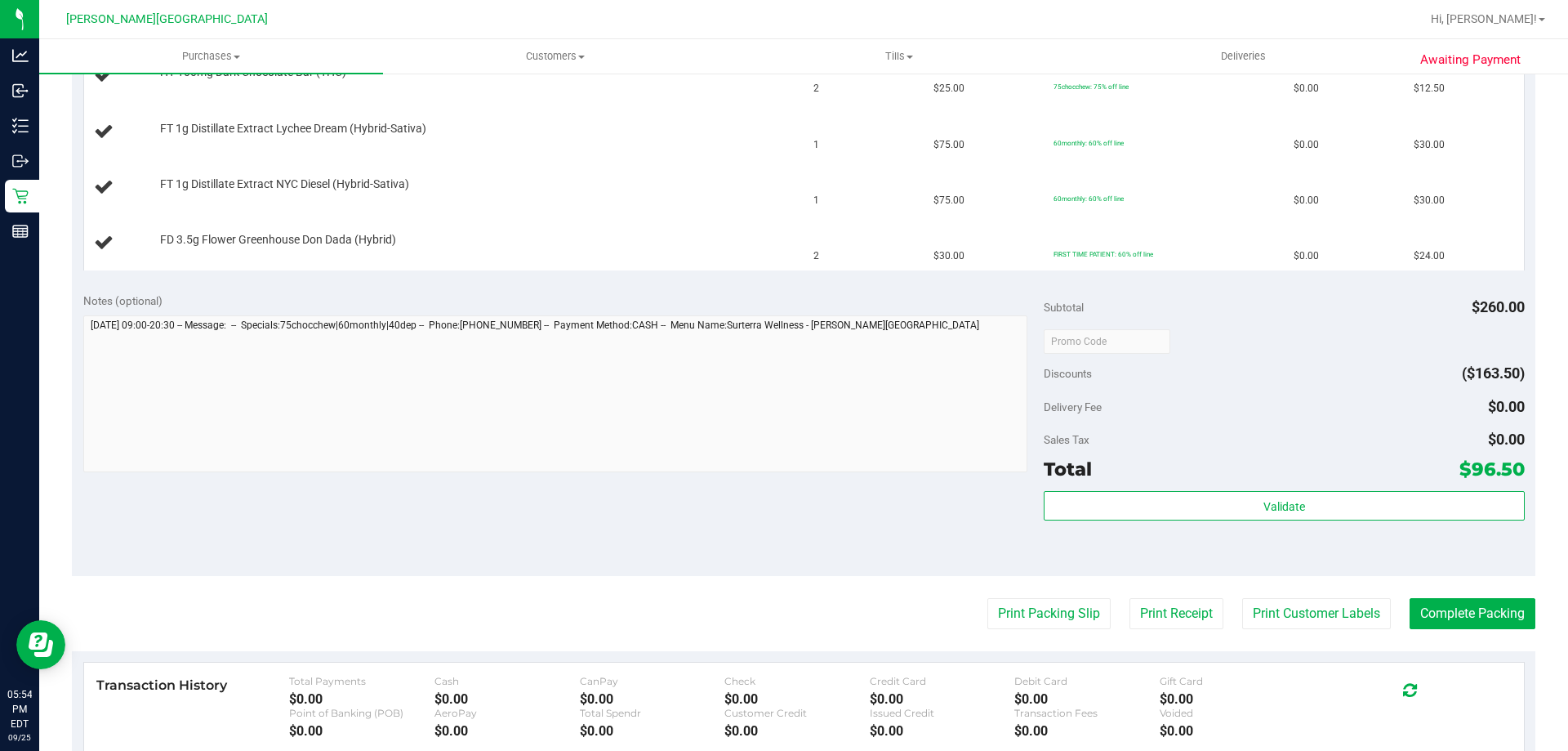
scroll to position [490, 0]
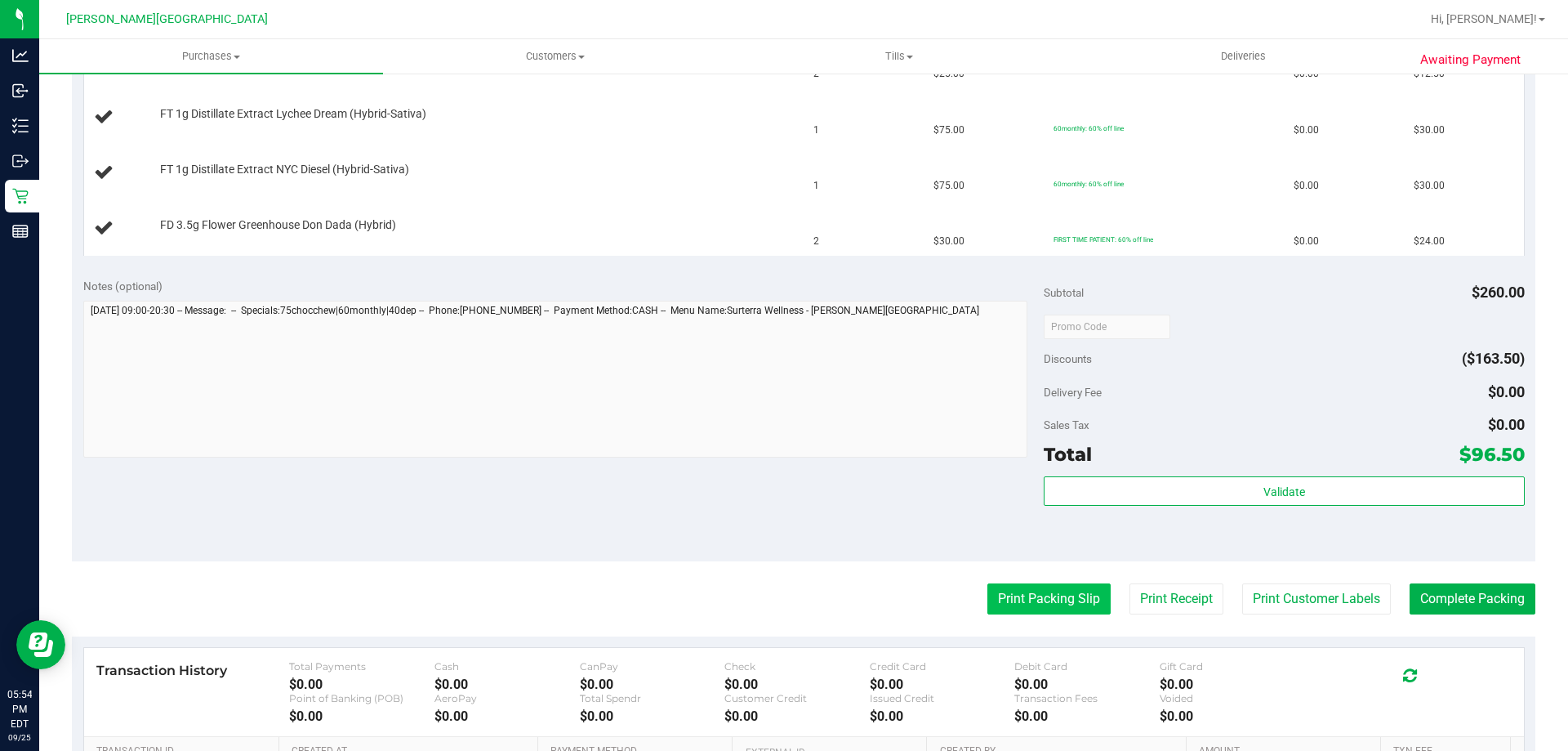
click at [1029, 602] on button "Print Packing Slip" at bounding box center [1048, 599] width 123 height 31
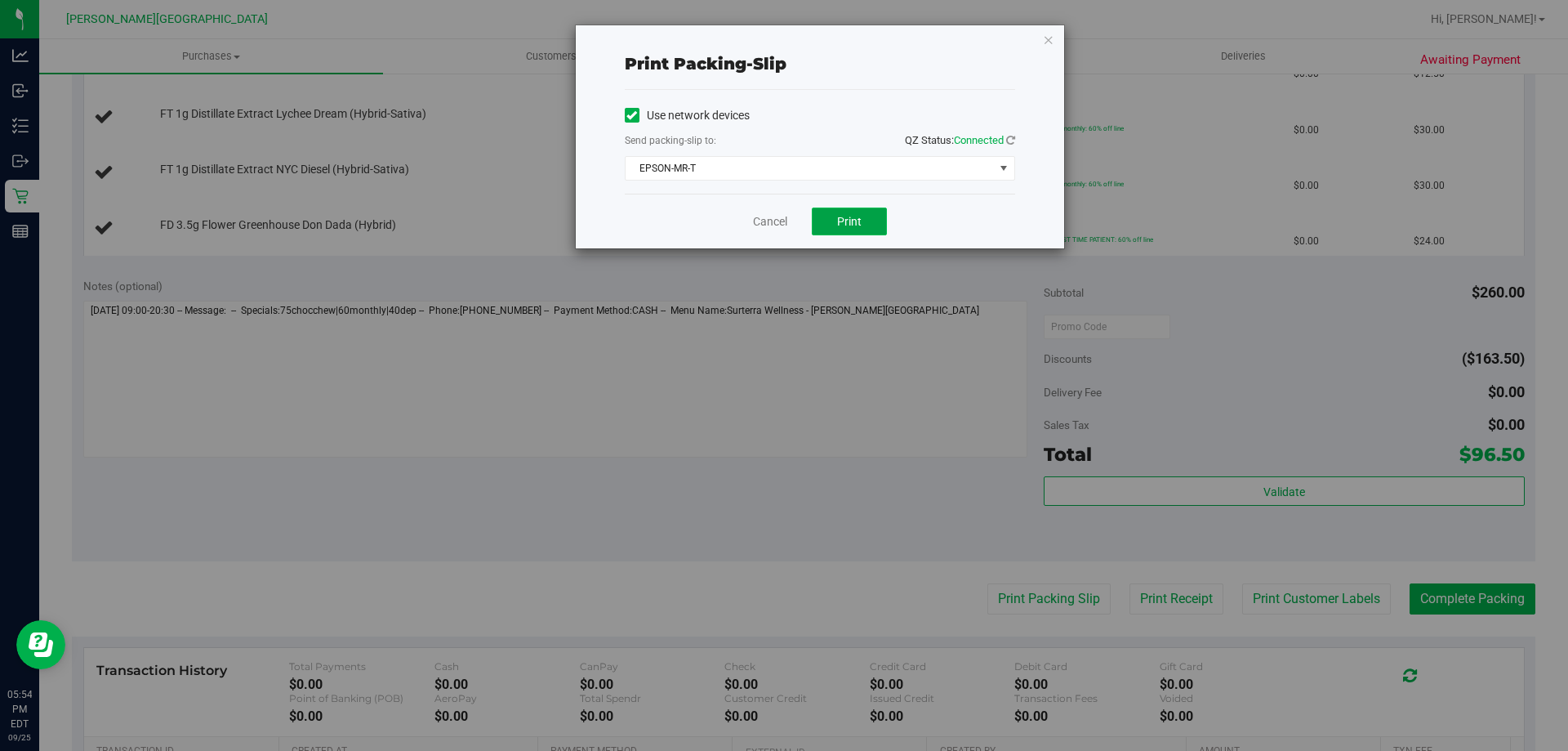
click at [838, 226] on span "Print" at bounding box center [850, 221] width 25 height 13
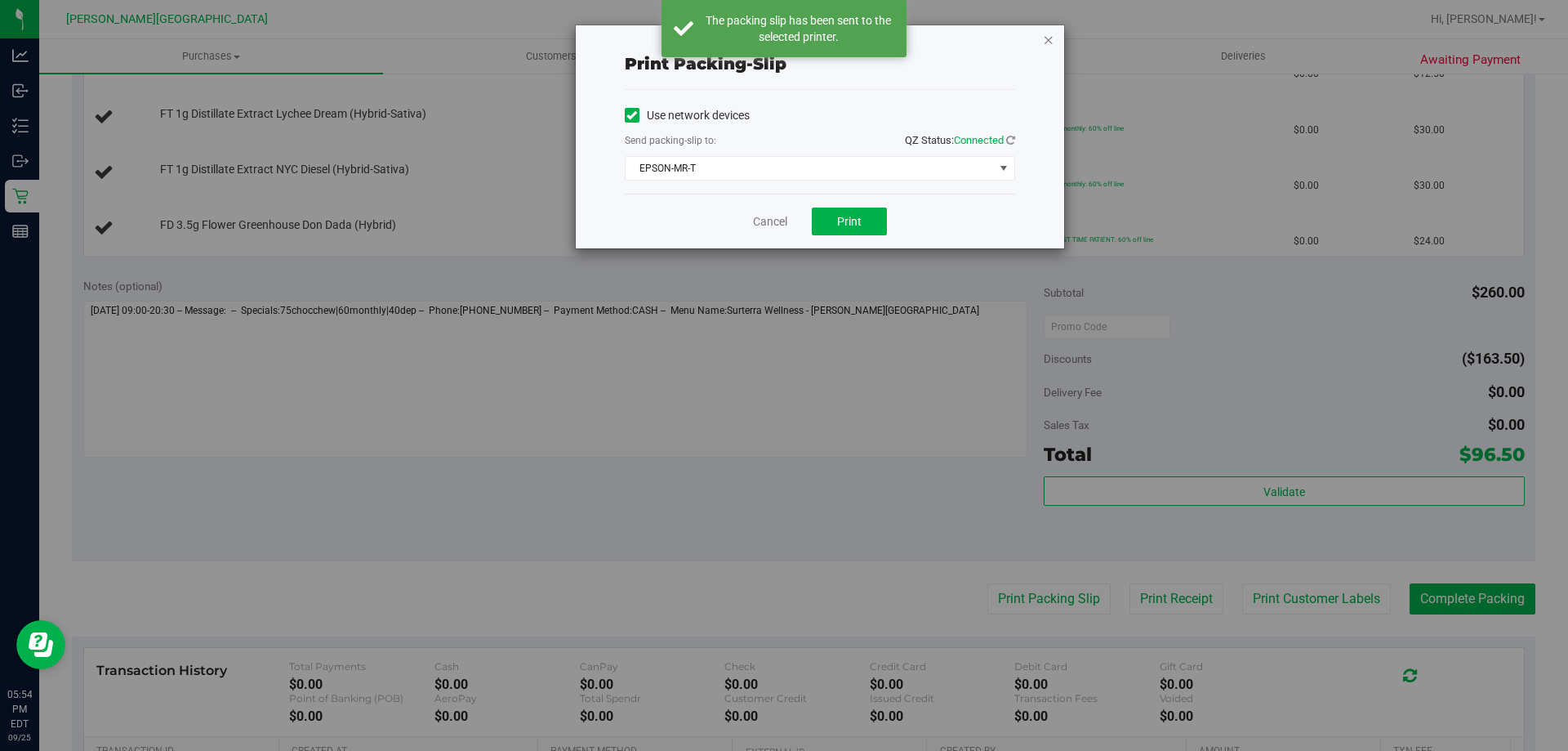
click at [1049, 42] on icon "button" at bounding box center [1049, 39] width 11 height 20
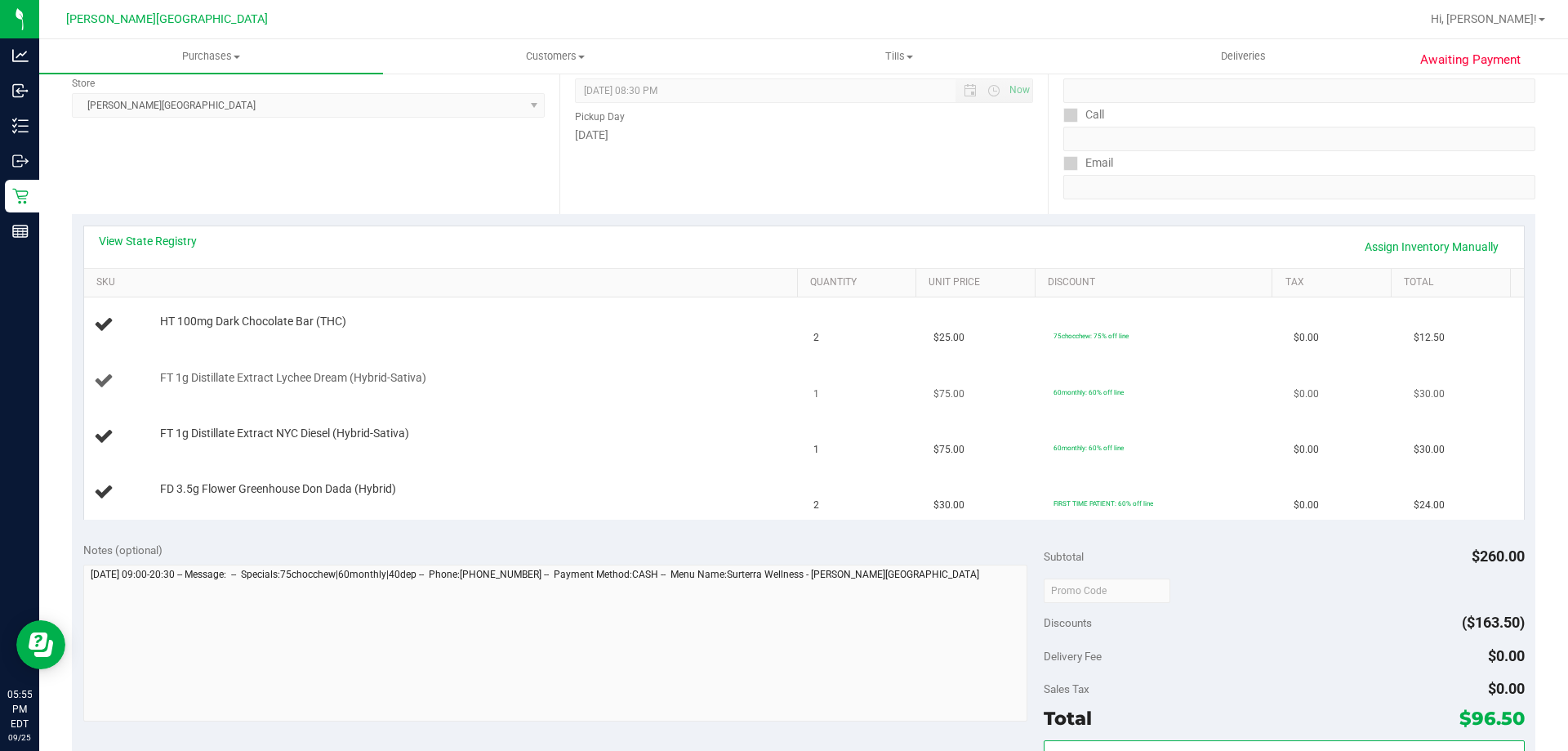
scroll to position [0, 0]
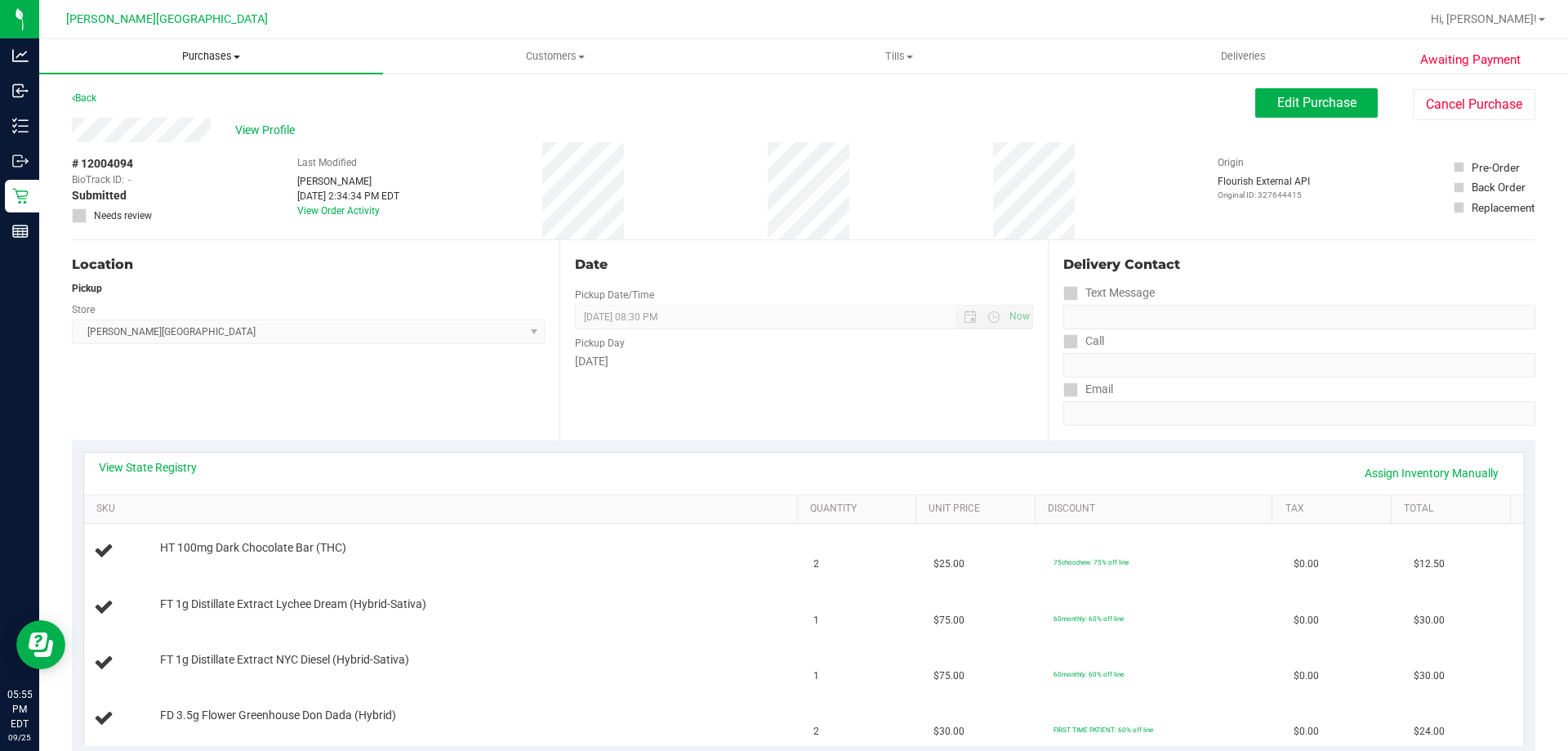
click at [220, 57] on span "Purchases" at bounding box center [211, 55] width 344 height 14
click at [122, 119] on span "Fulfillment" at bounding box center [90, 118] width 101 height 14
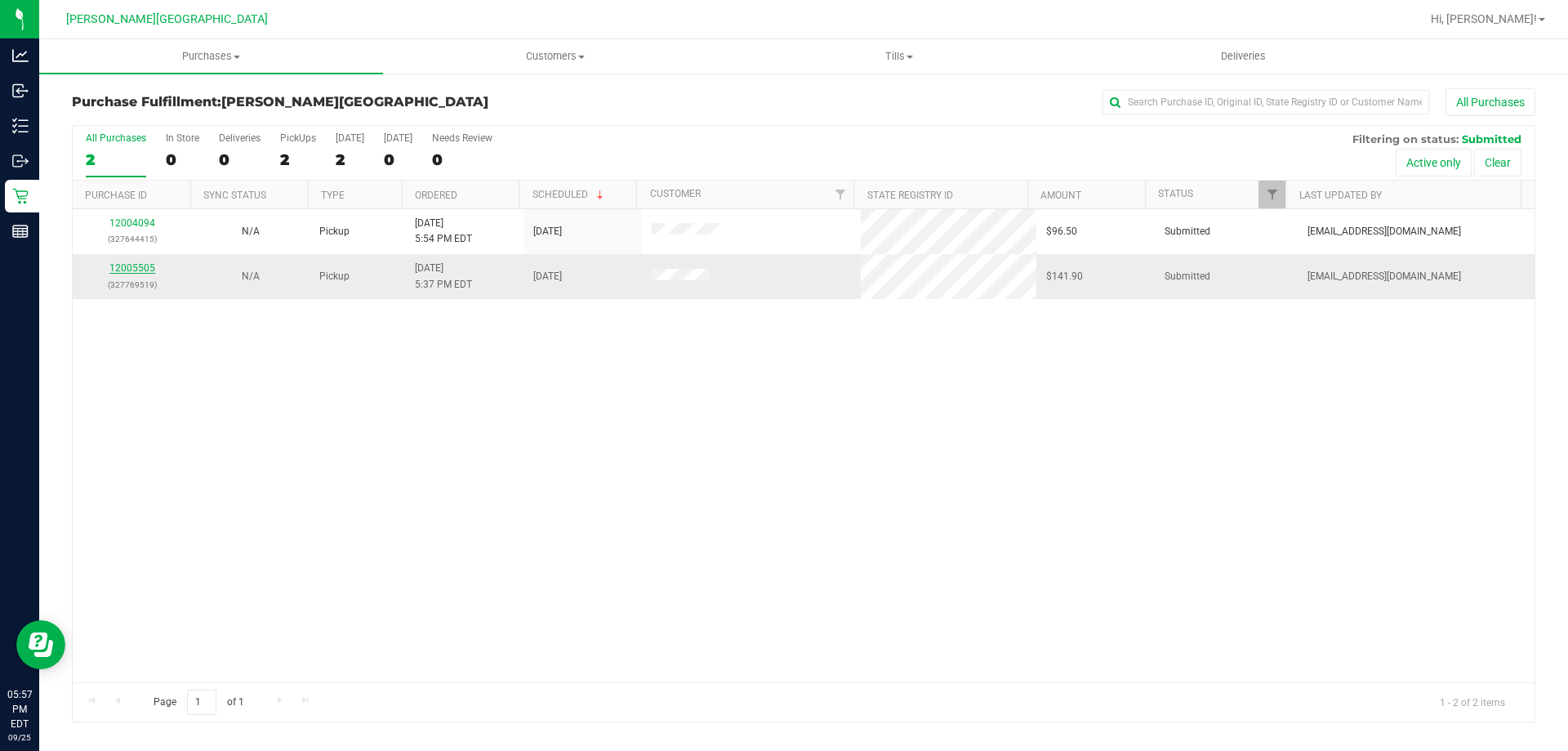
click at [125, 272] on link "12005505" at bounding box center [132, 268] width 46 height 11
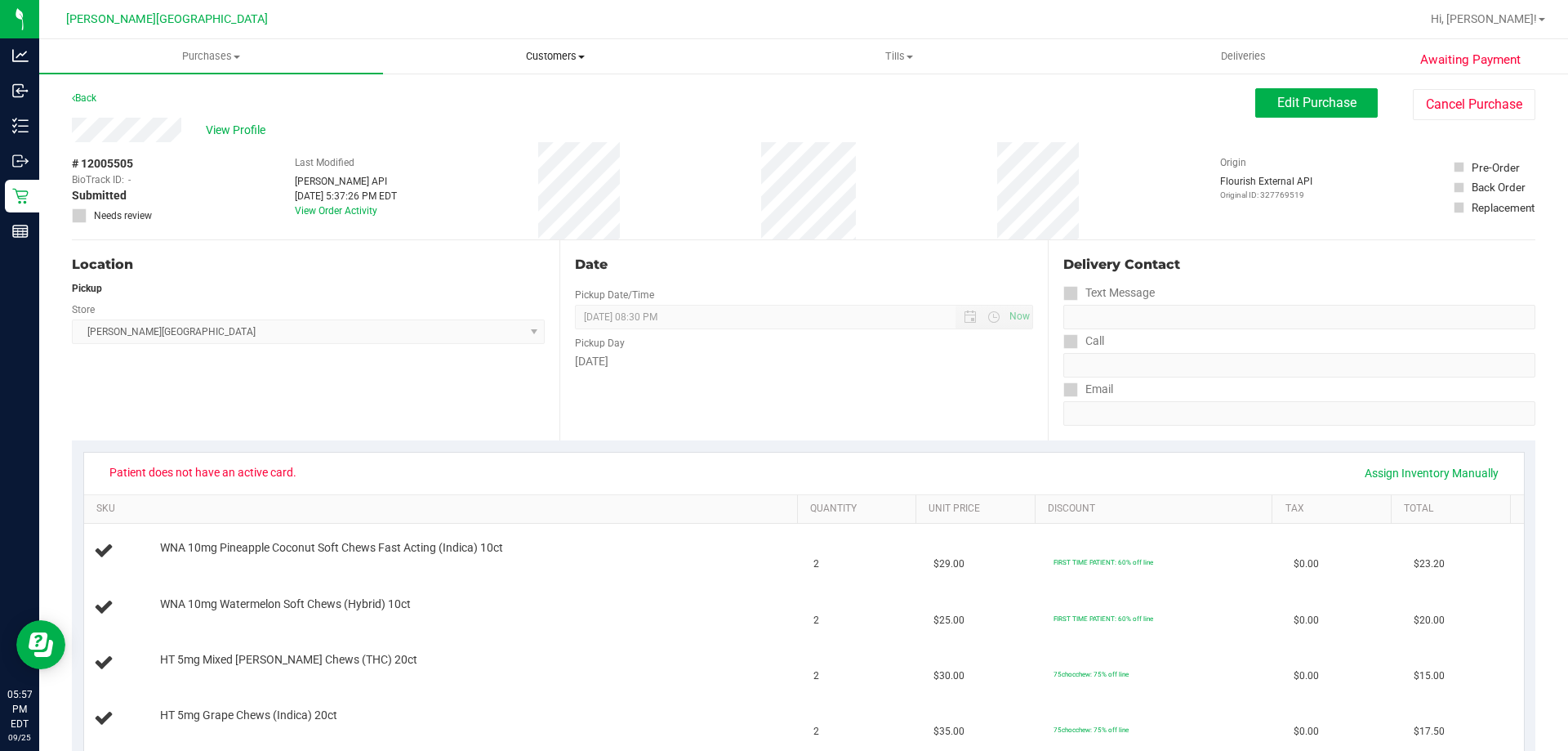
click at [568, 51] on span "Customers" at bounding box center [554, 55] width 342 height 14
click at [437, 101] on span "All customers" at bounding box center [441, 98] width 117 height 14
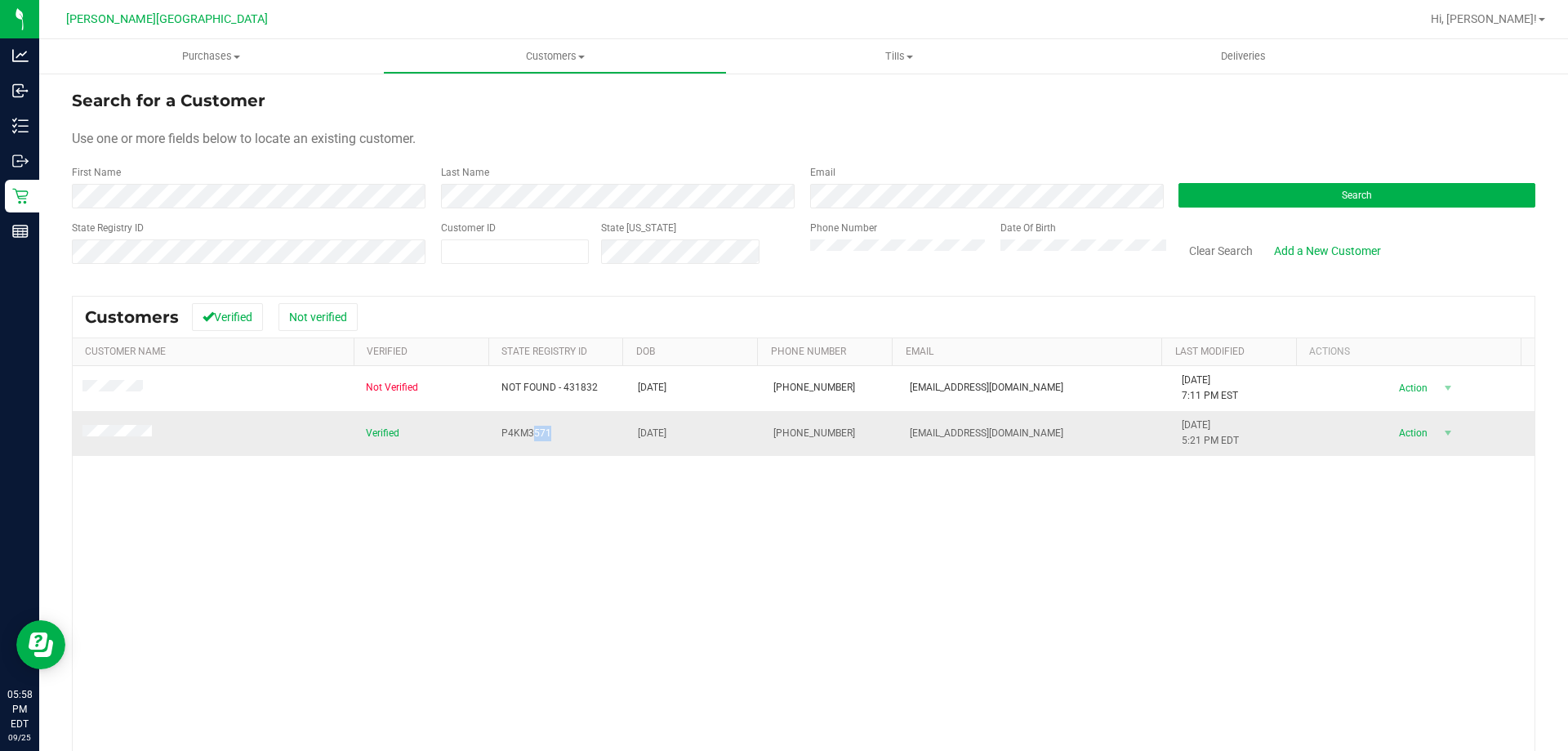
drag, startPoint x: 548, startPoint y: 437, endPoint x: 525, endPoint y: 439, distance: 23.1
click at [525, 439] on td "P4KM3571" at bounding box center [559, 433] width 136 height 44
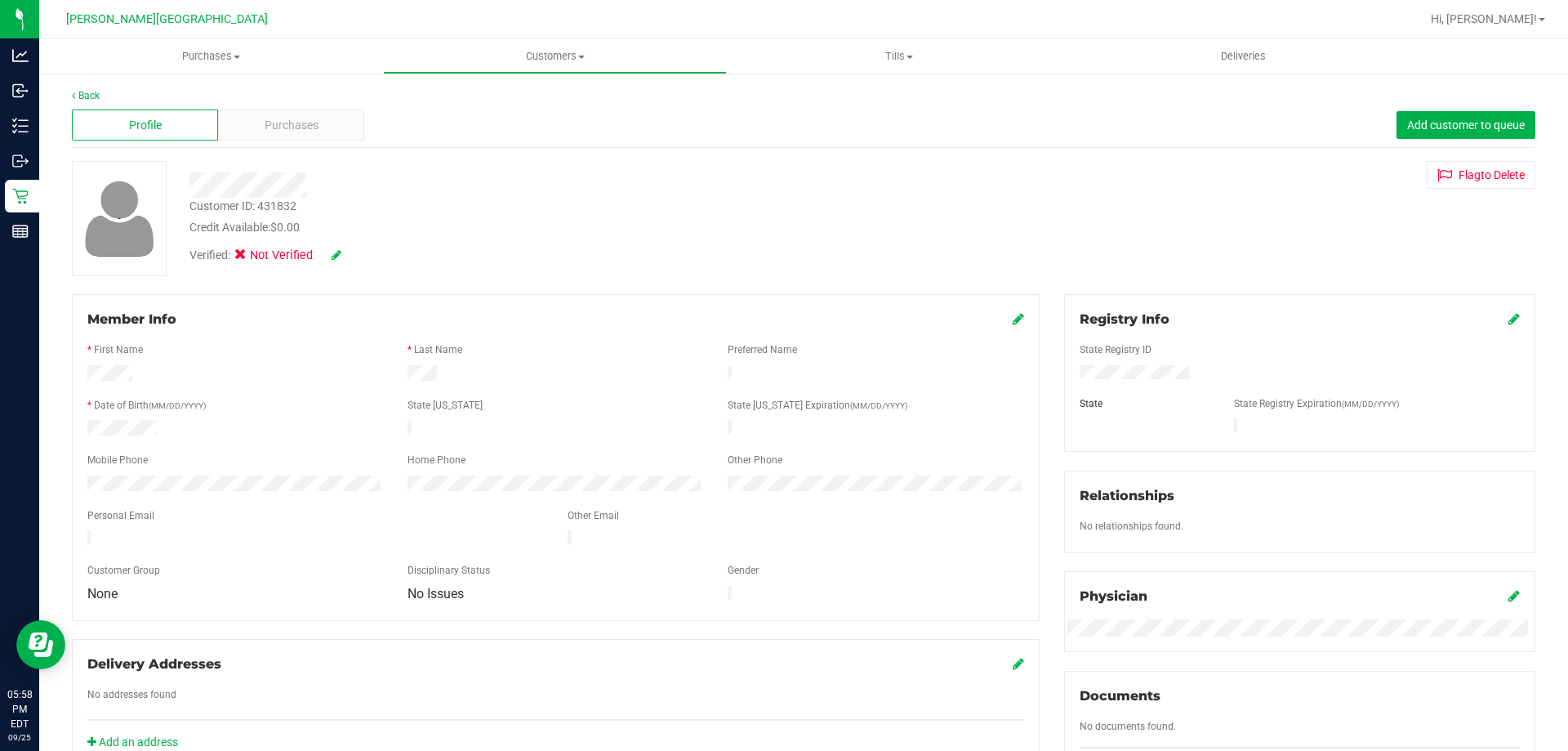
click at [334, 254] on icon at bounding box center [336, 254] width 10 height 11
click at [329, 257] on icon at bounding box center [329, 255] width 12 height 11
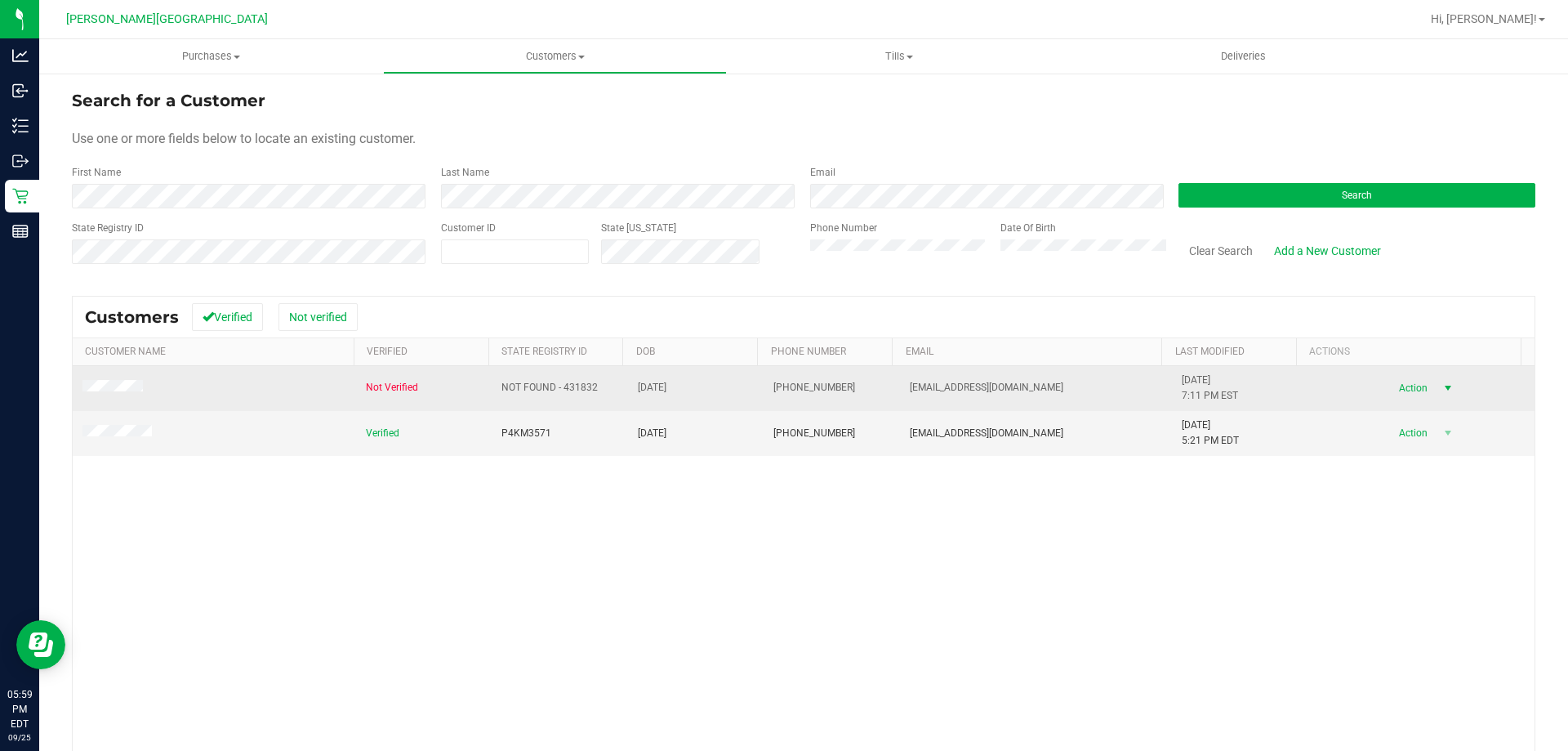
click at [1441, 389] on span "select" at bounding box center [1448, 388] width 13 height 13
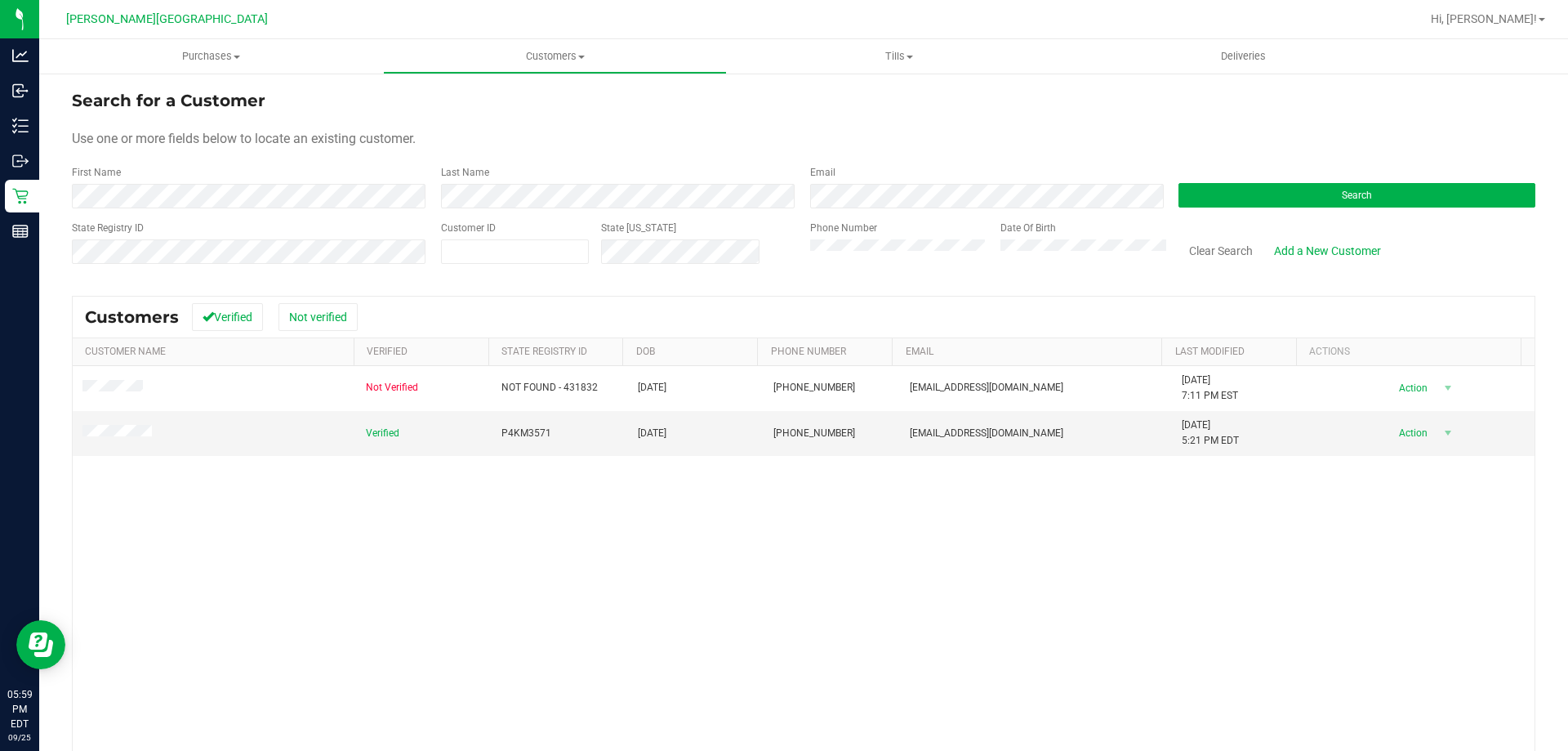
click at [1249, 543] on div "Not Verified NOT FOUND - 431832 [DATE] (386) 214-5562 [EMAIL_ADDRESS][DOMAIN_NA…" at bounding box center [803, 602] width 1461 height 473
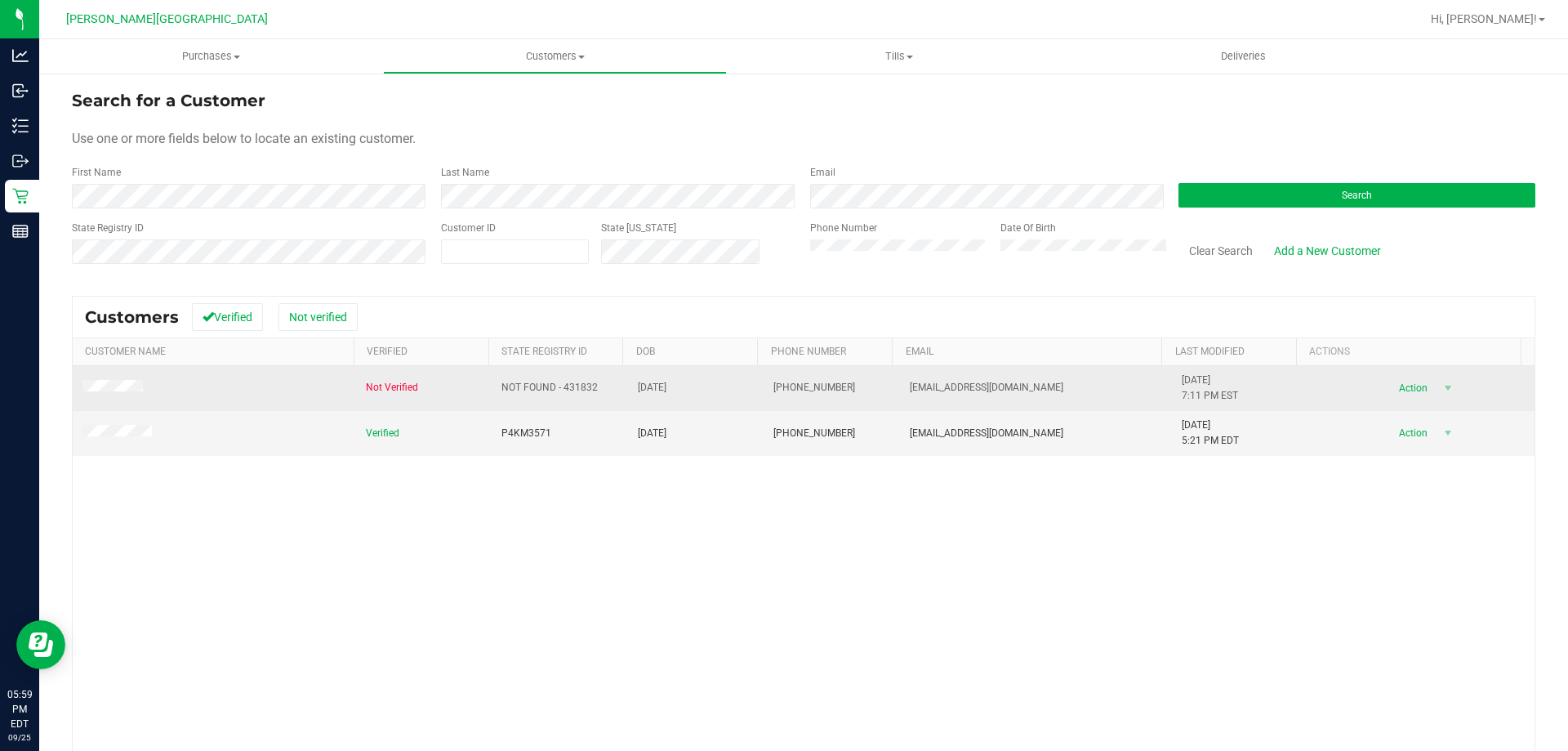
click at [372, 384] on span "Not Verified" at bounding box center [392, 388] width 52 height 15
click at [1412, 389] on span "Action" at bounding box center [1411, 388] width 53 height 23
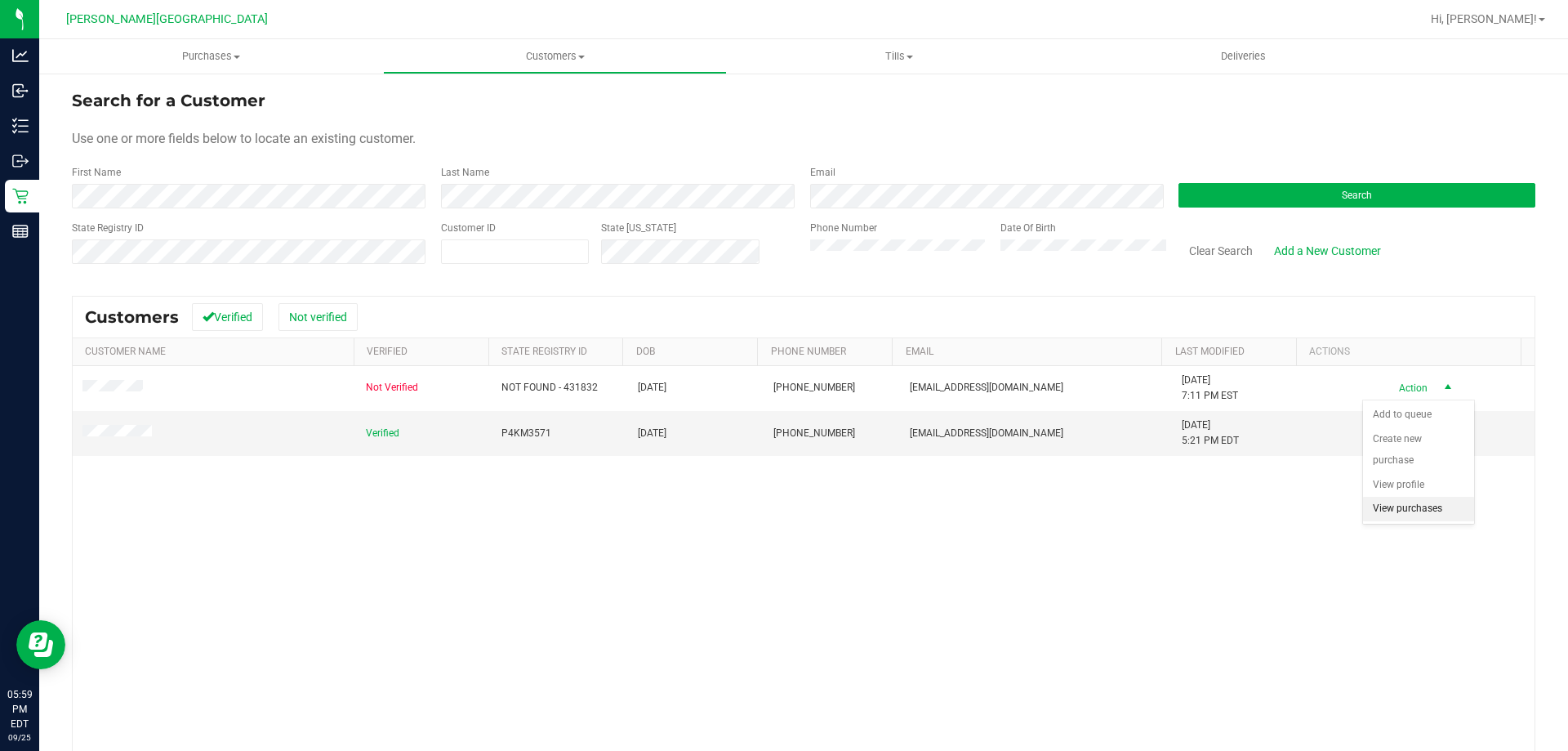
click at [1393, 515] on li "View purchases" at bounding box center [1418, 509] width 111 height 25
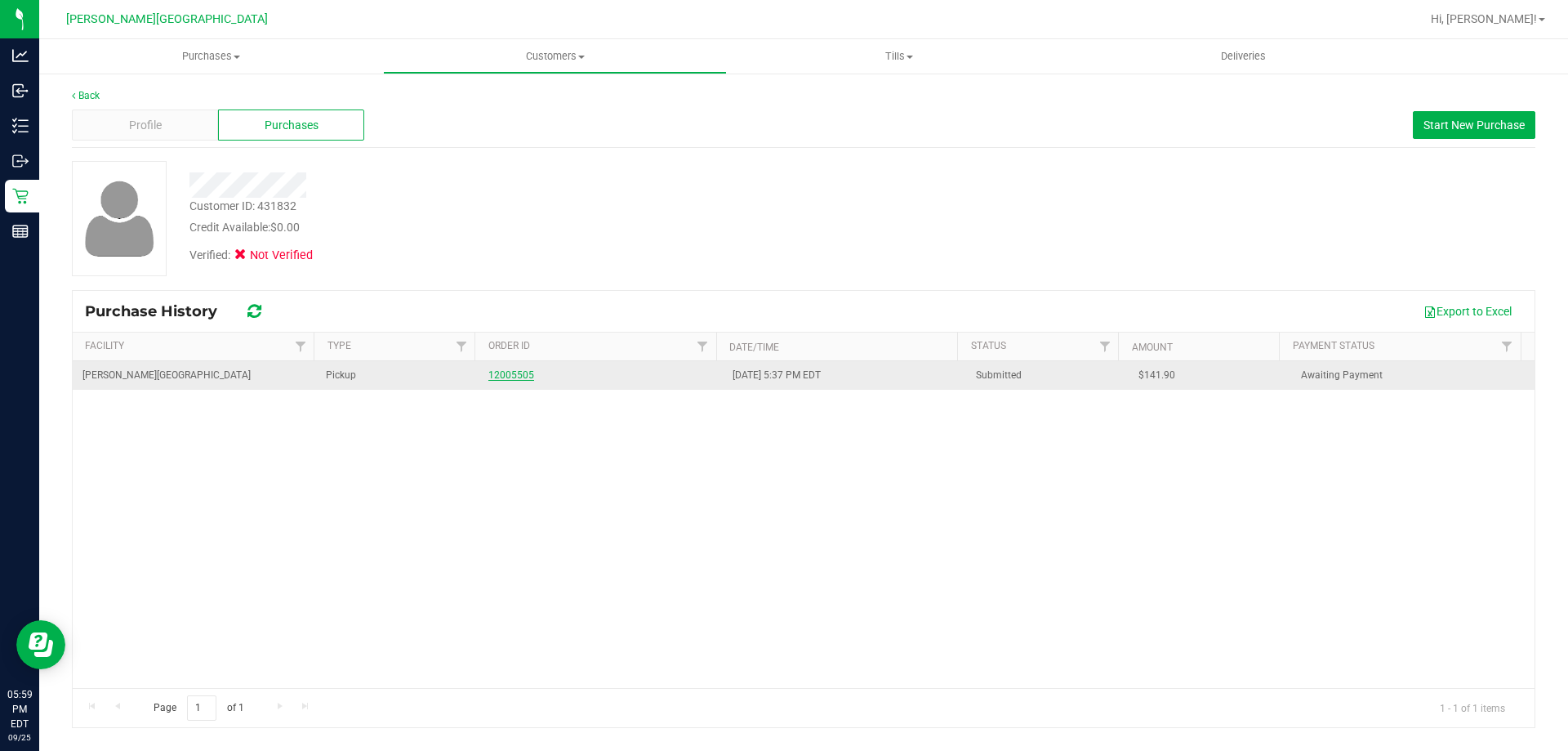
click at [526, 375] on link "12005505" at bounding box center [512, 375] width 46 height 11
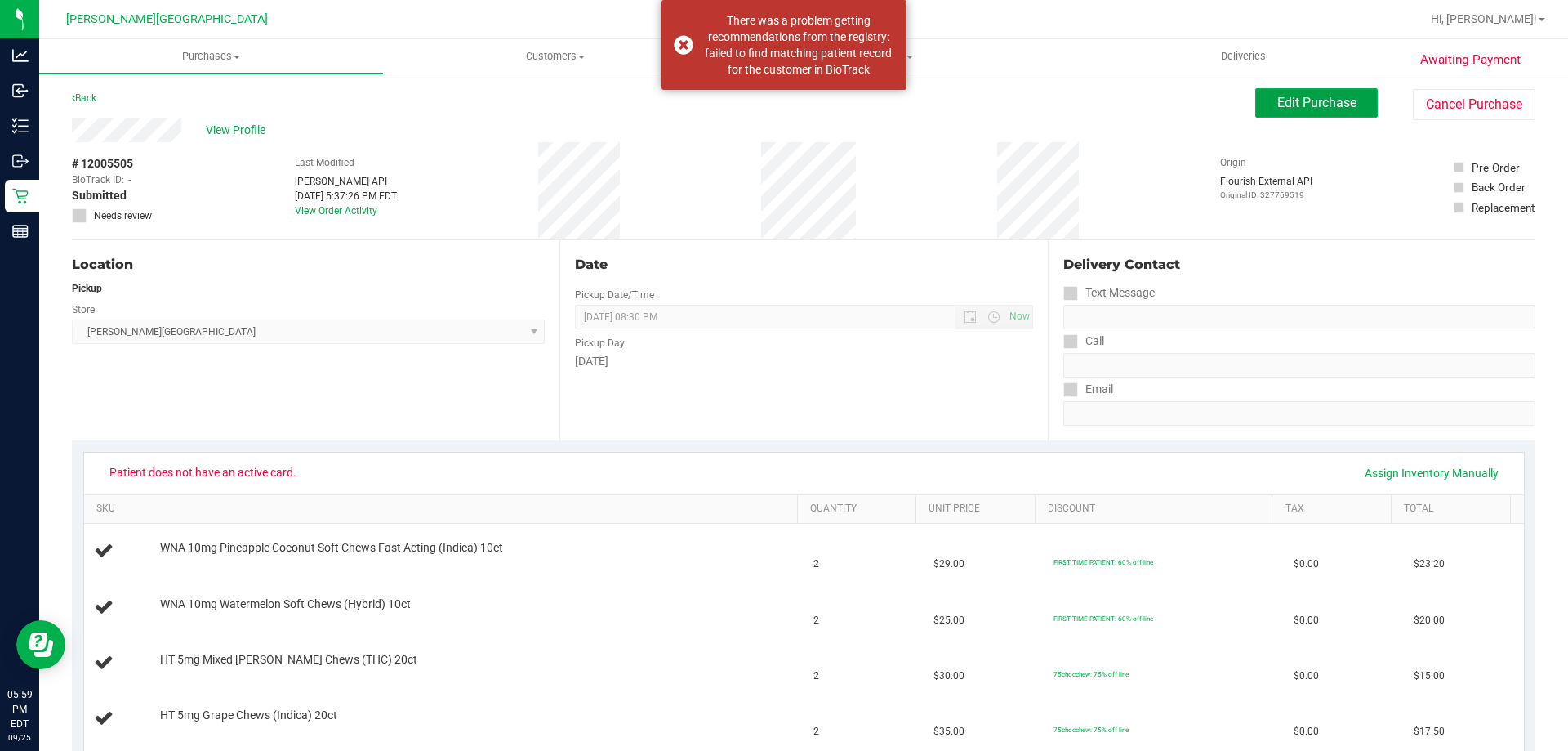
click at [1316, 94] on span "Edit Purchase" at bounding box center [1317, 102] width 79 height 15
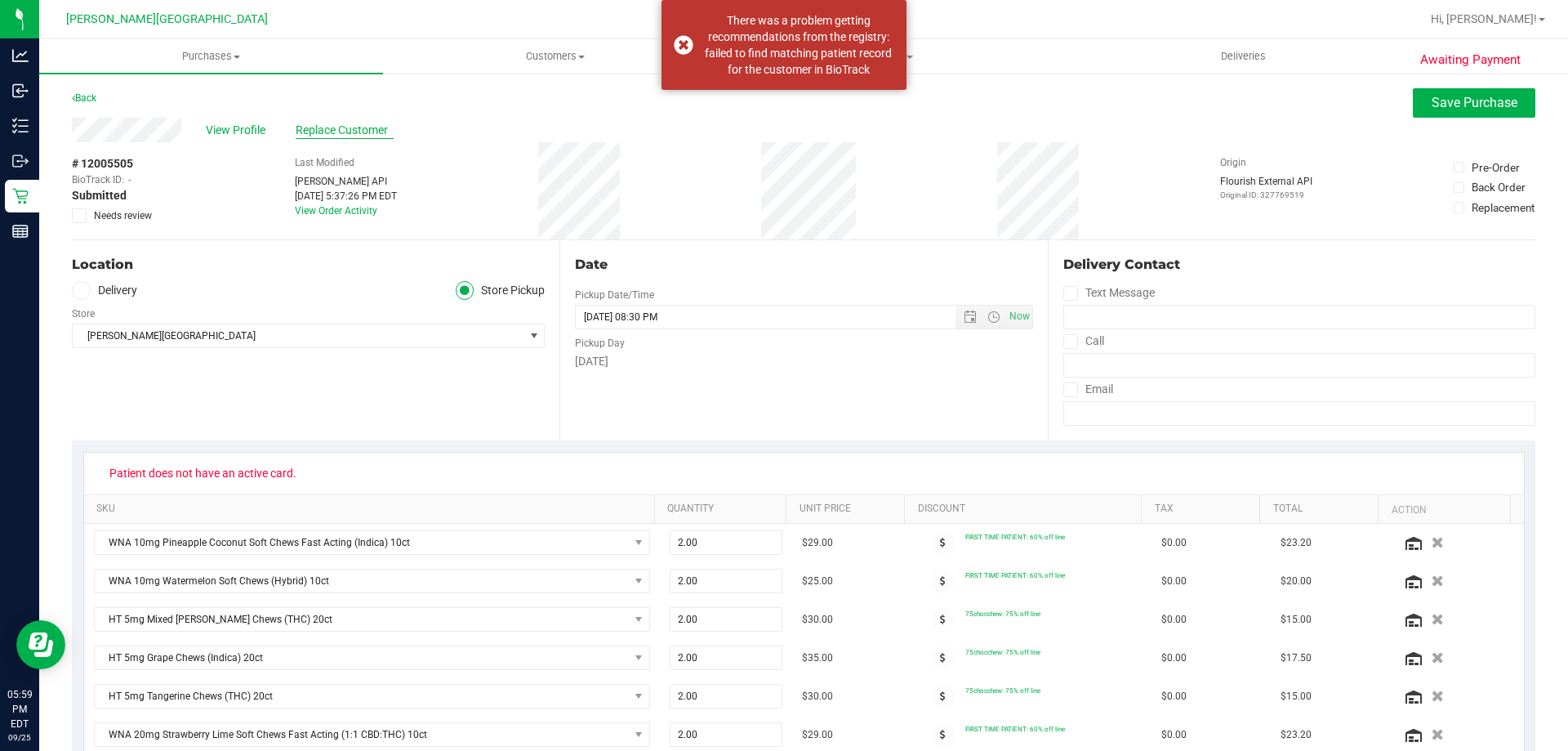
click at [348, 133] on span "Replace Customer" at bounding box center [344, 131] width 98 height 17
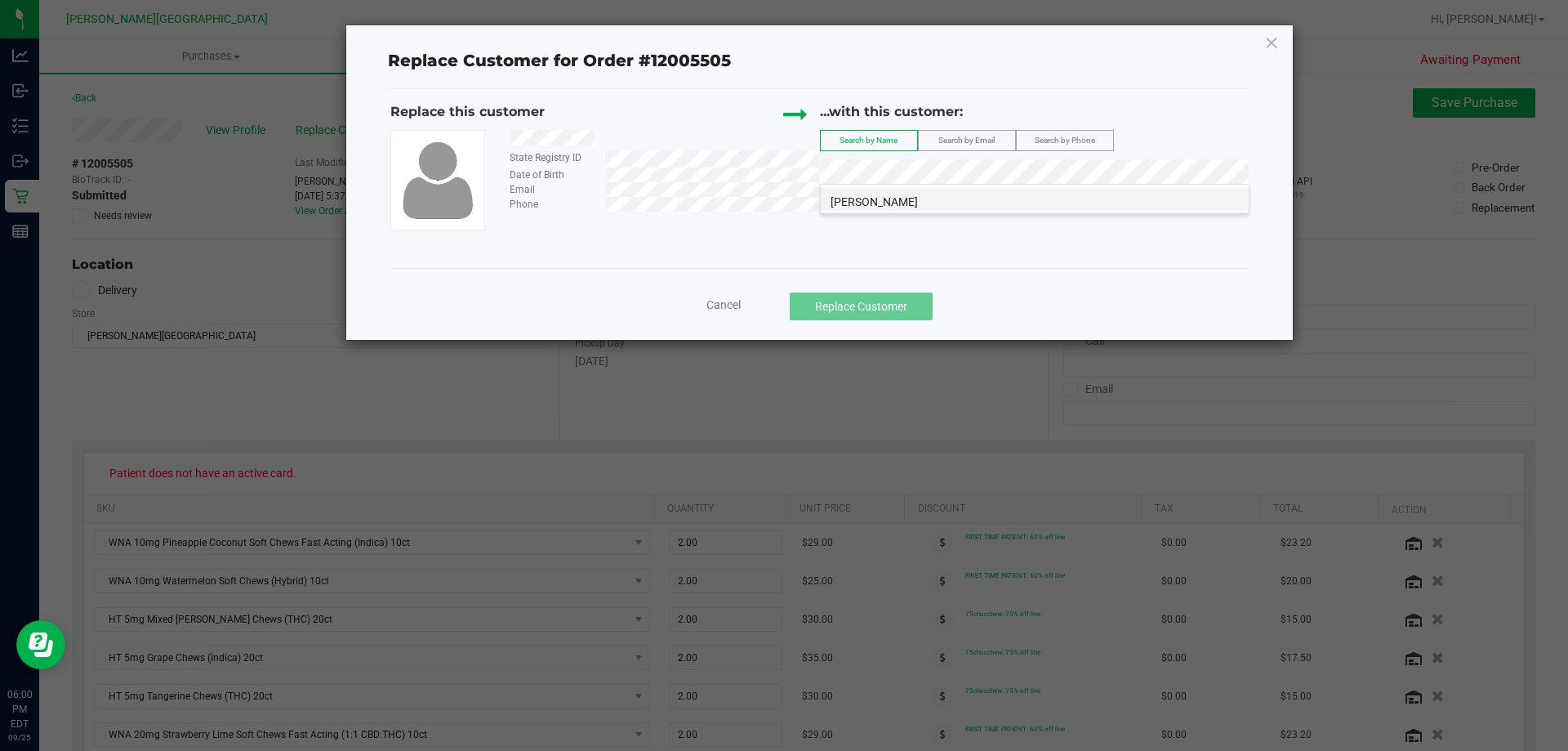
click at [897, 200] on span "[PERSON_NAME]" at bounding box center [874, 202] width 88 height 13
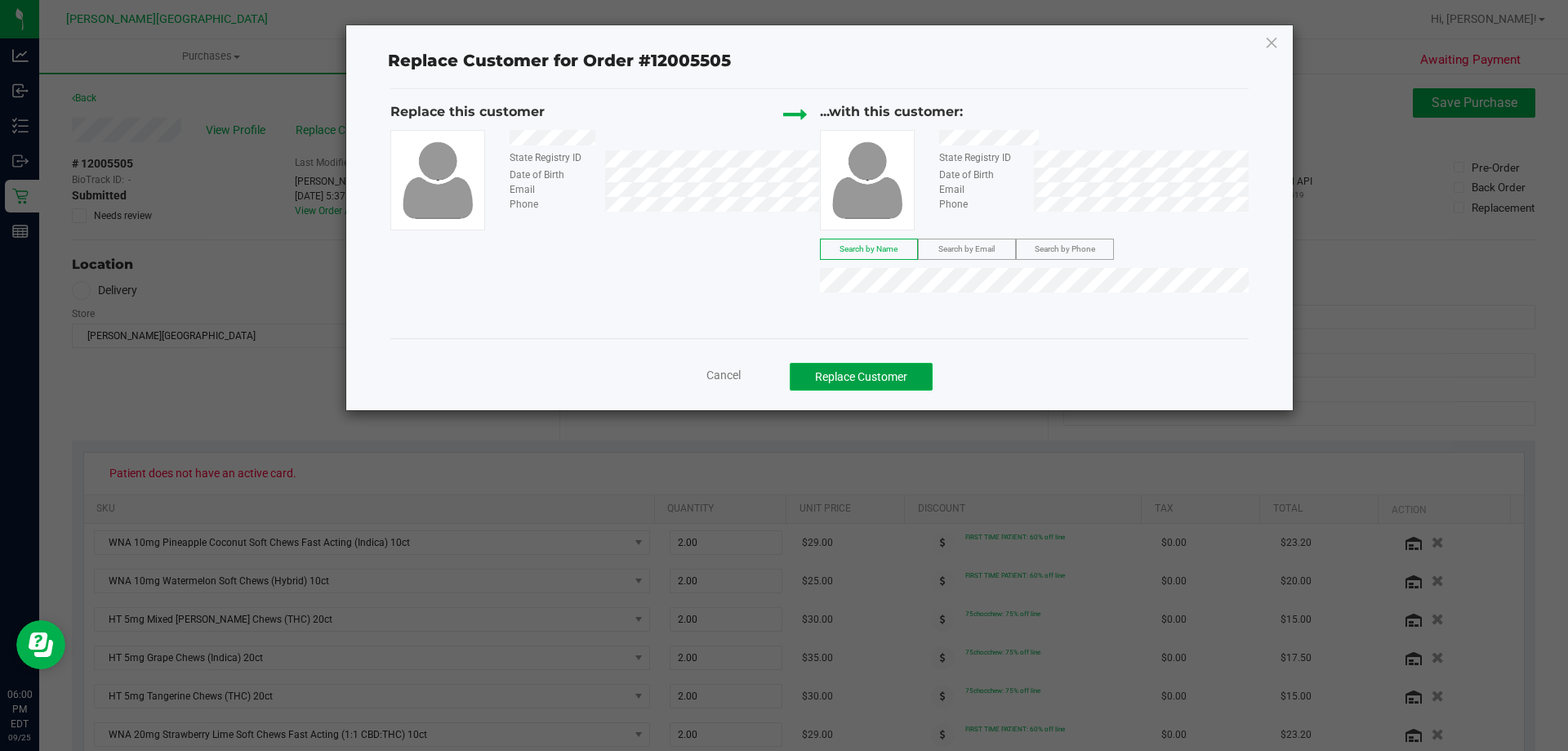
click at [902, 376] on button "Replace Customer" at bounding box center [861, 376] width 143 height 28
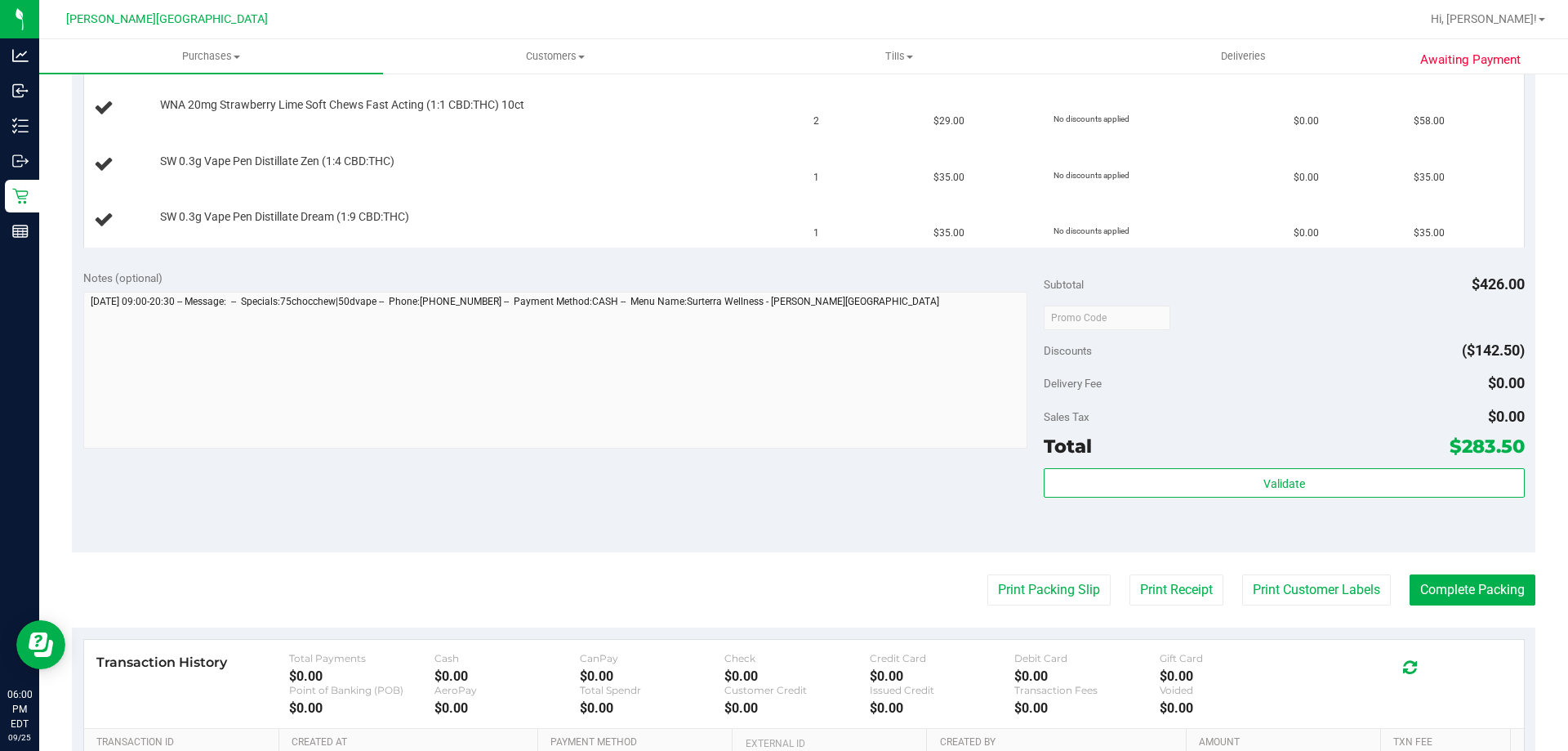
scroll to position [736, 0]
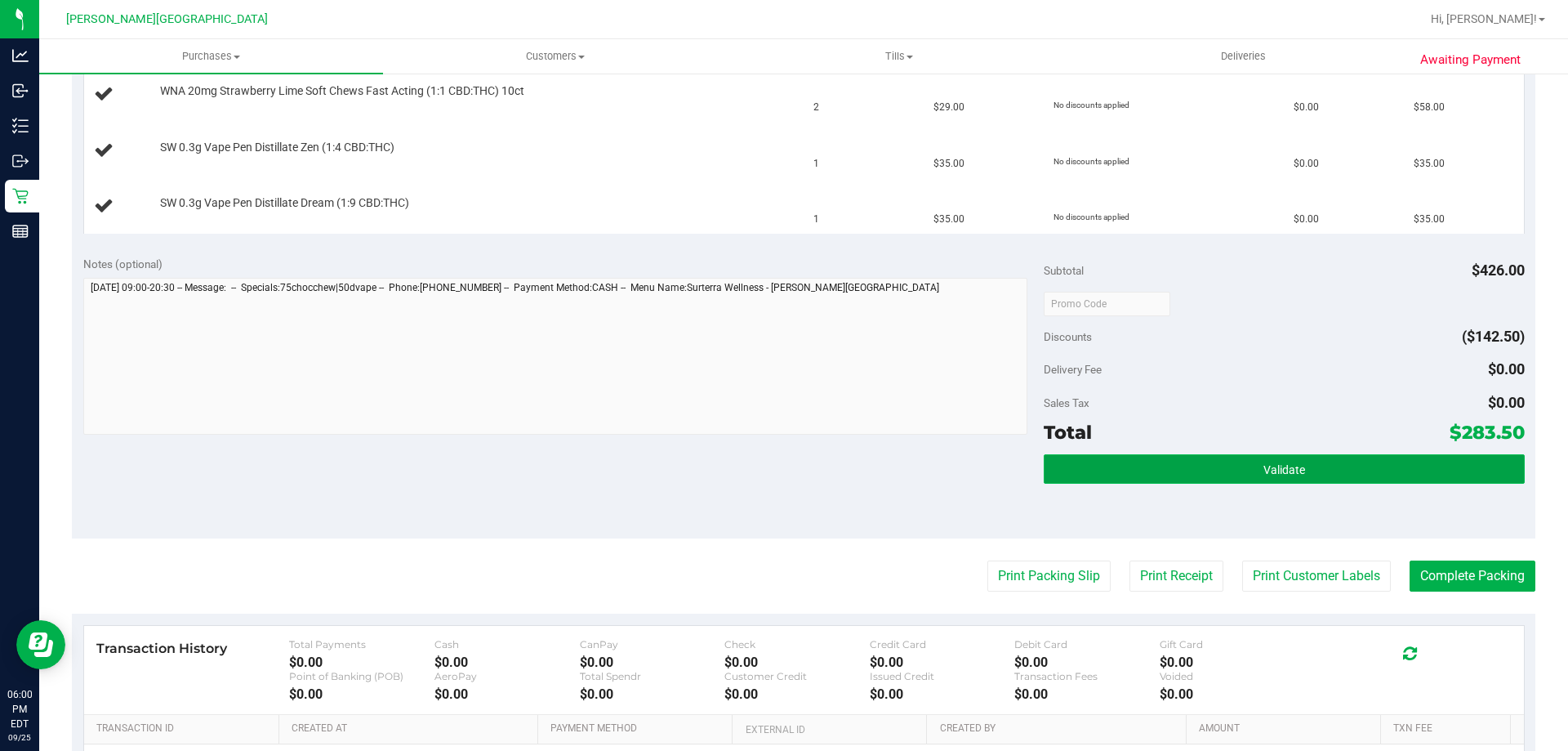
click at [1181, 468] on button "Validate" at bounding box center [1284, 469] width 480 height 30
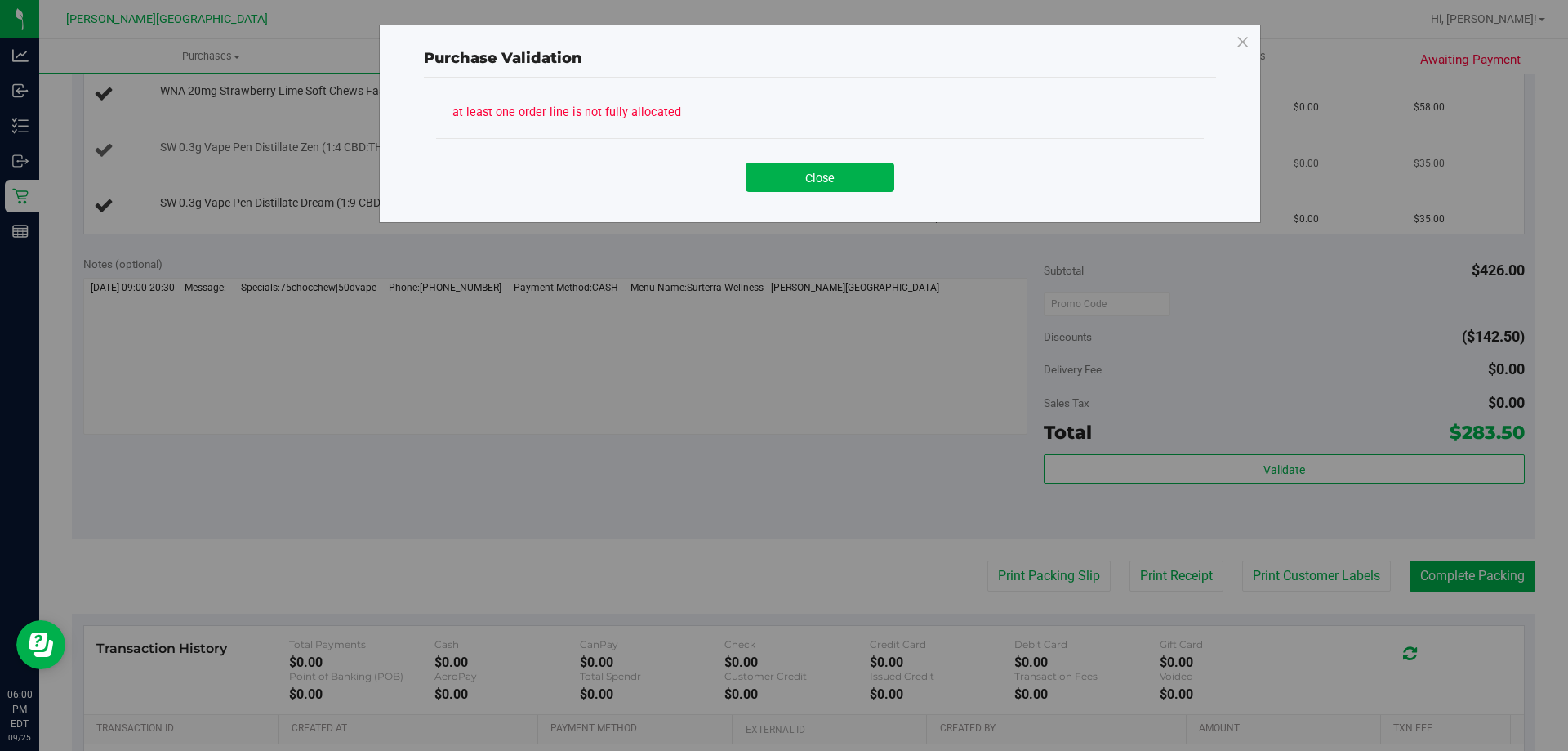
click at [823, 171] on button "Close" at bounding box center [820, 177] width 149 height 30
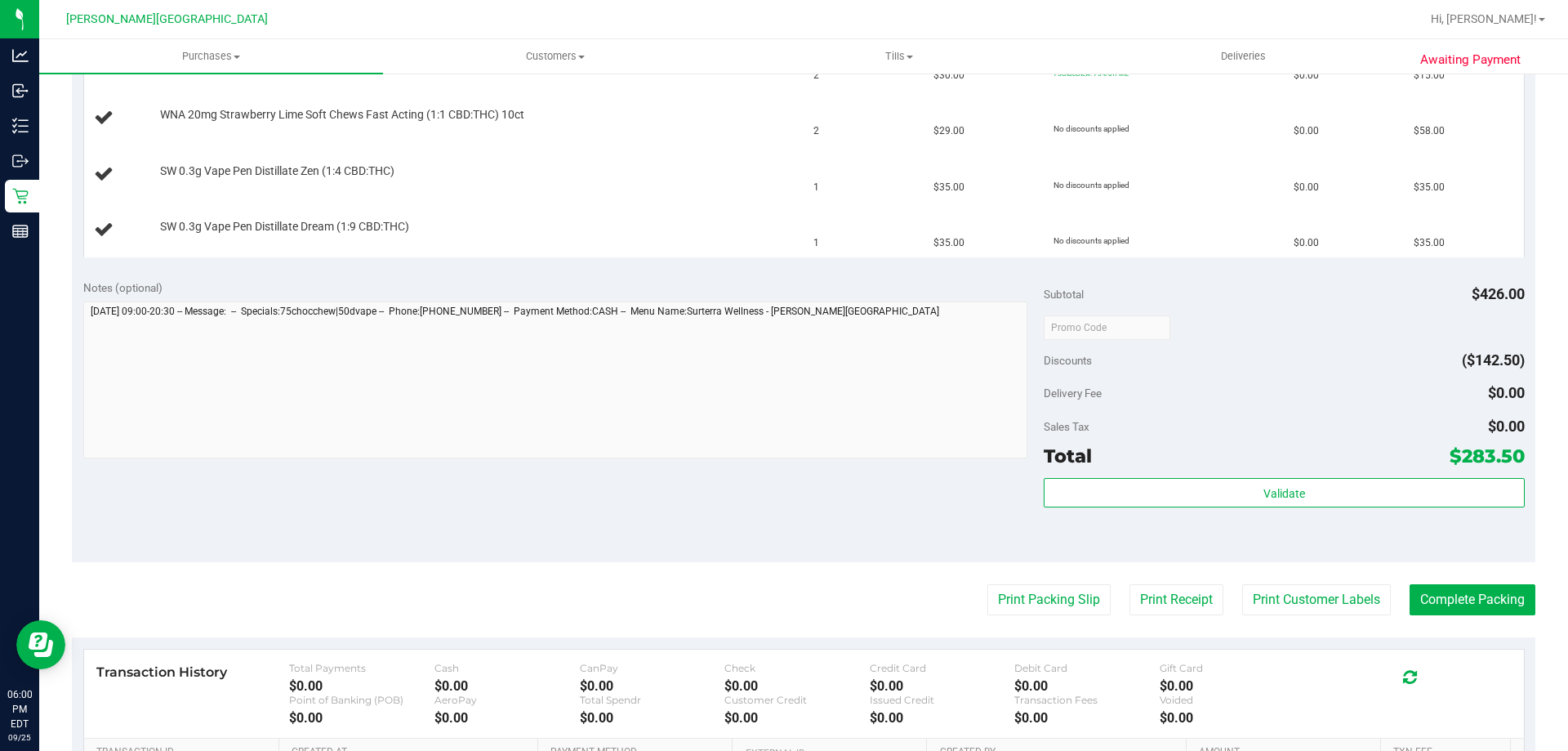
scroll to position [817, 0]
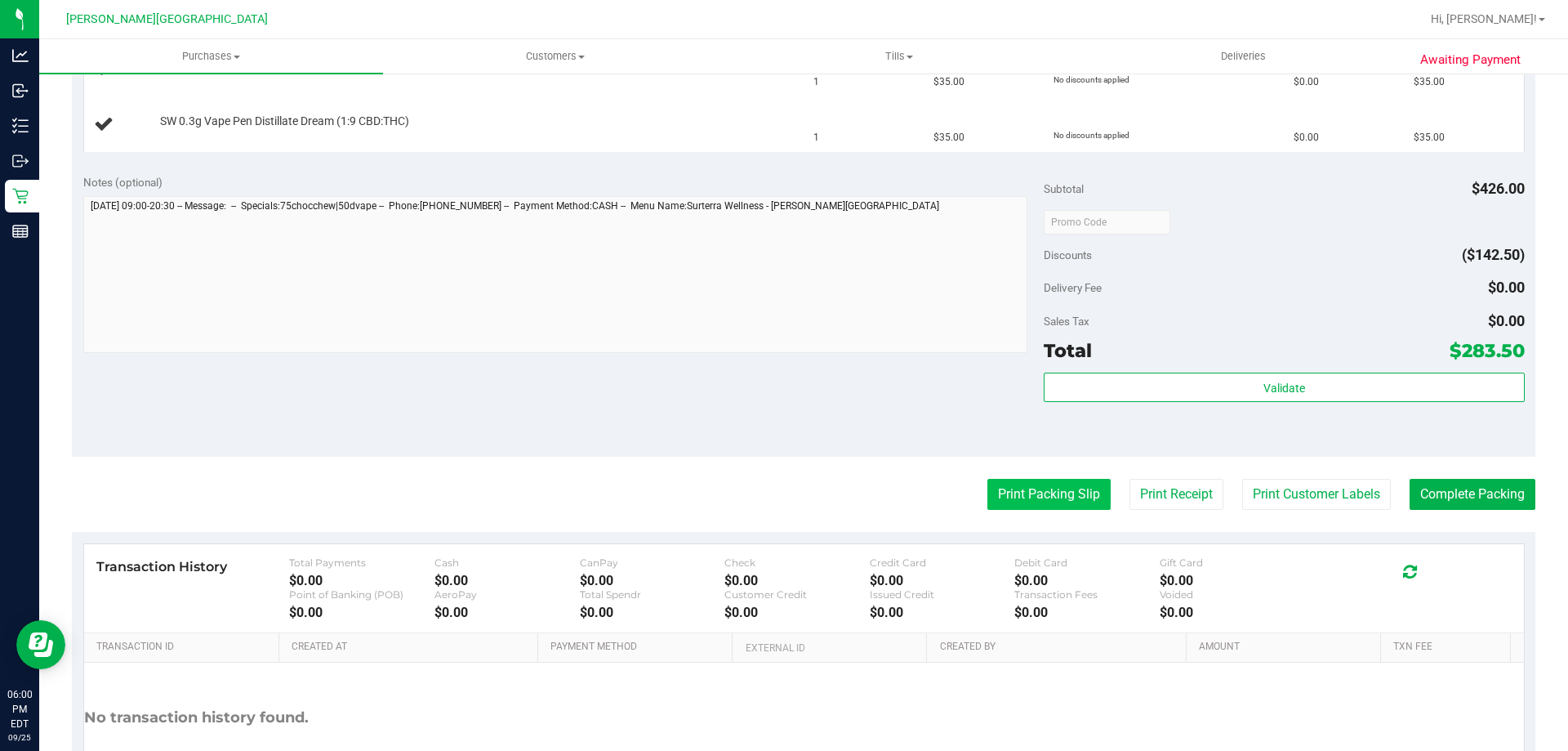
click at [1030, 491] on button "Print Packing Slip" at bounding box center [1048, 494] width 123 height 31
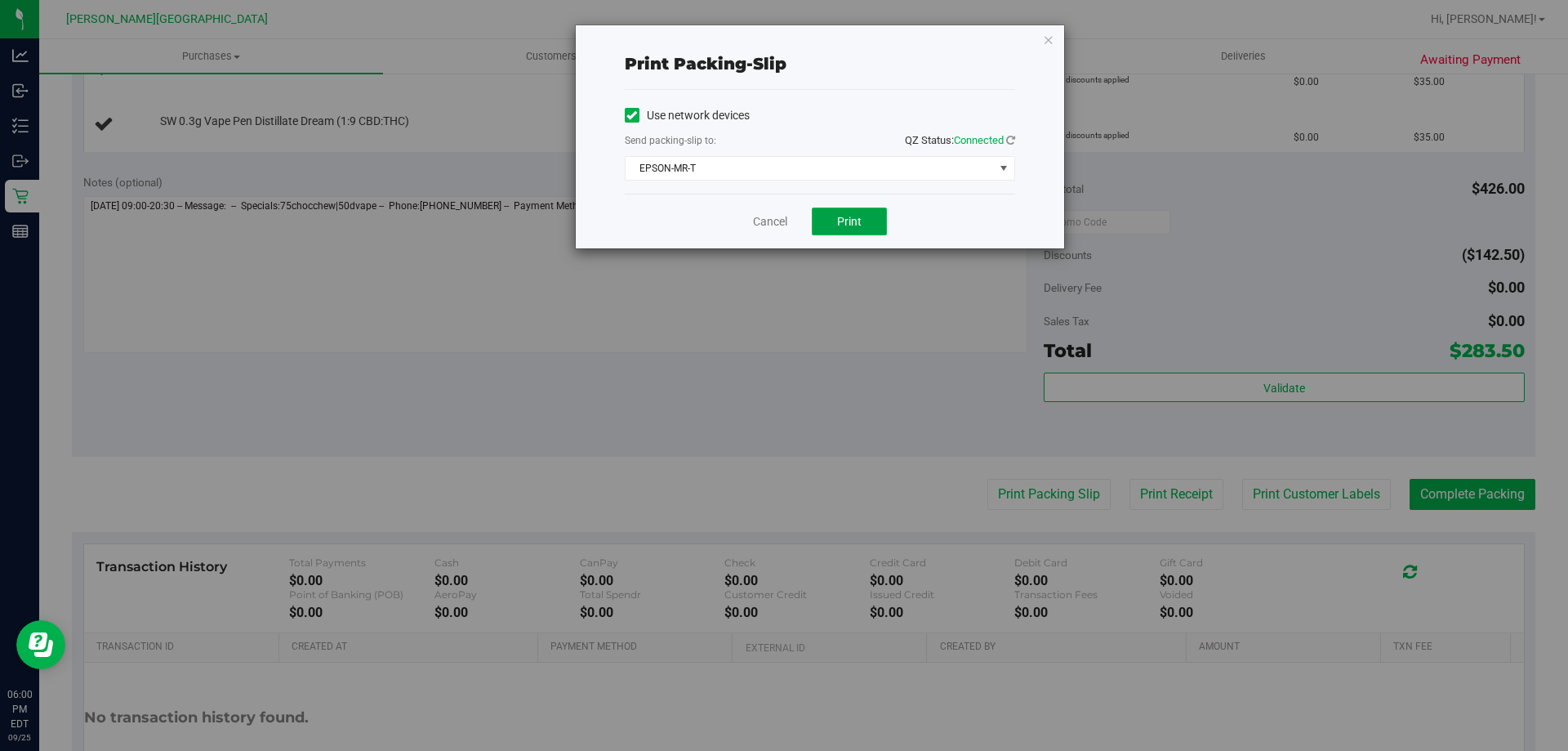
click at [852, 226] on span "Print" at bounding box center [850, 221] width 25 height 13
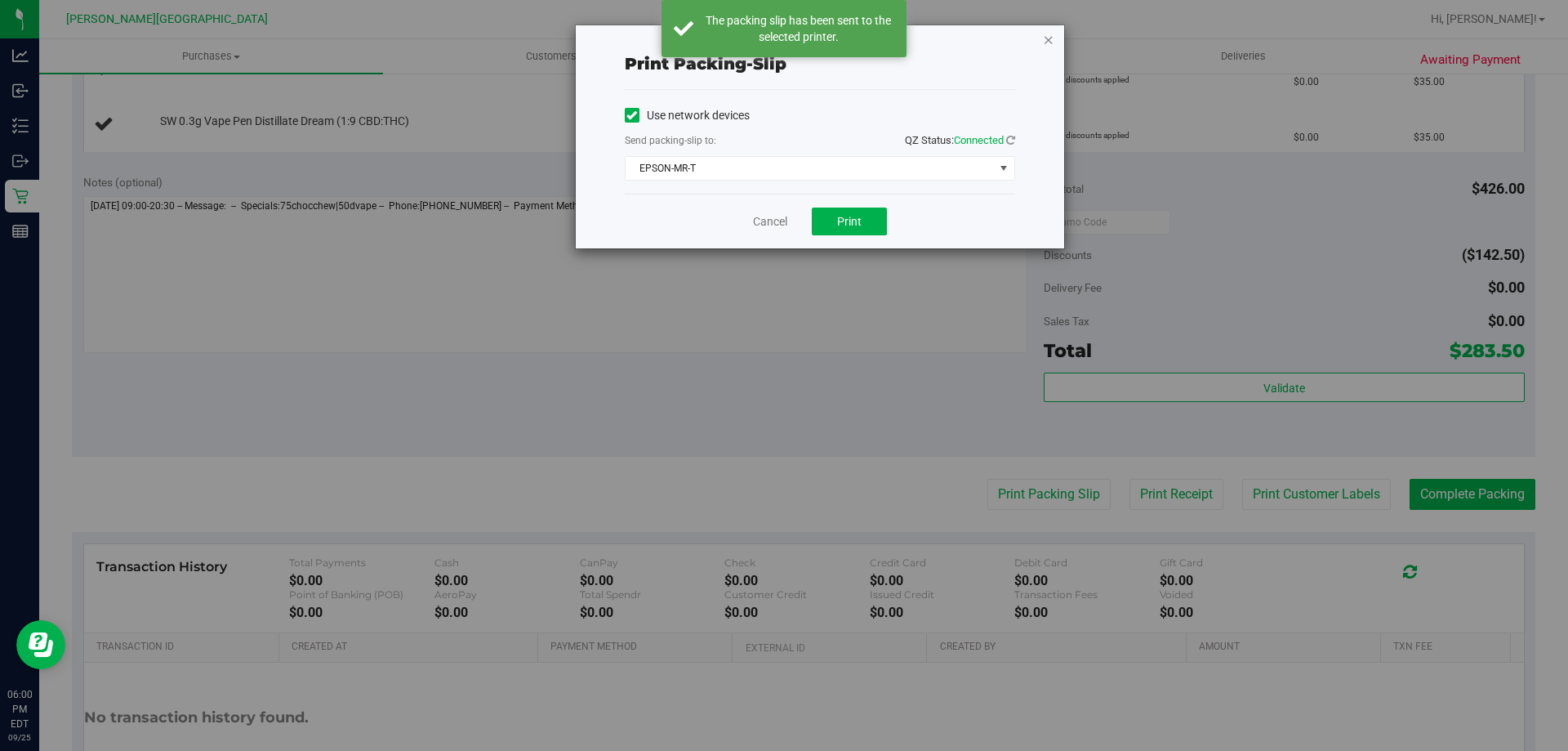
click at [1050, 37] on icon "button" at bounding box center [1049, 39] width 11 height 20
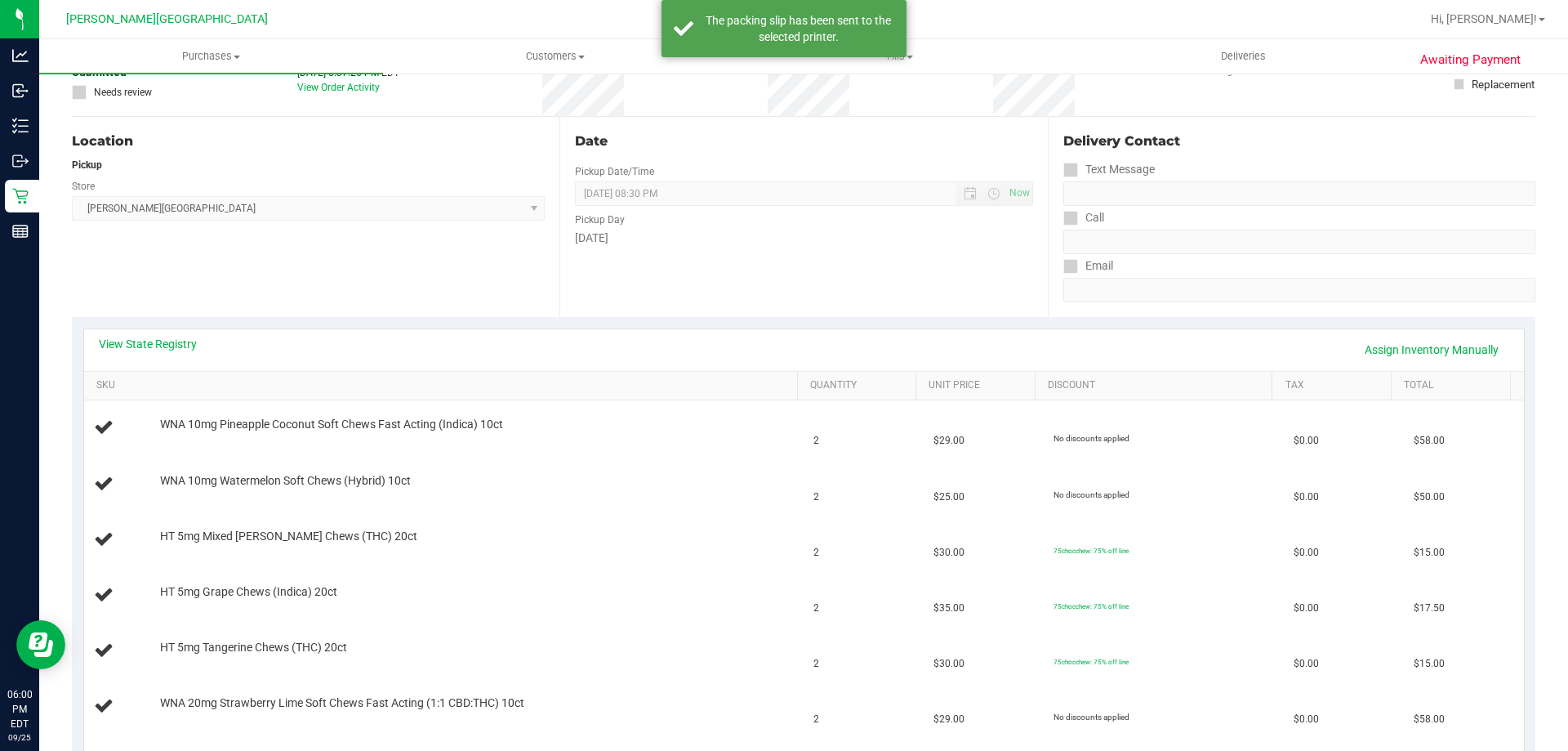
scroll to position [0, 0]
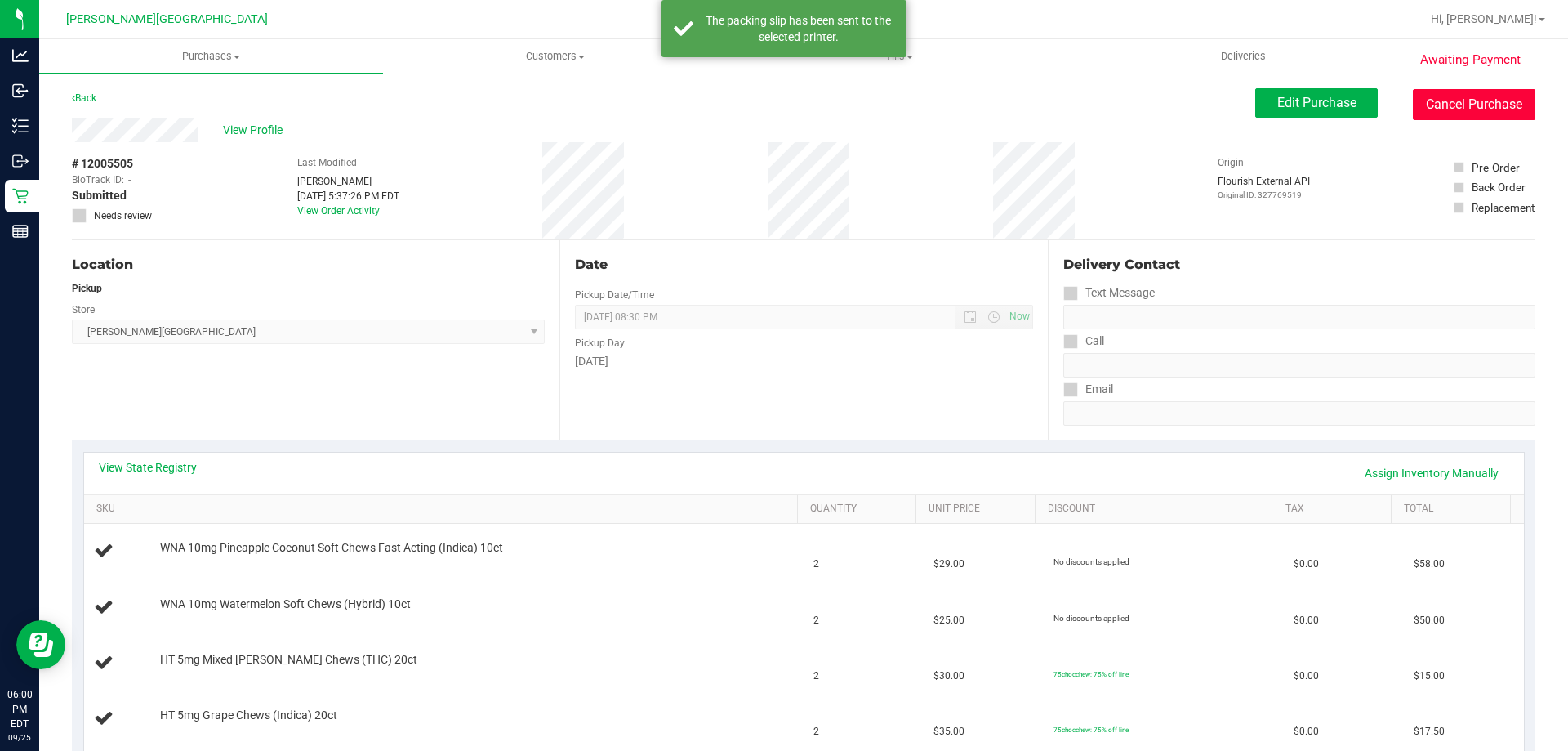
click at [1450, 94] on button "Cancel Purchase" at bounding box center [1474, 104] width 123 height 31
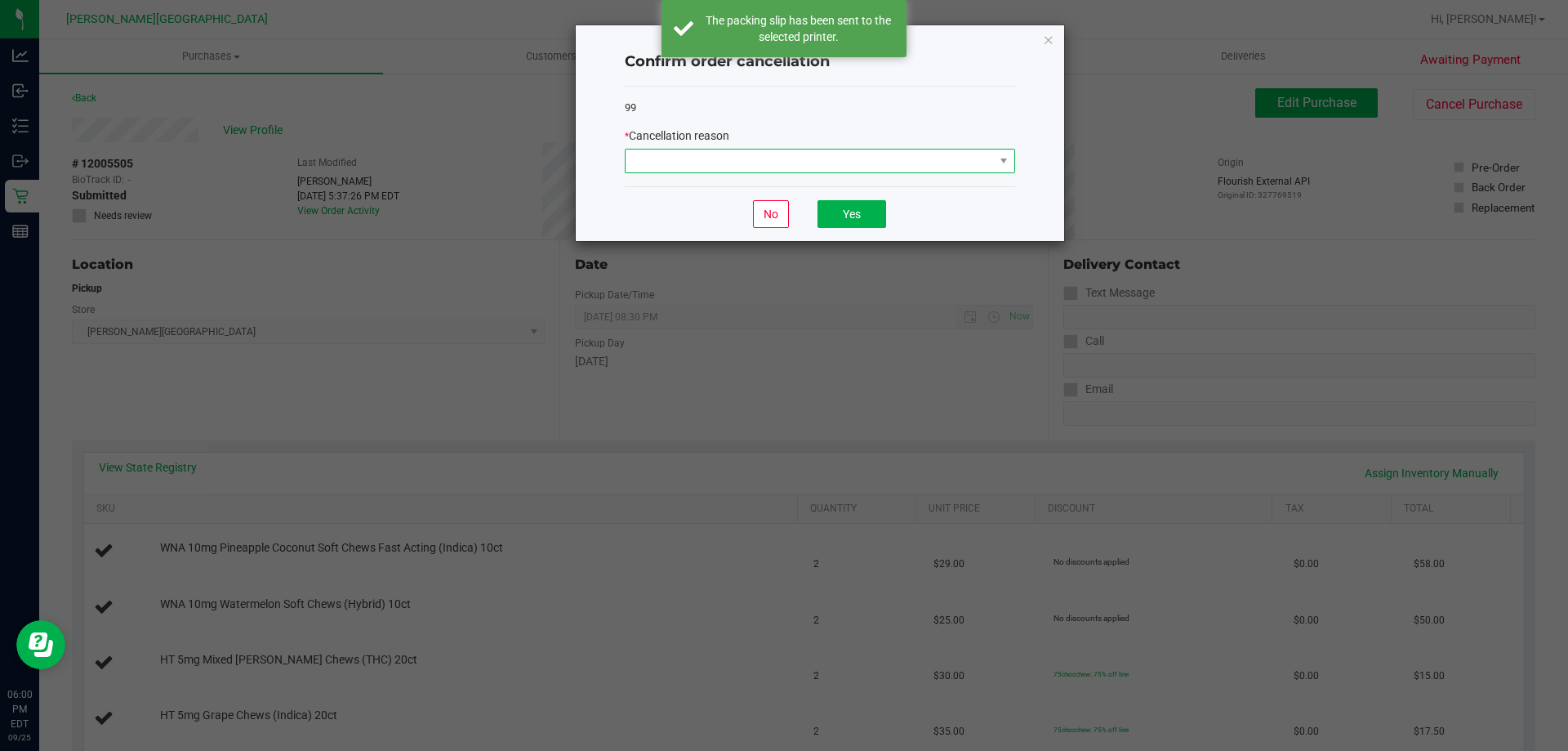
click at [846, 152] on span at bounding box center [810, 161] width 369 height 23
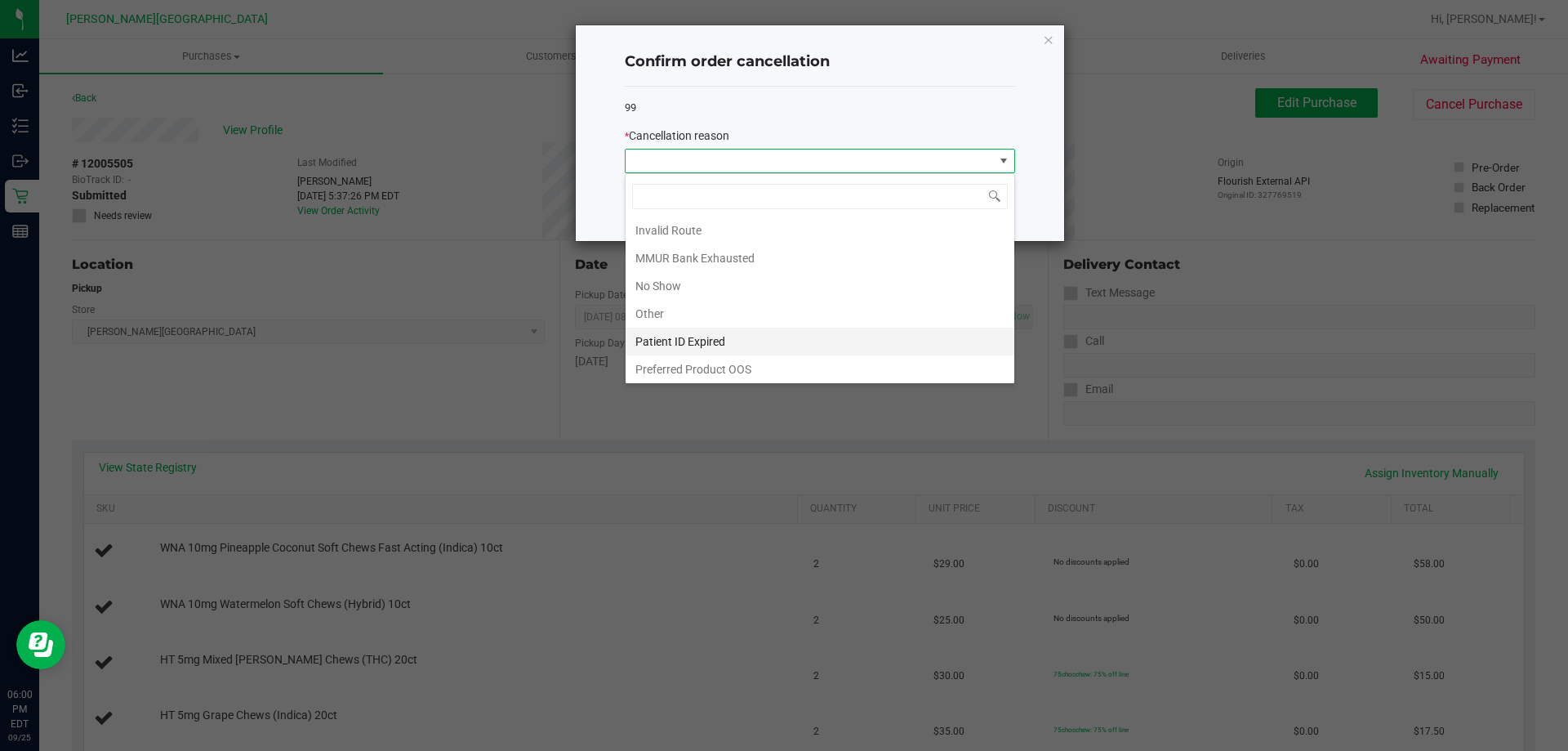
scroll to position [87, 0]
click at [650, 300] on li "Other" at bounding box center [820, 311] width 389 height 28
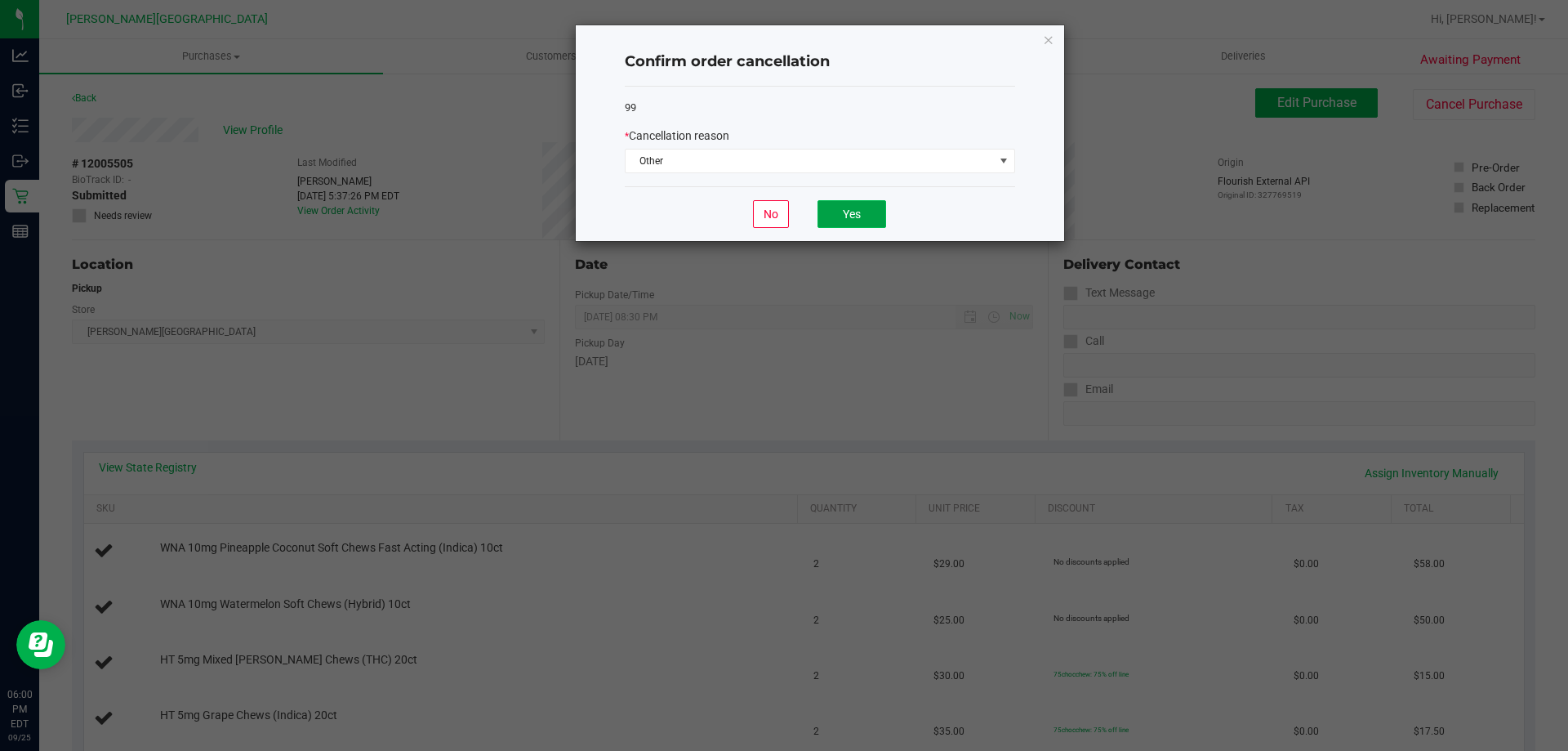
click at [861, 203] on button "Yes" at bounding box center [852, 213] width 69 height 28
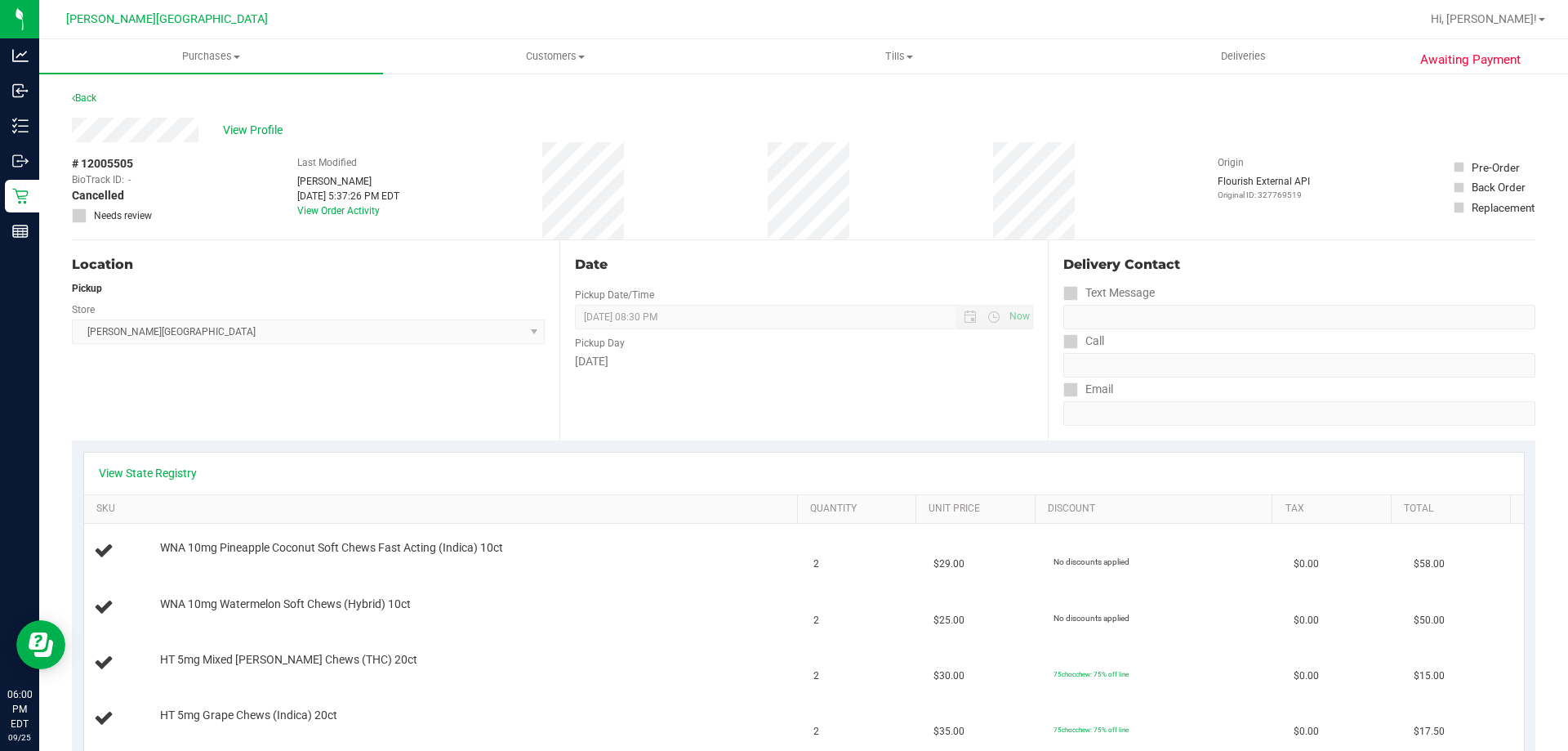
click at [772, 183] on div "# 12005505 BioTrack ID: - Cancelled Needs review Last Modified [PERSON_NAME] [D…" at bounding box center [803, 191] width 1463 height 97
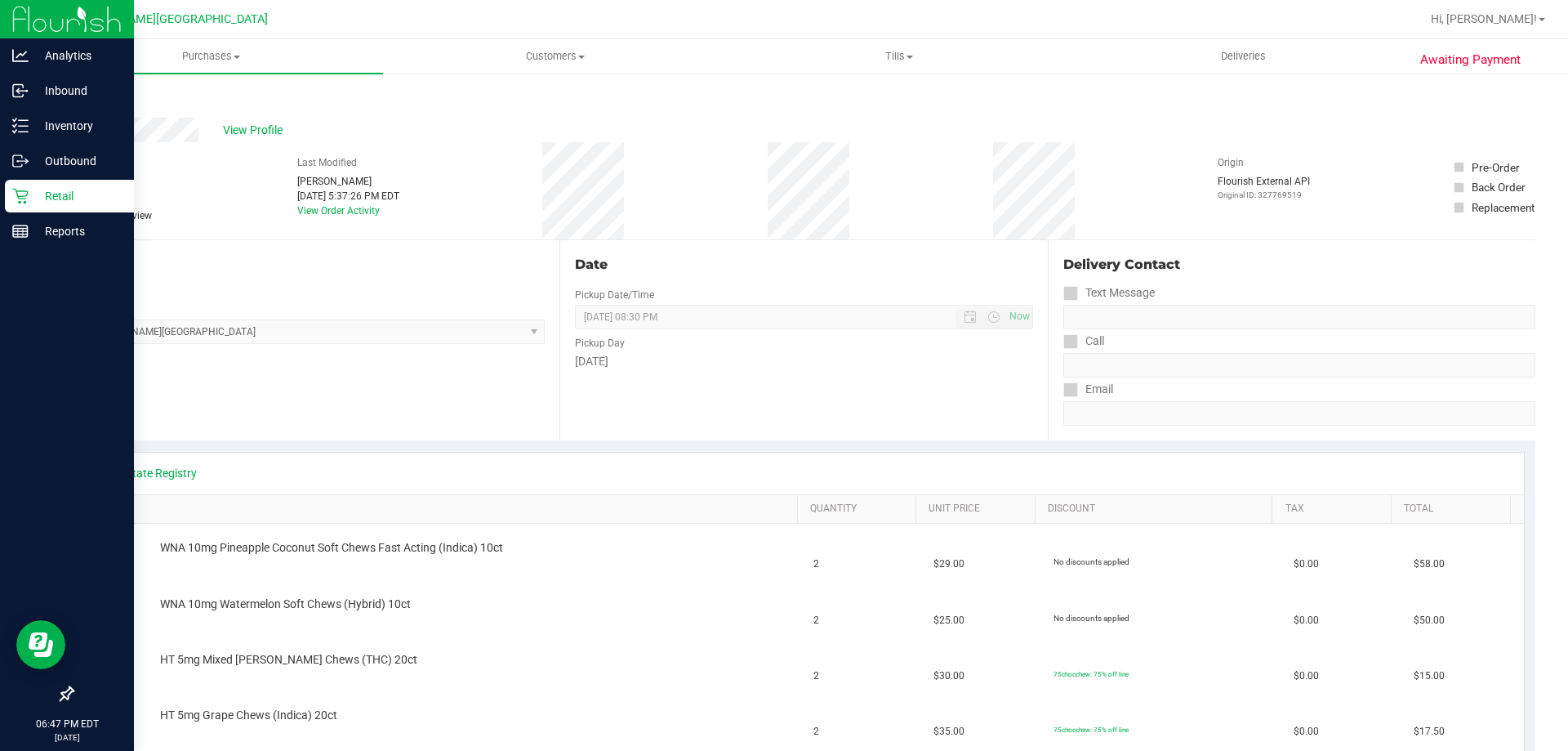
click at [37, 194] on p "Retail" at bounding box center [77, 195] width 98 height 20
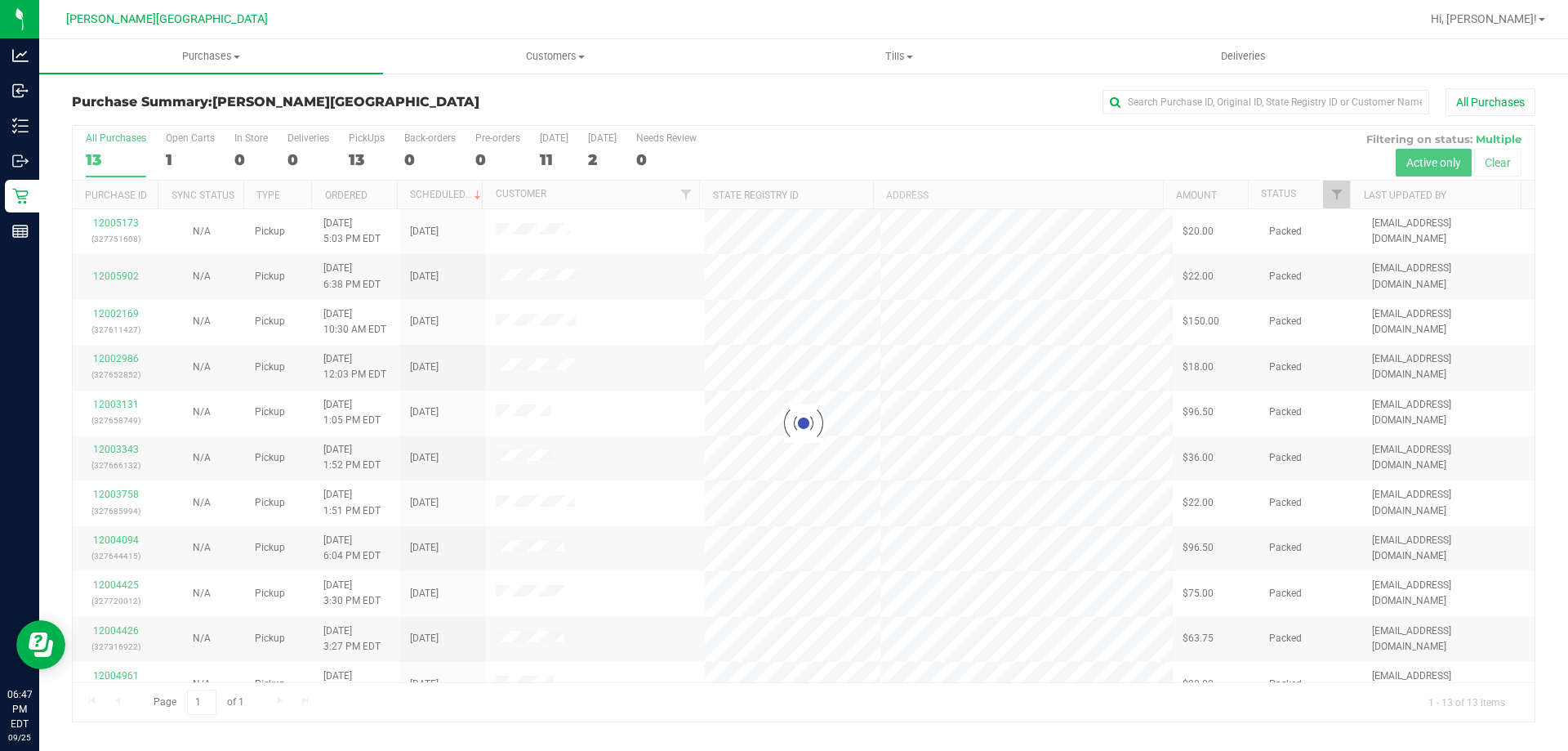
click at [124, 277] on div at bounding box center [803, 423] width 1461 height 596
click at [230, 53] on span "Purchases" at bounding box center [211, 55] width 344 height 14
click at [109, 123] on span "Fulfillment" at bounding box center [90, 118] width 101 height 14
